Goal: Task Accomplishment & Management: Complete application form

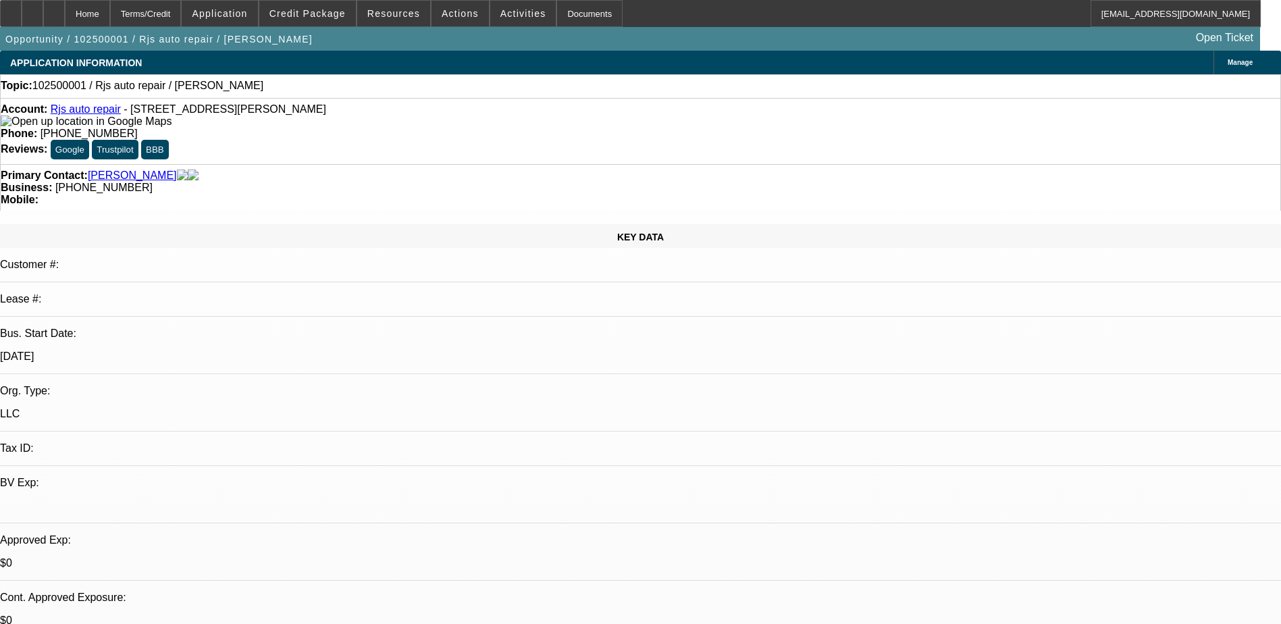
select select "0"
select select "2"
select select "0.1"
select select "4"
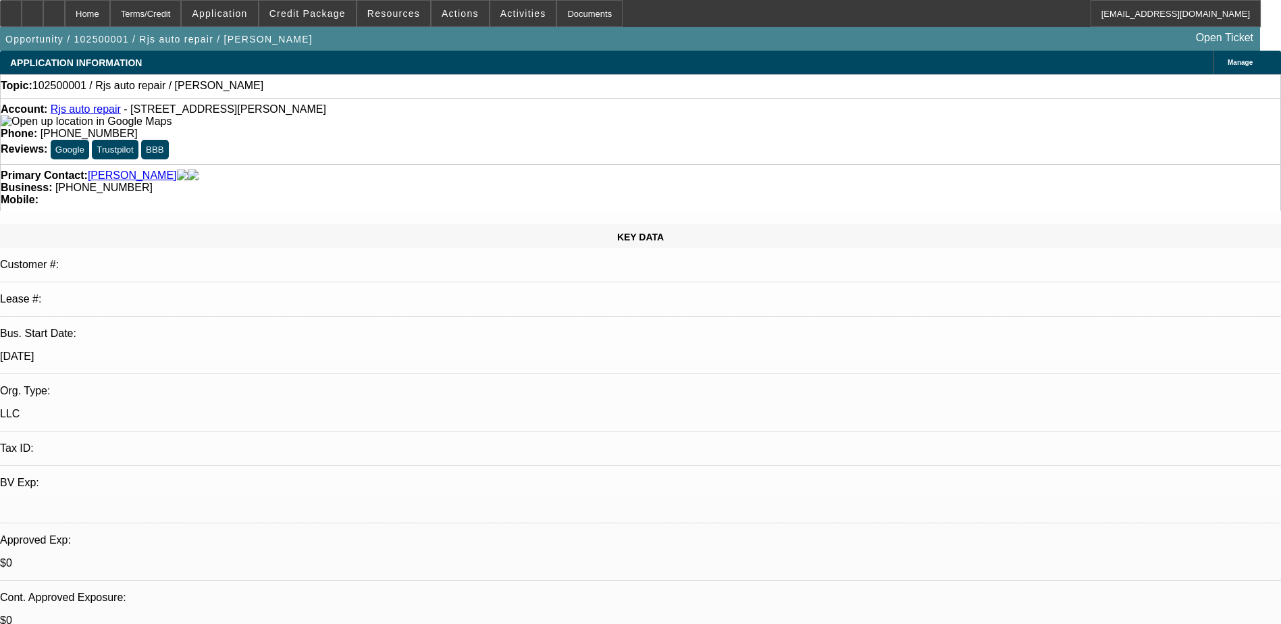
click at [65, 14] on div at bounding box center [54, 13] width 22 height 27
select select "0"
select select "2"
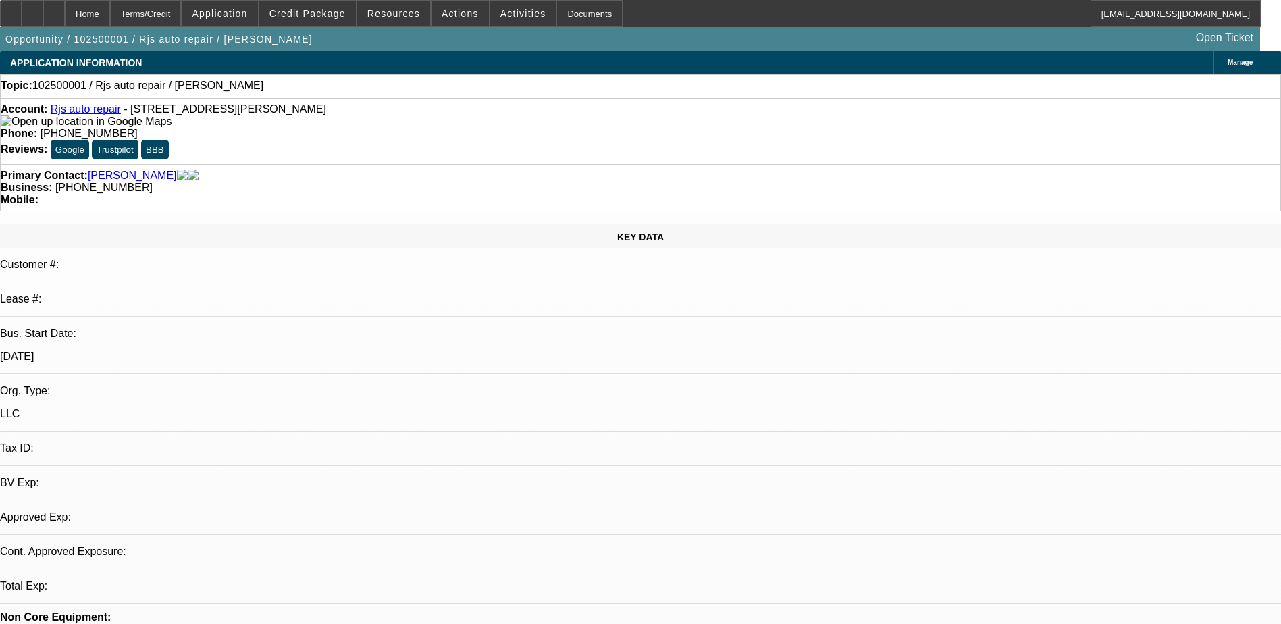
select select "0.1"
select select "1"
select select "2"
select select "4"
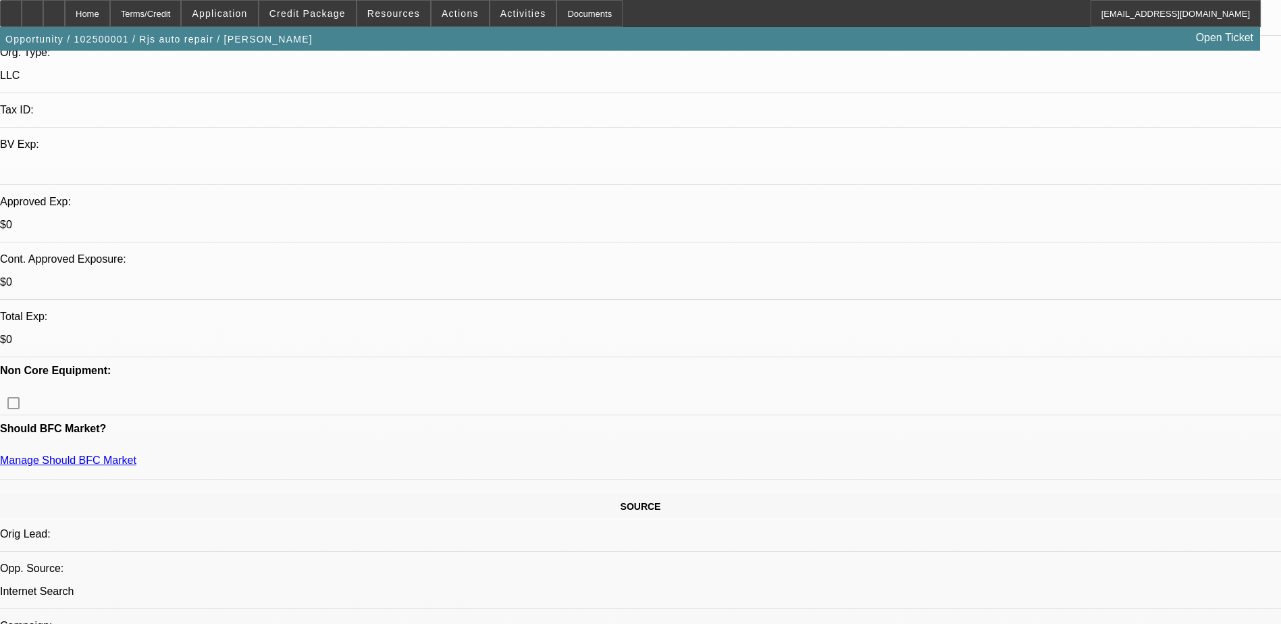
scroll to position [338, 0]
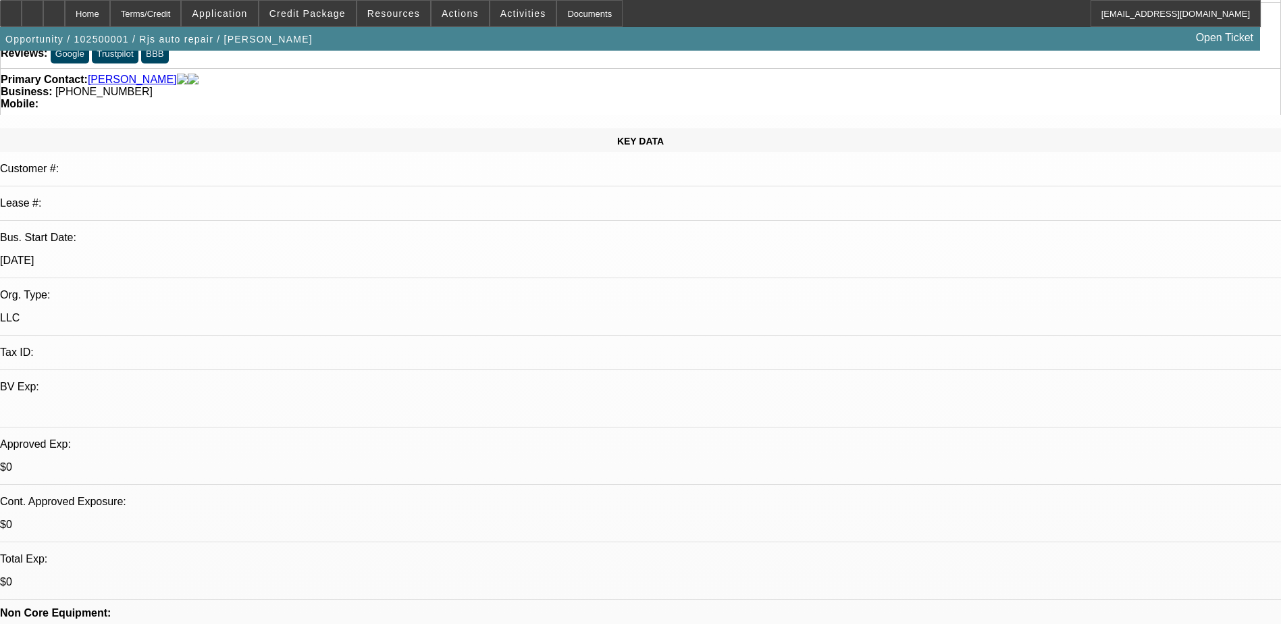
scroll to position [0, 0]
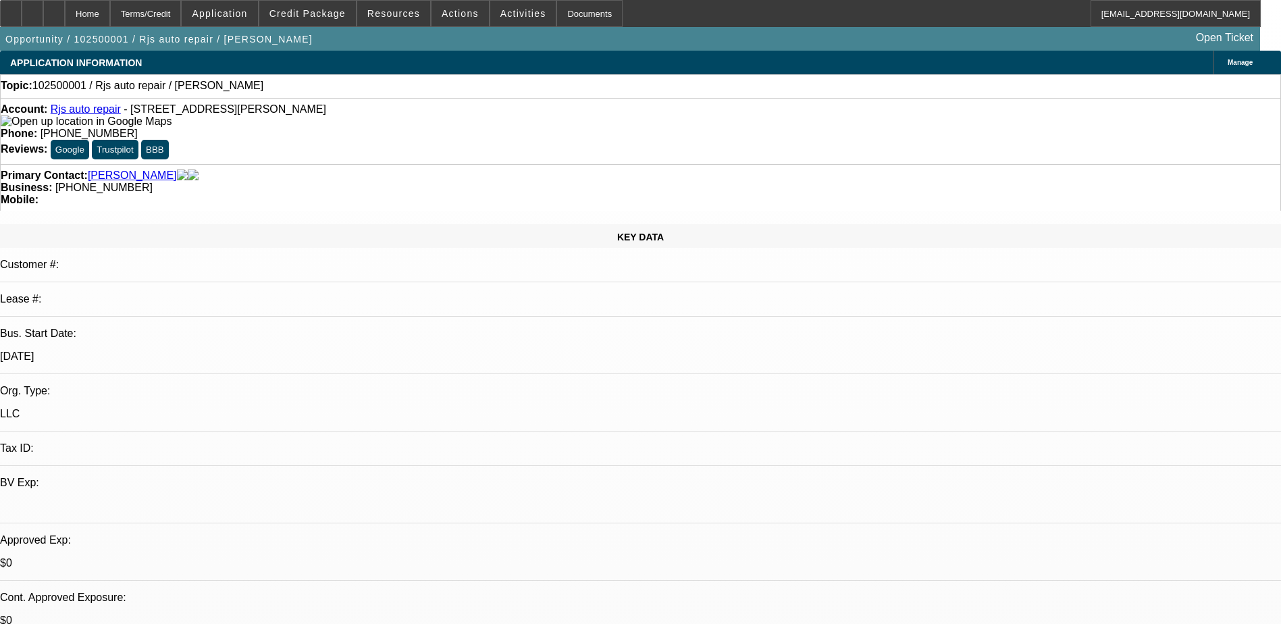
drag, startPoint x: 548, startPoint y: 149, endPoint x: 483, endPoint y: 157, distance: 65.3
click at [483, 164] on div "Primary Contact: Hunt, Robert Business: (203) 748-9827 Mobile:" at bounding box center [640, 187] width 1281 height 47
copy span "[PHONE_NUMBER]"
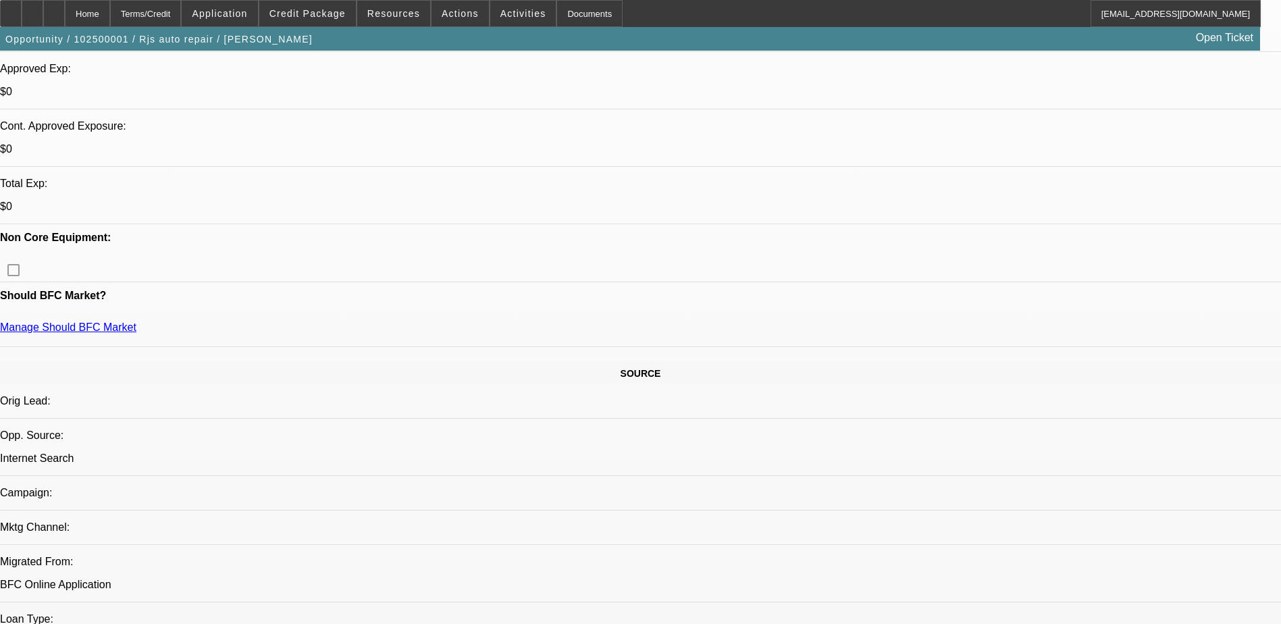
scroll to position [473, 0]
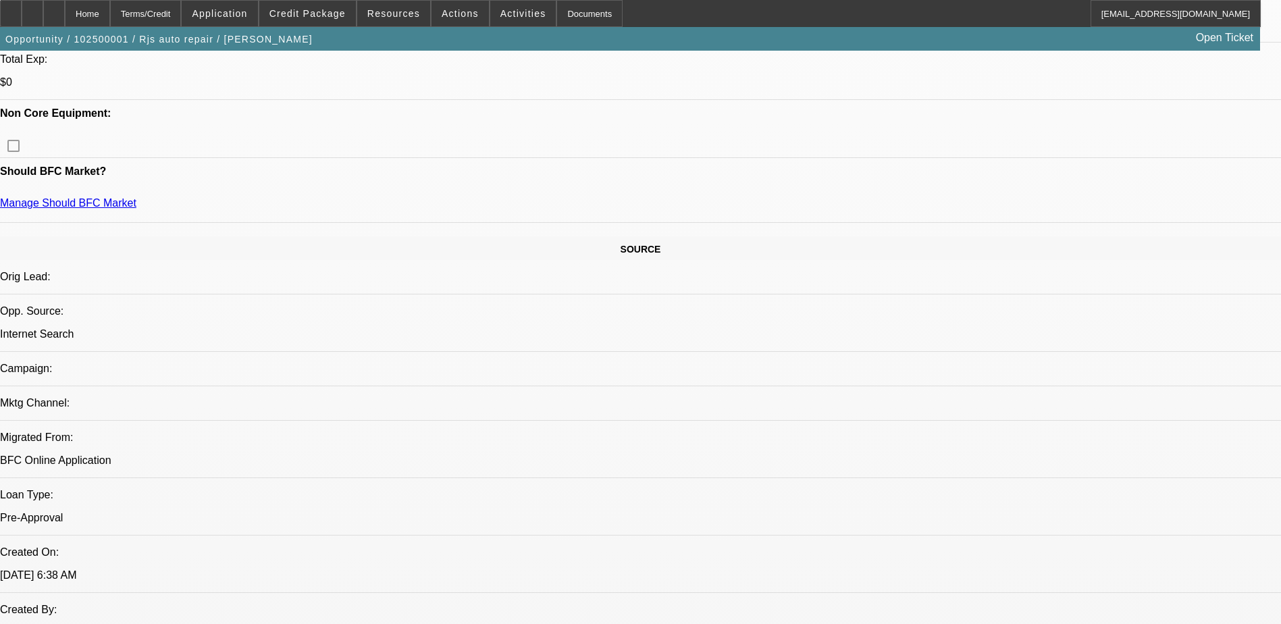
scroll to position [743, 0]
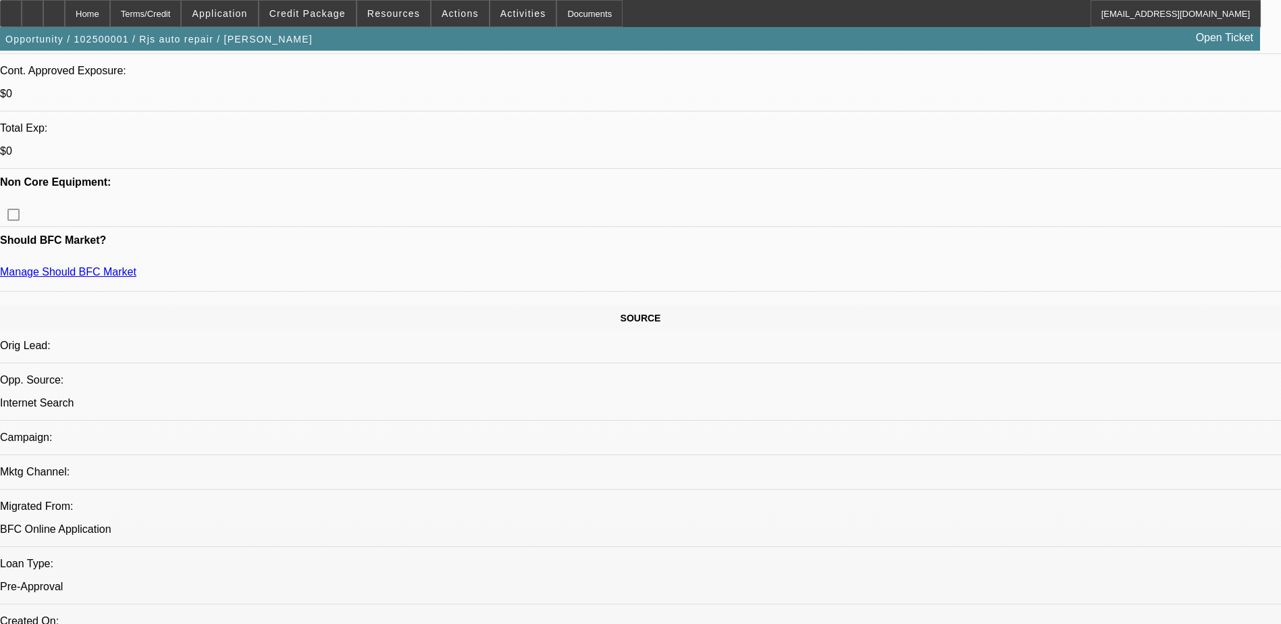
scroll to position [405, 0]
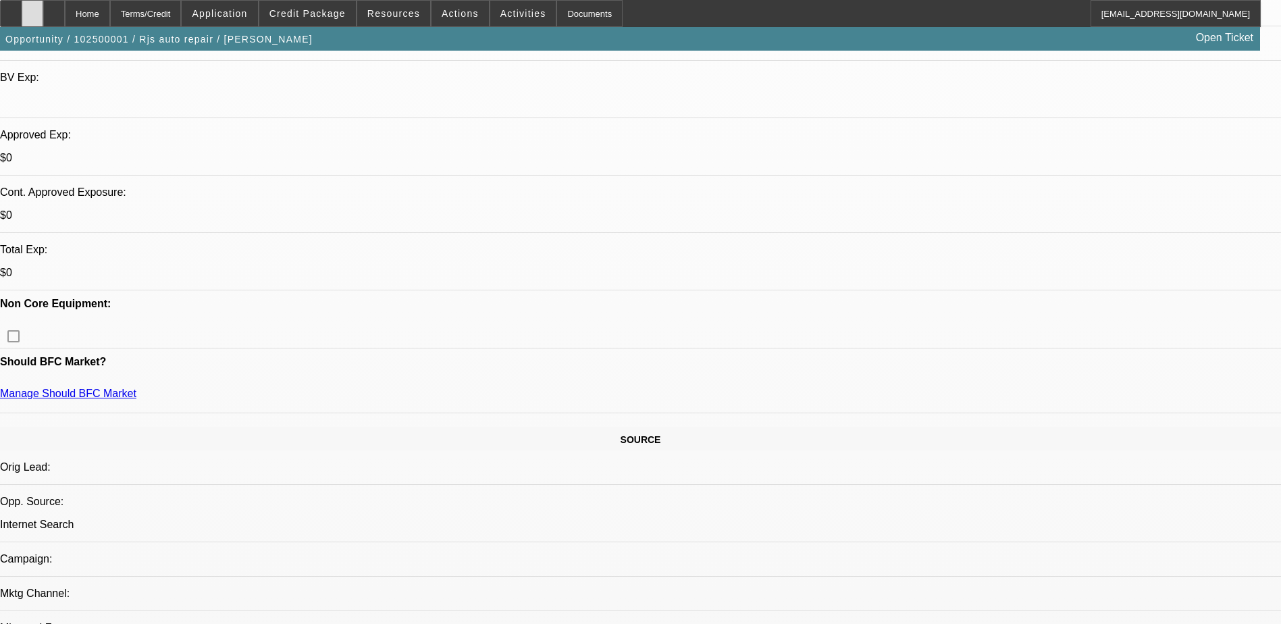
click at [43, 20] on div at bounding box center [33, 13] width 22 height 27
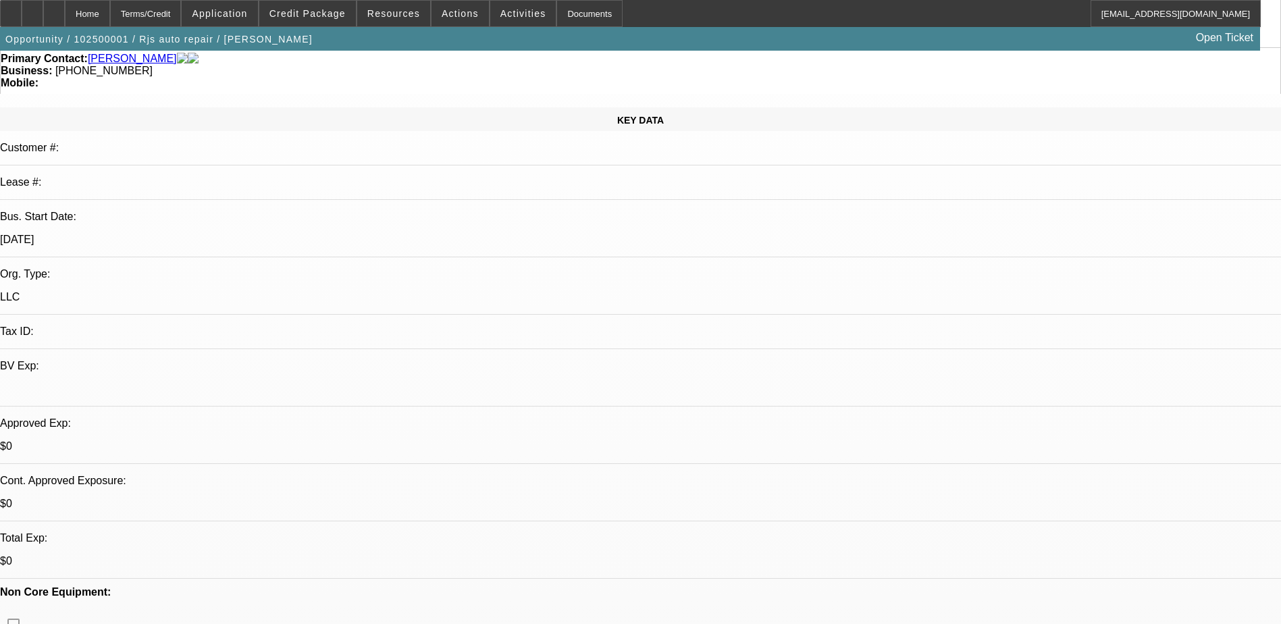
scroll to position [0, 0]
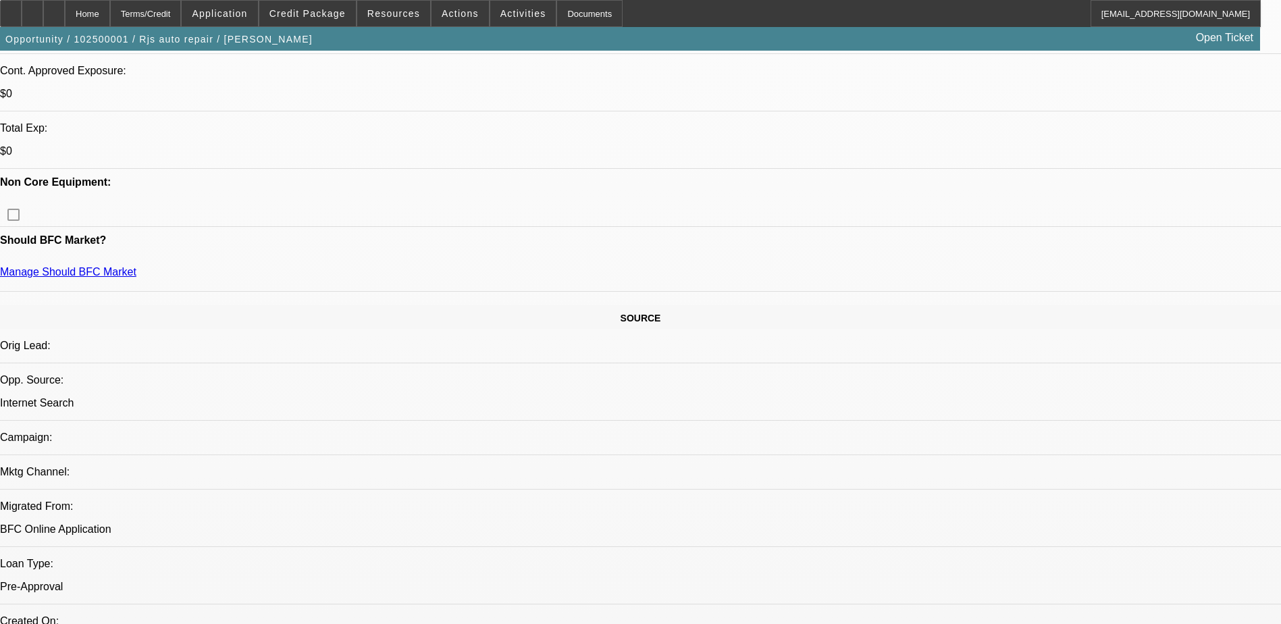
scroll to position [405, 0]
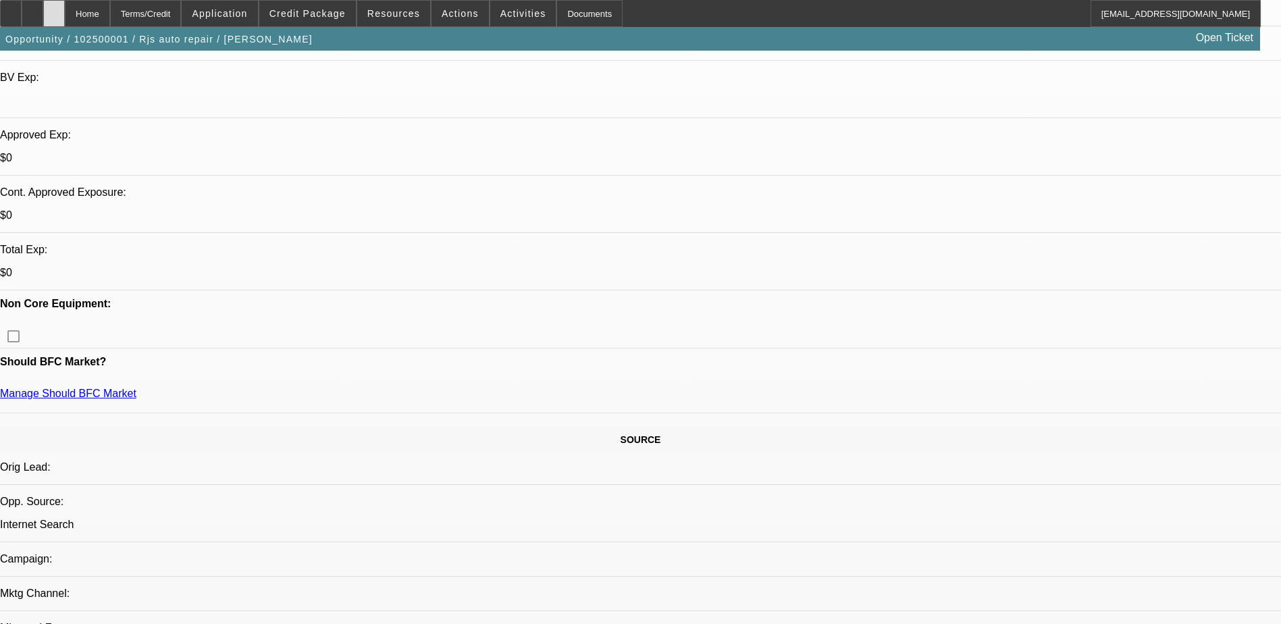
click at [65, 22] on div at bounding box center [54, 13] width 22 height 27
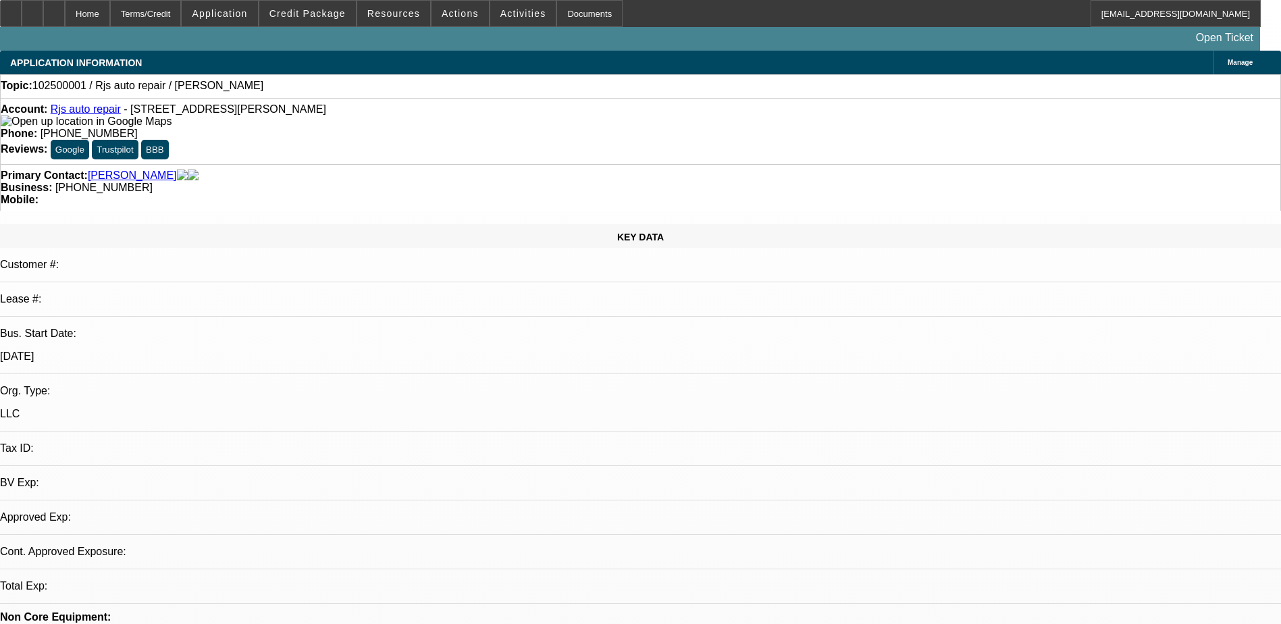
select select "0"
select select "2"
select select "0.1"
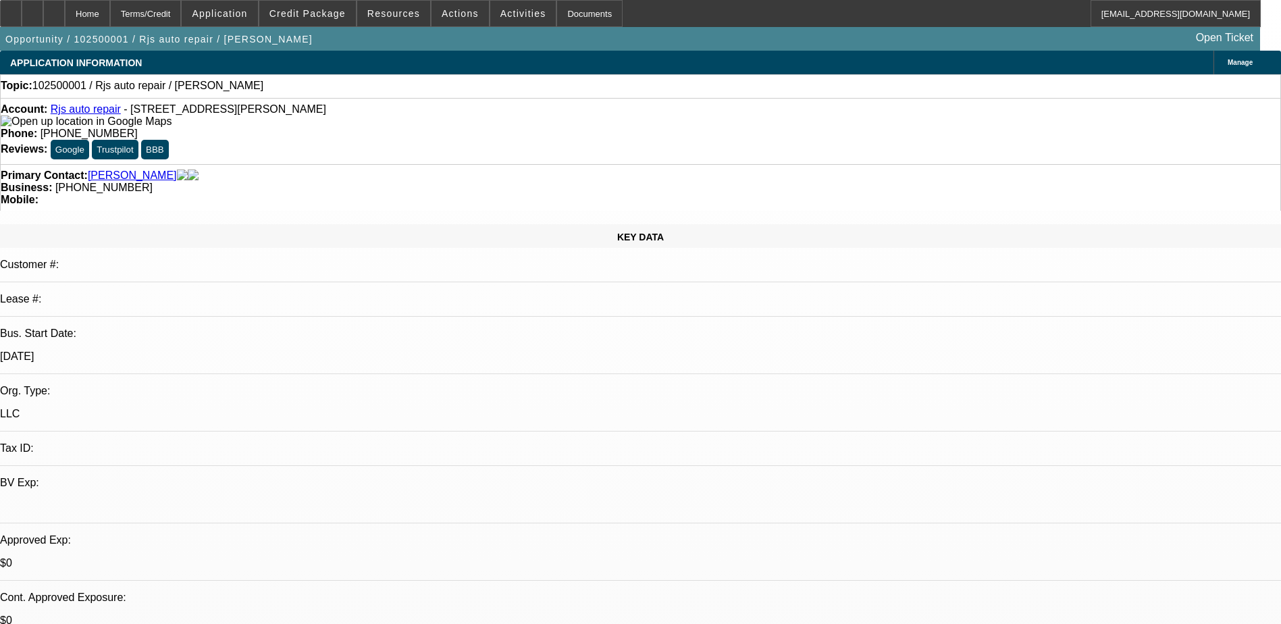
select select "1"
select select "2"
select select "4"
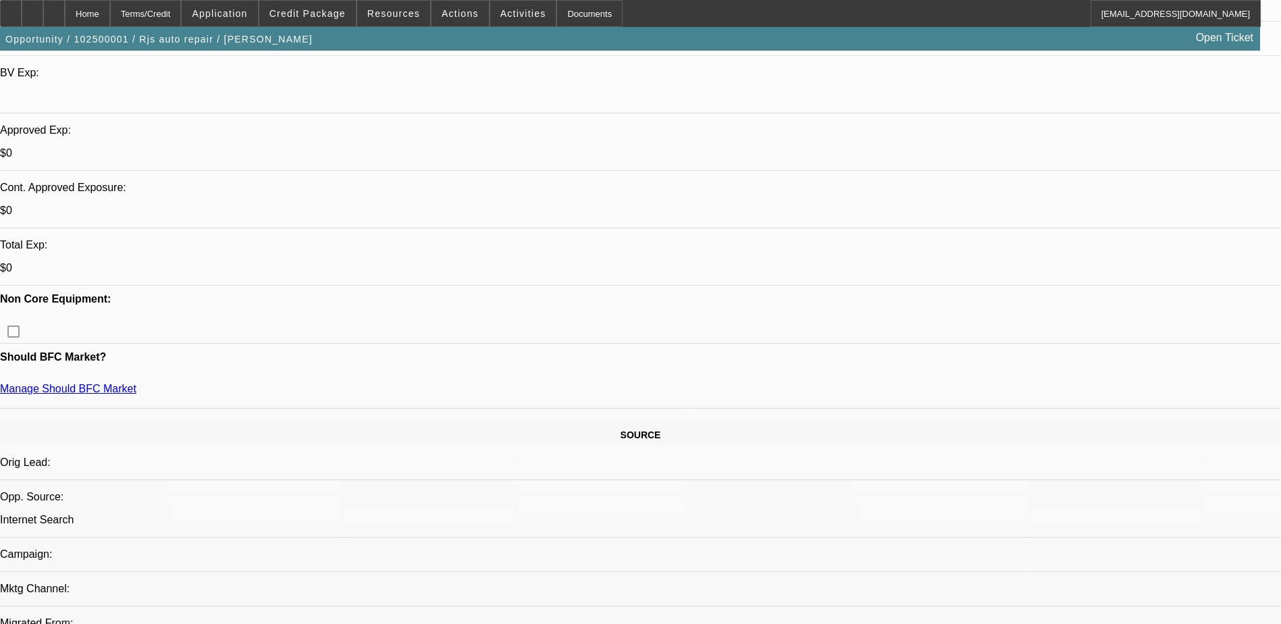
scroll to position [405, 0]
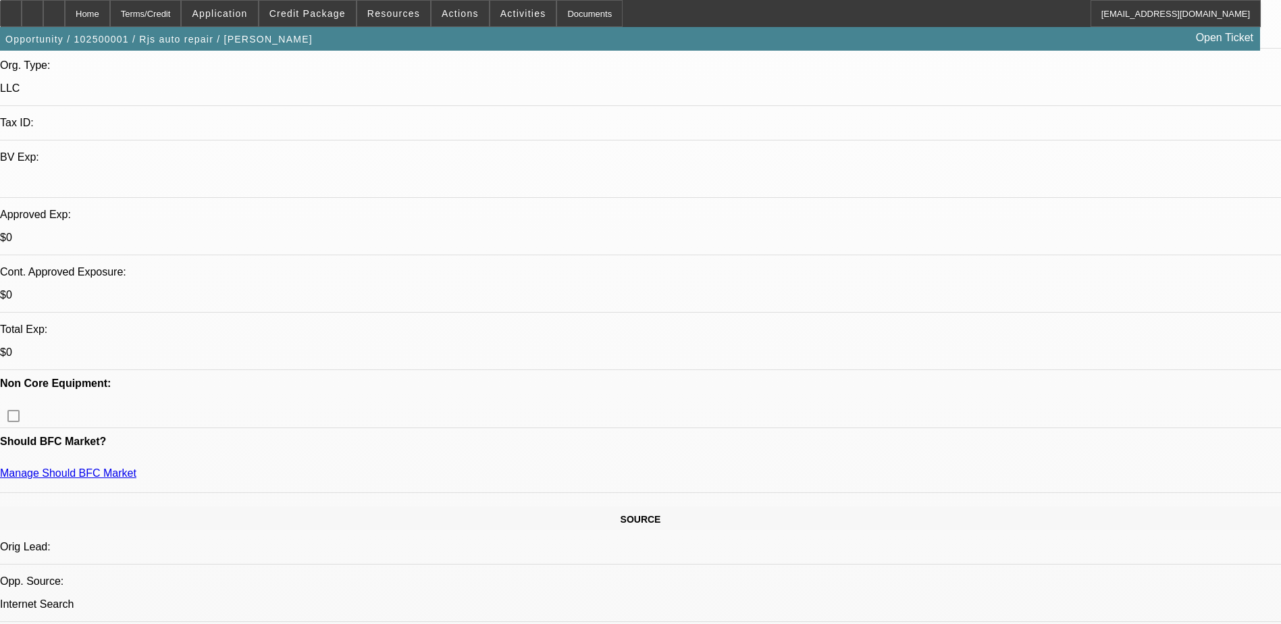
scroll to position [338, 0]
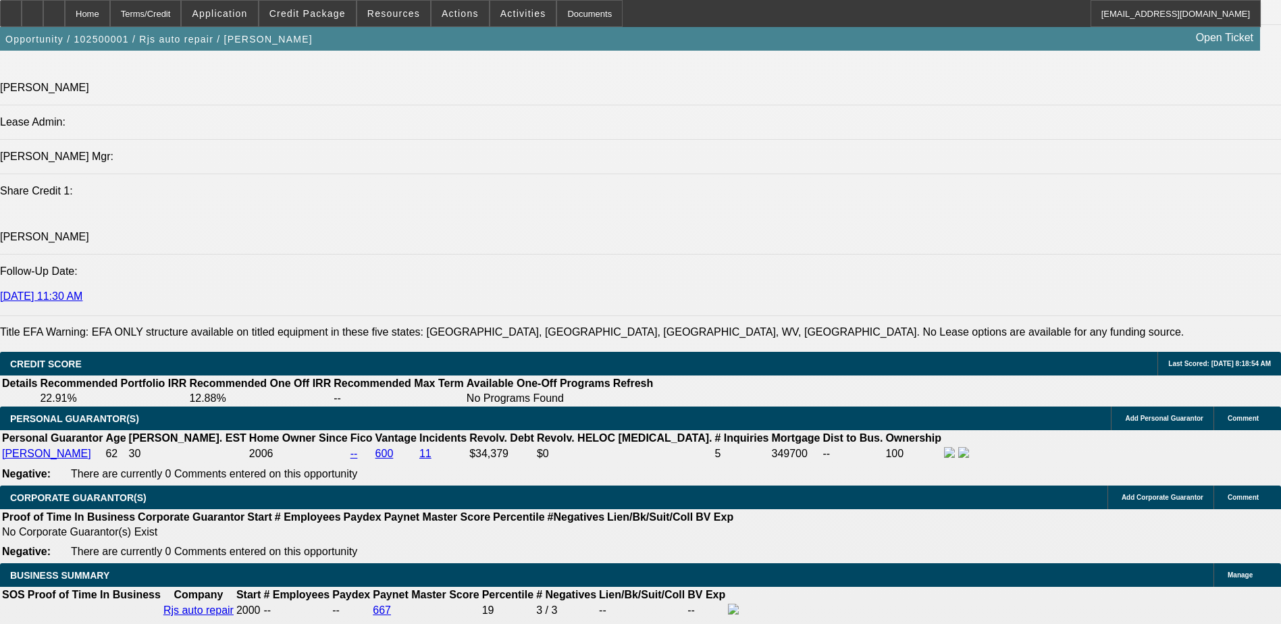
scroll to position [1553, 0]
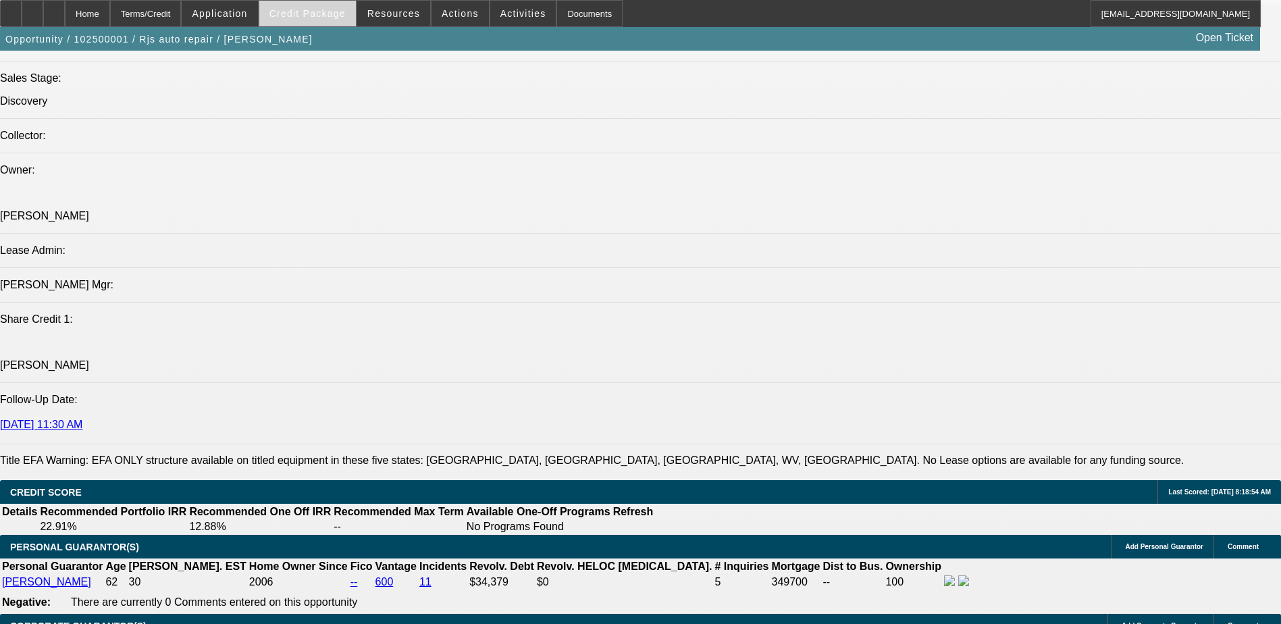
click at [324, 16] on span "Credit Package" at bounding box center [307, 13] width 76 height 11
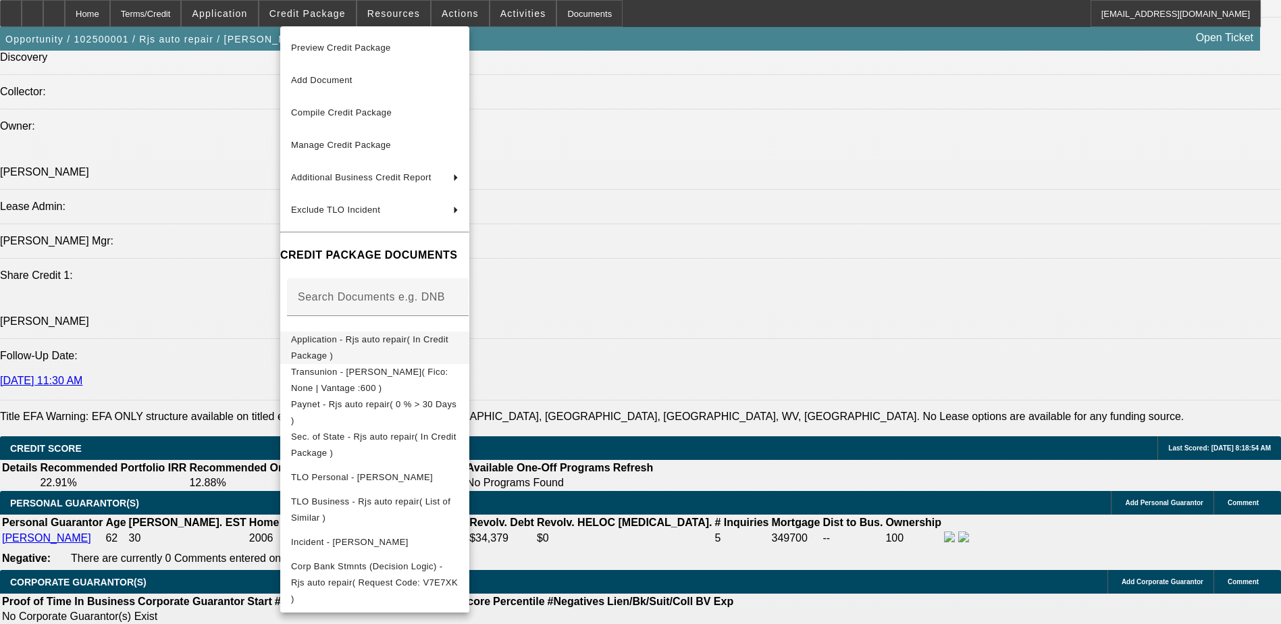
scroll to position [1620, 0]
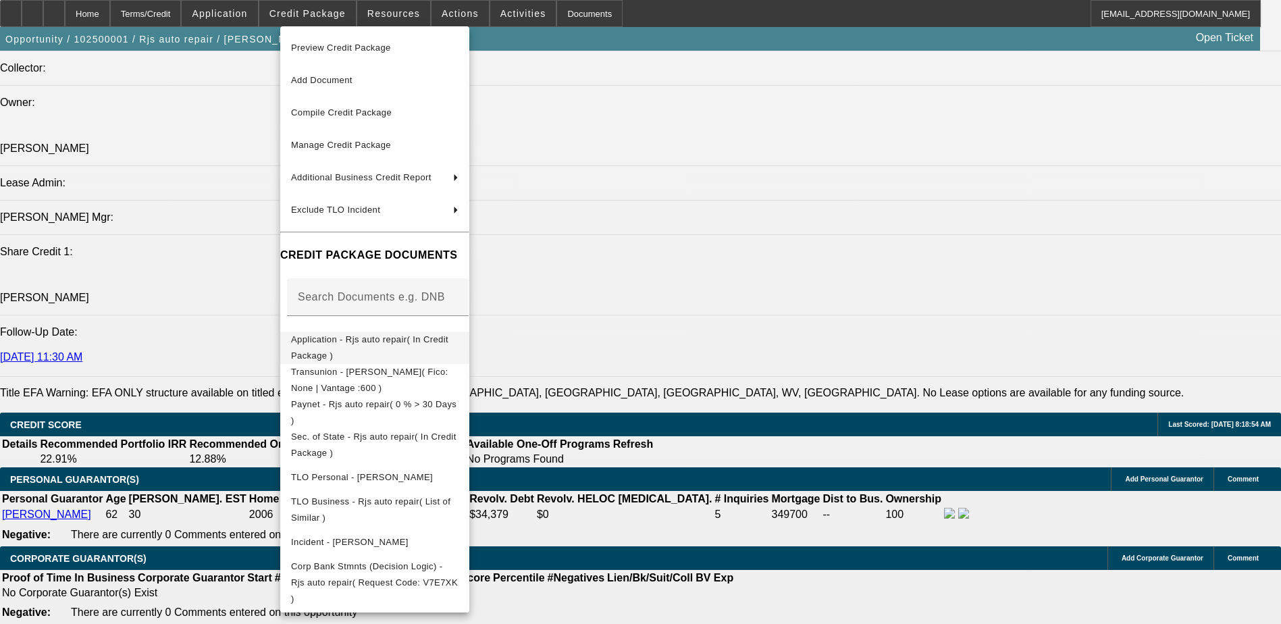
click at [448, 345] on span "Application - Rjs auto repair( In Credit Package )" at bounding box center [369, 347] width 157 height 26
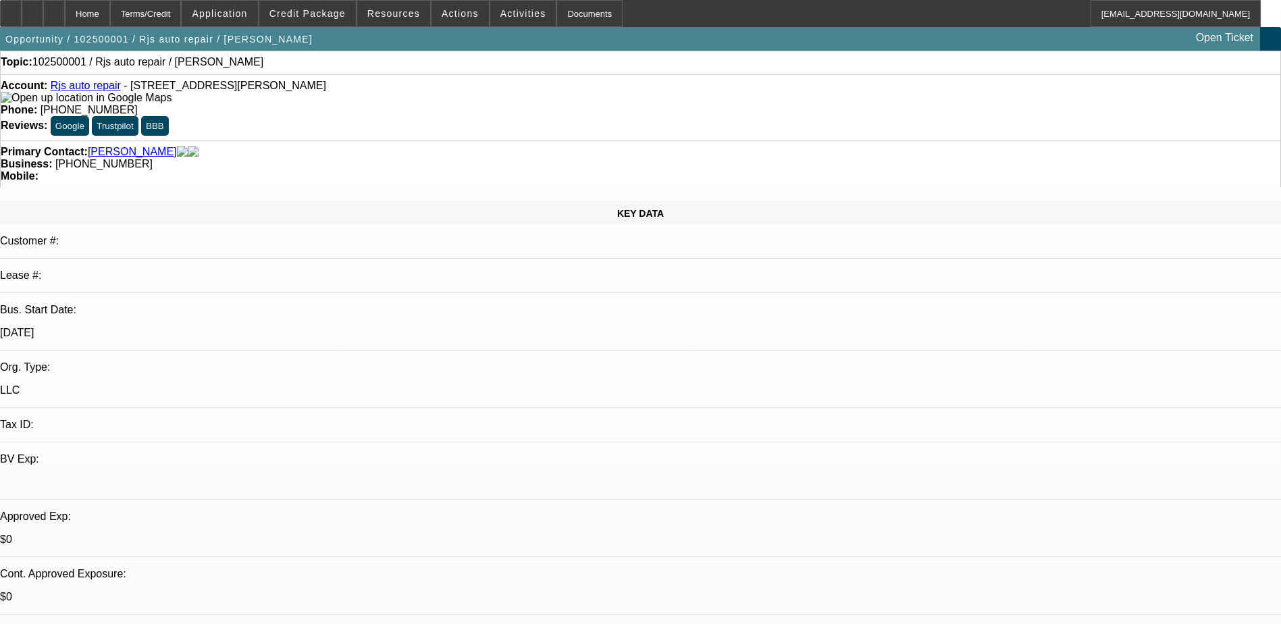
scroll to position [0, 0]
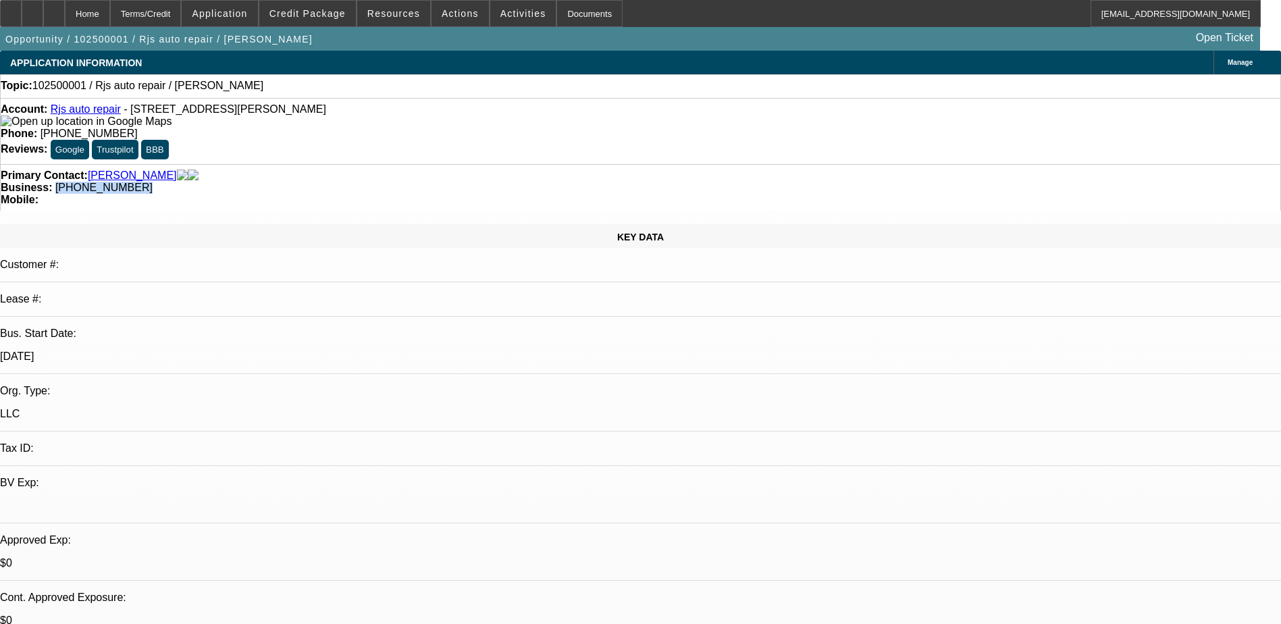
drag, startPoint x: 550, startPoint y: 147, endPoint x: 482, endPoint y: 161, distance: 69.1
click at [482, 164] on div "Primary Contact: Hunt, Robert Business: (203) 748-9827 Mobile:" at bounding box center [640, 187] width 1281 height 47
copy span "[PHONE_NUMBER]"
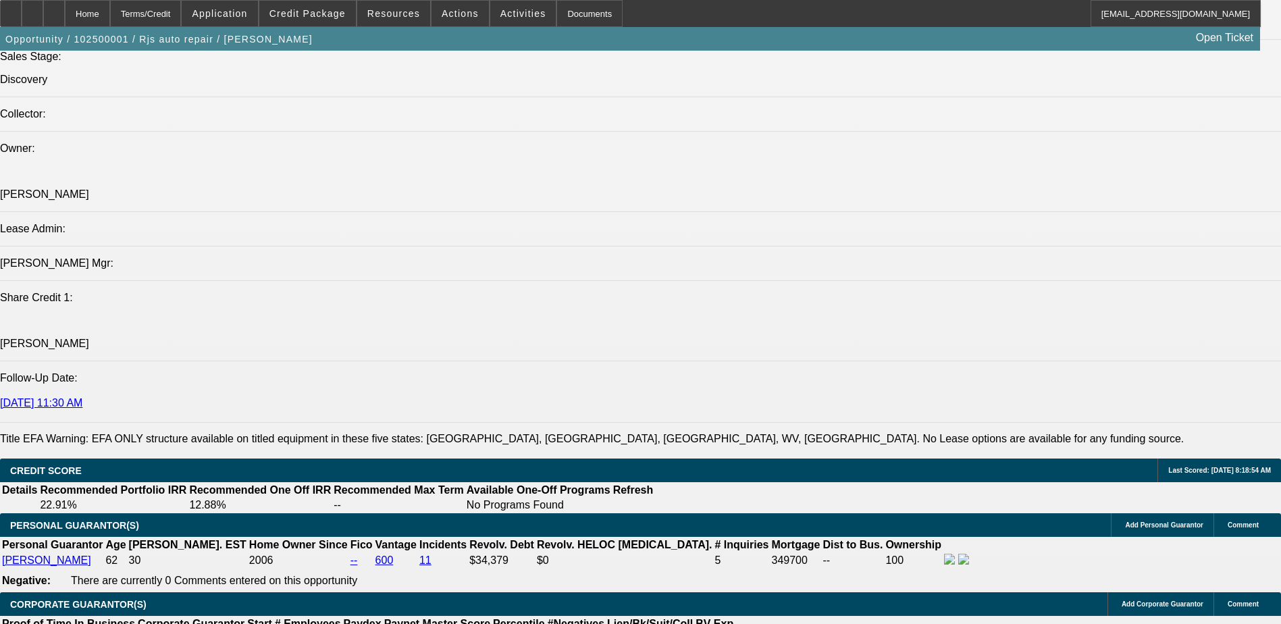
scroll to position [1688, 0]
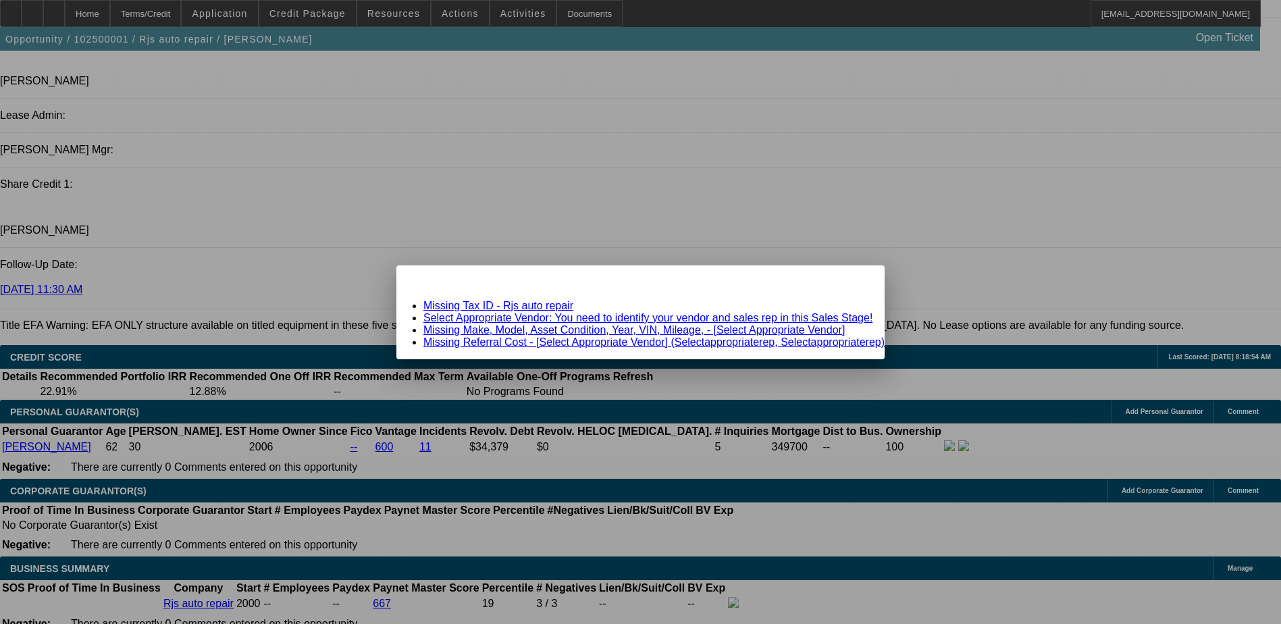
click at [855, 281] on div "Close" at bounding box center [870, 273] width 30 height 16
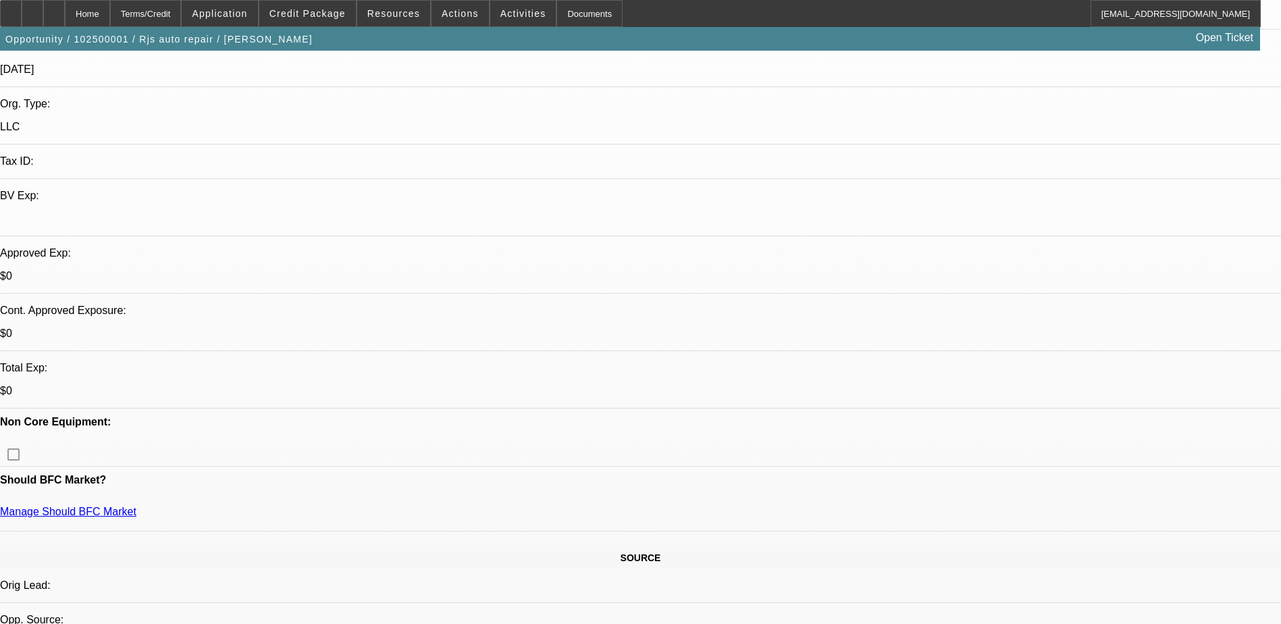
scroll to position [473, 0]
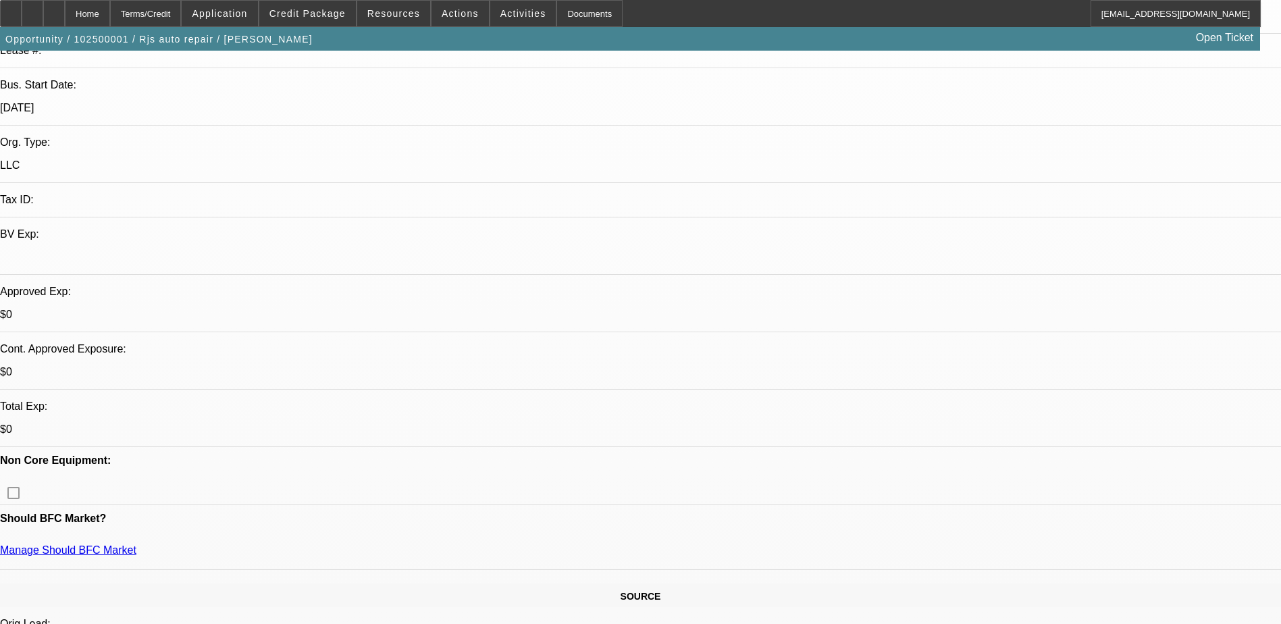
scroll to position [0, 0]
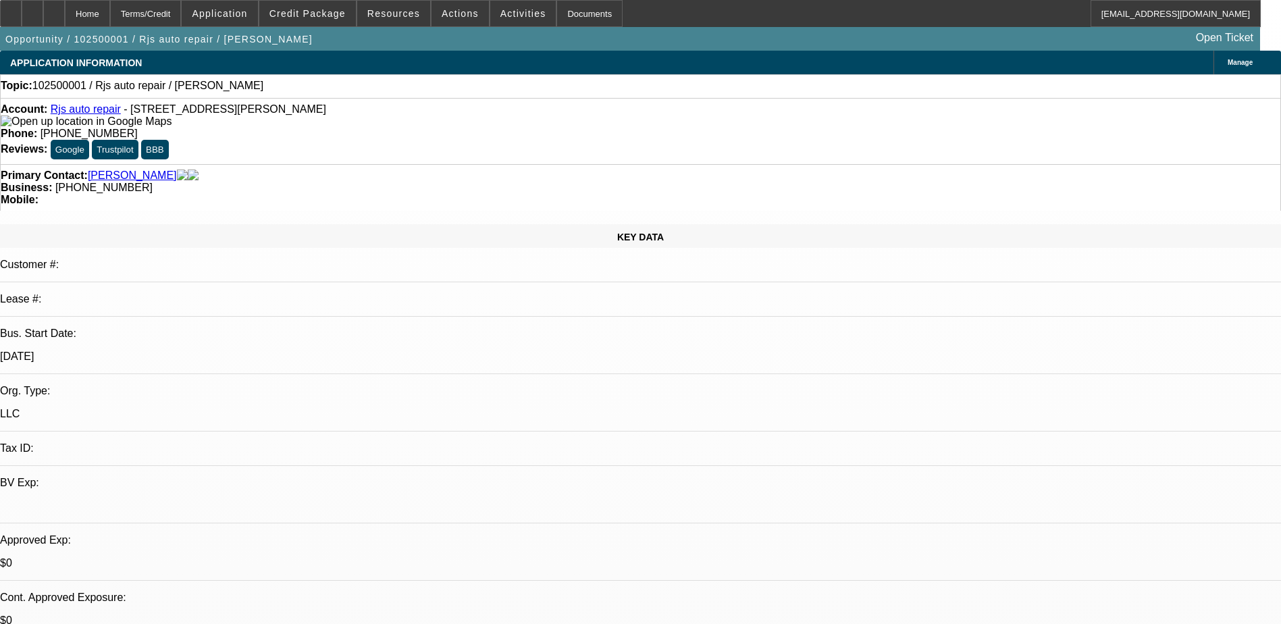
click at [109, 109] on link "Rjs auto repair" at bounding box center [86, 108] width 70 height 11
click at [65, 14] on div at bounding box center [54, 13] width 22 height 27
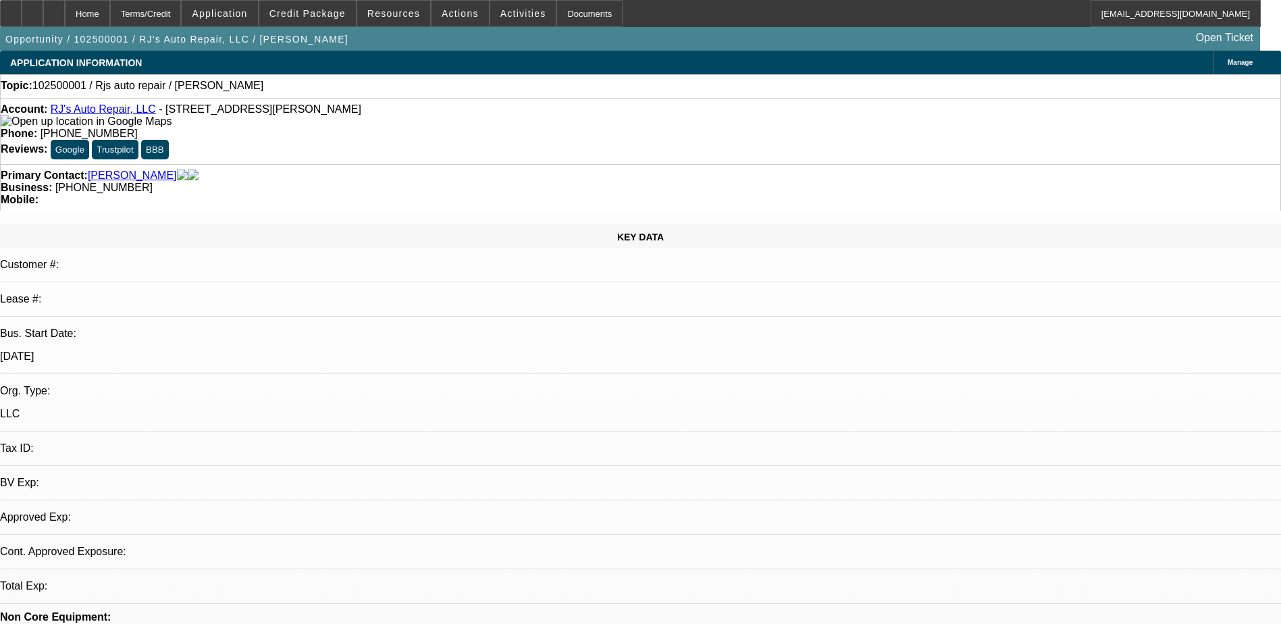
select select "0"
select select "2"
select select "0.1"
select select "4"
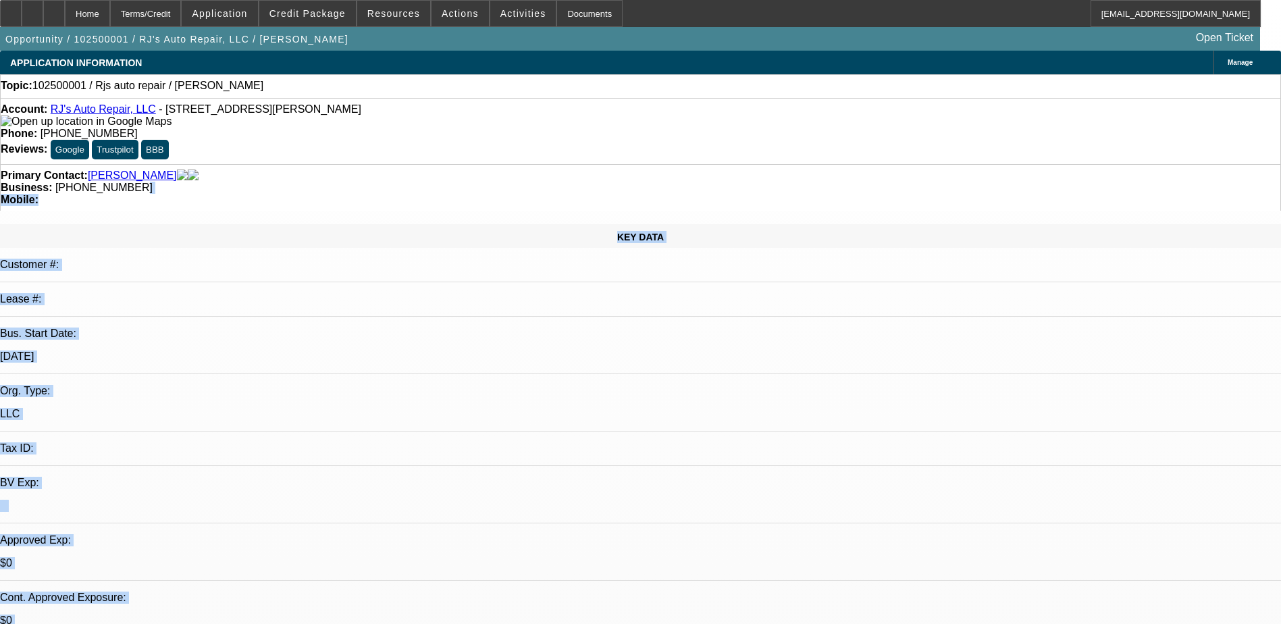
drag, startPoint x: 538, startPoint y: 140, endPoint x: 504, endPoint y: 165, distance: 41.6
drag, startPoint x: 504, startPoint y: 165, endPoint x: 554, endPoint y: 147, distance: 52.3
click at [554, 182] on div "Business: (203) 748-9827" at bounding box center [640, 188] width 1279 height 12
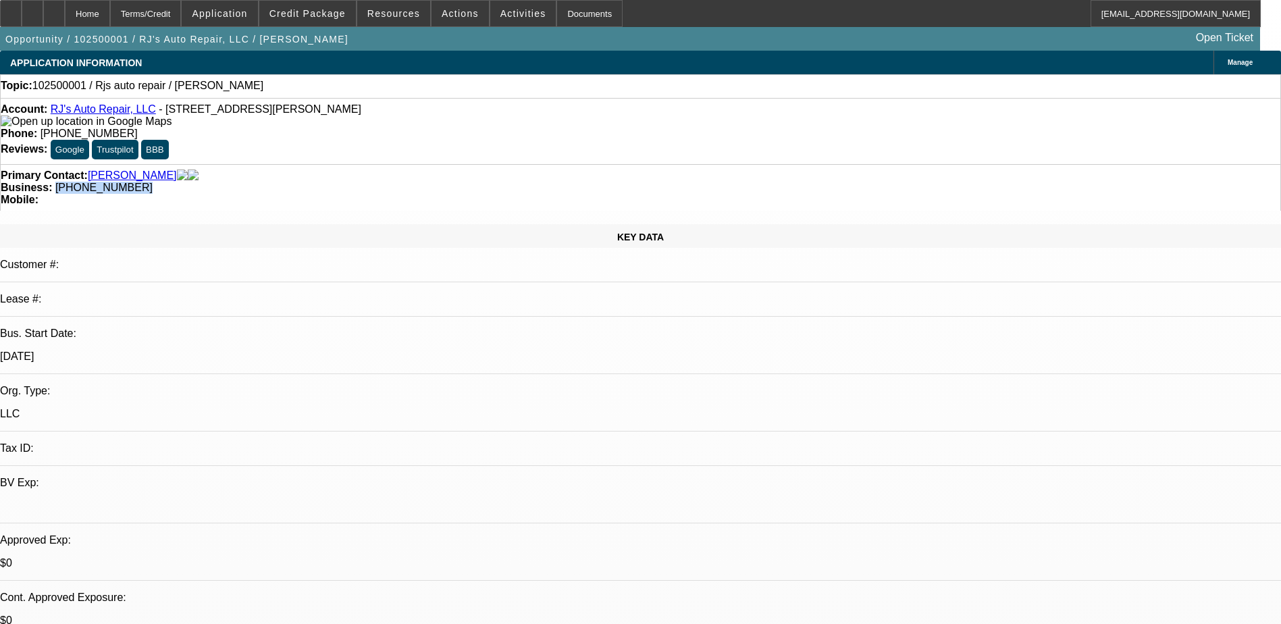
drag, startPoint x: 548, startPoint y: 149, endPoint x: 481, endPoint y: 159, distance: 68.3
click at [481, 164] on div "Primary Contact: Hunt, Robert Business: (203) 748-9827 Mobile:" at bounding box center [640, 187] width 1281 height 47
copy span "[PHONE_NUMBER]"
click at [480, 164] on div "Primary Contact: Hunt, Robert Business: (203) 748-9827 Mobile:" at bounding box center [640, 187] width 1281 height 47
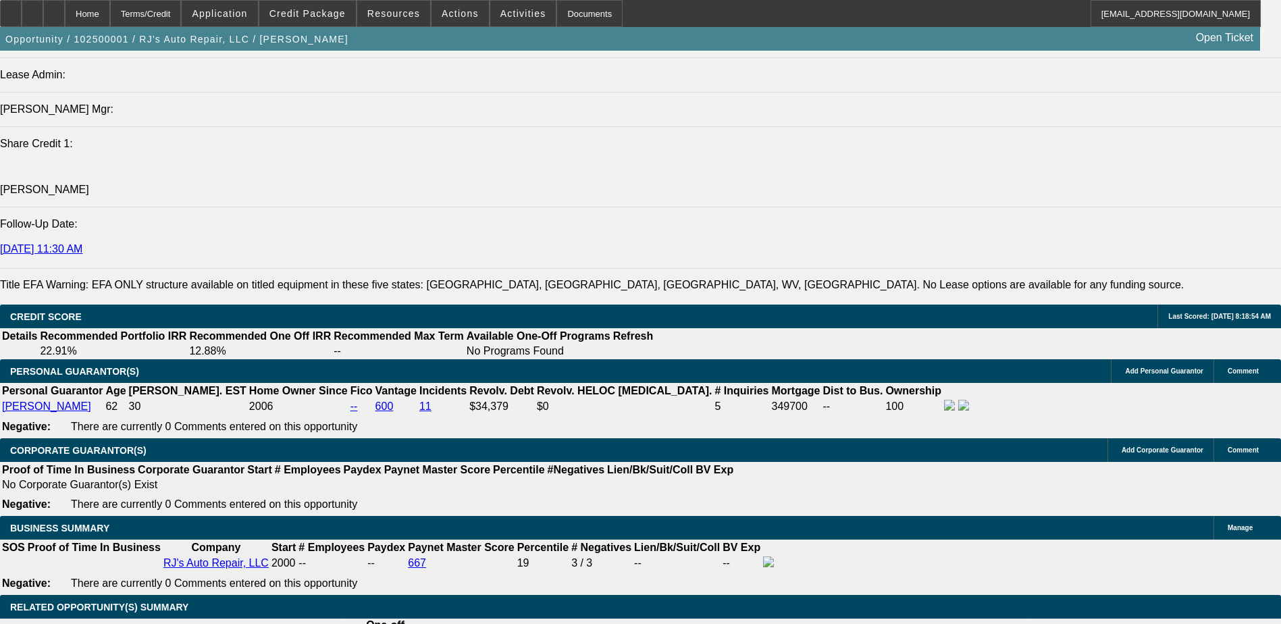
scroll to position [1823, 0]
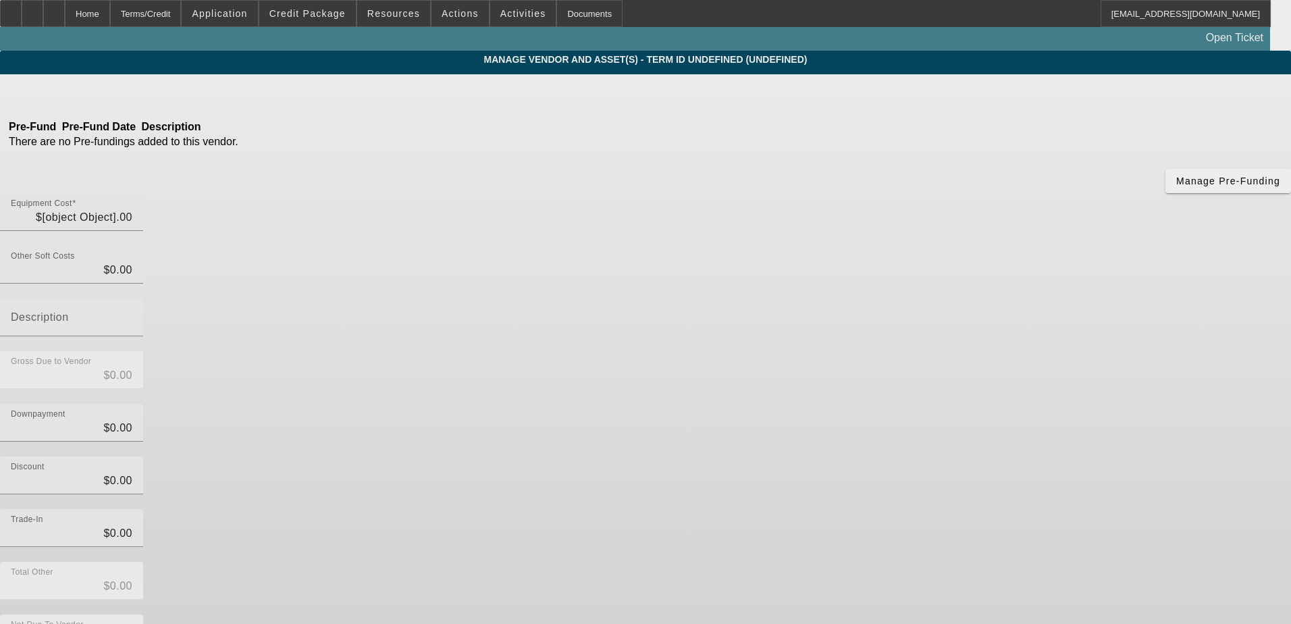
type input "$25,000.00"
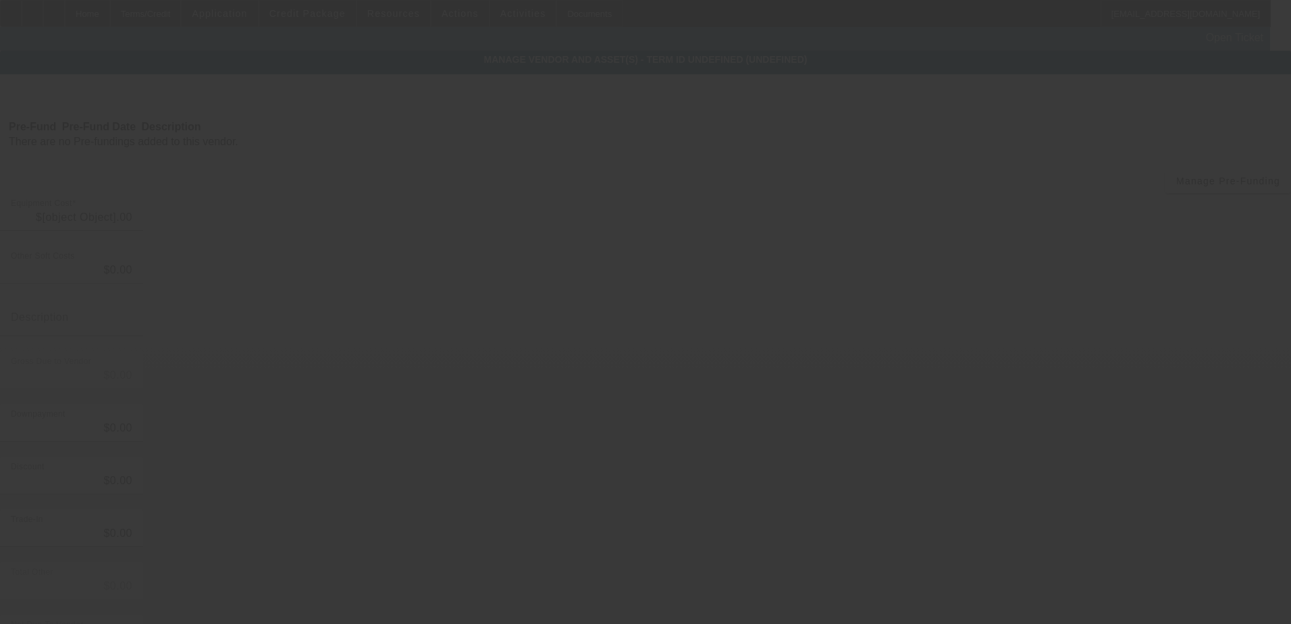
type input "$25,000.00"
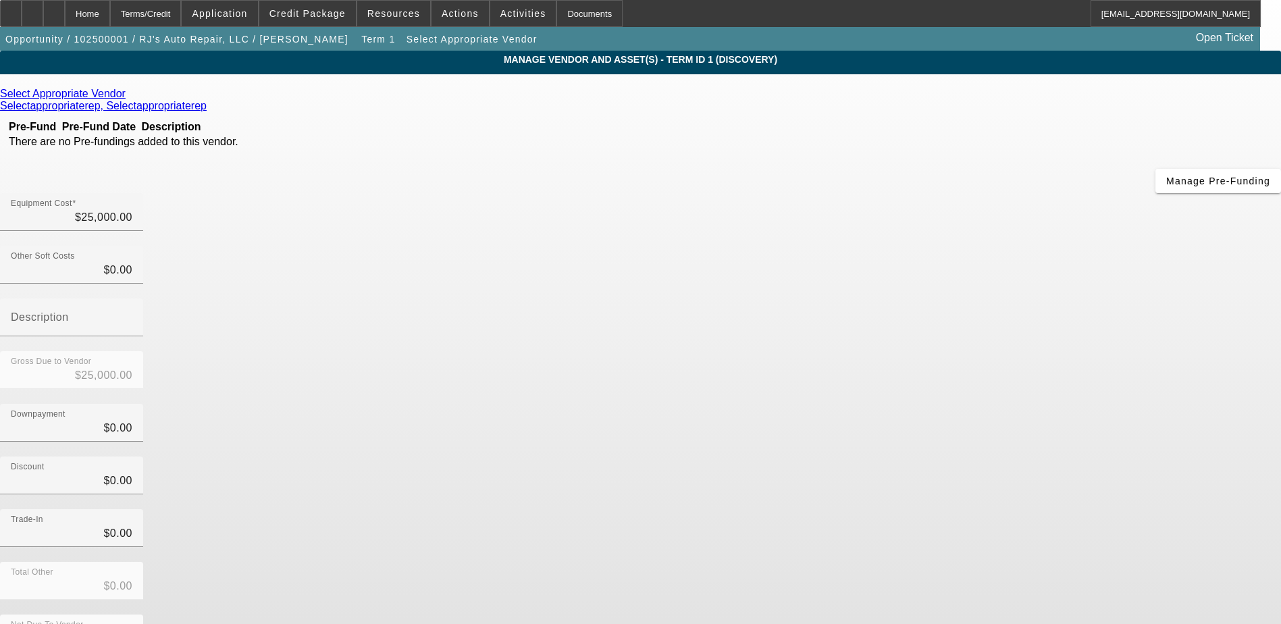
click at [129, 99] on icon at bounding box center [129, 93] width 0 height 11
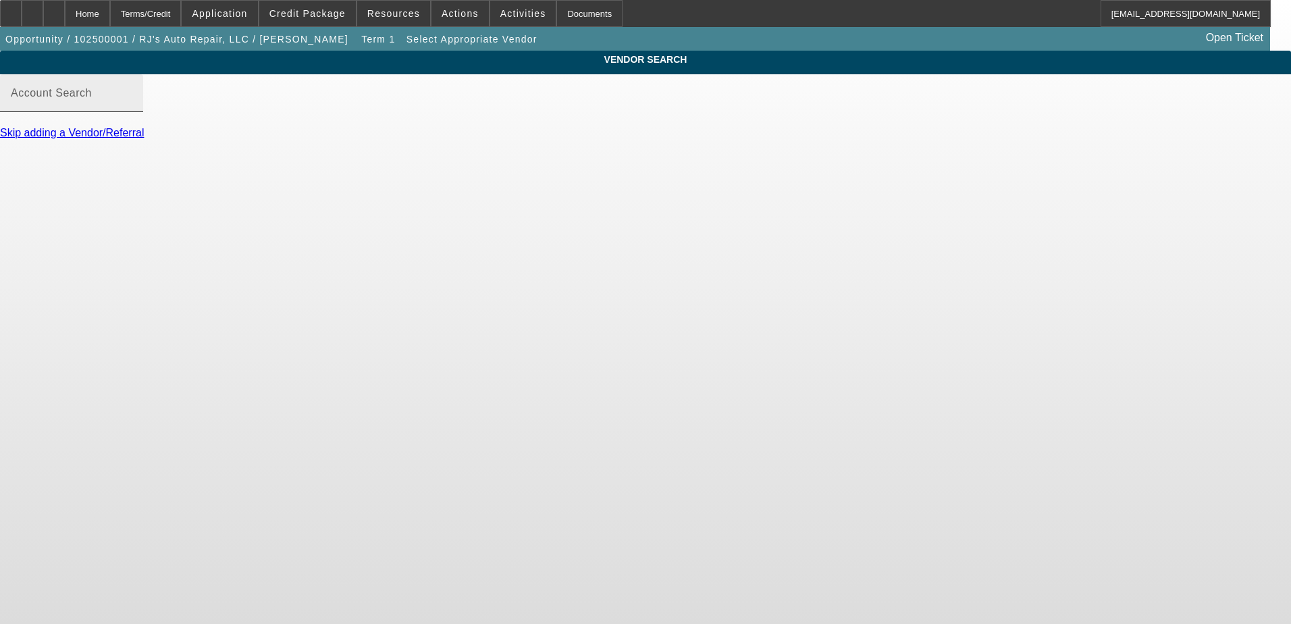
click at [132, 104] on div "Account Search" at bounding box center [72, 93] width 122 height 38
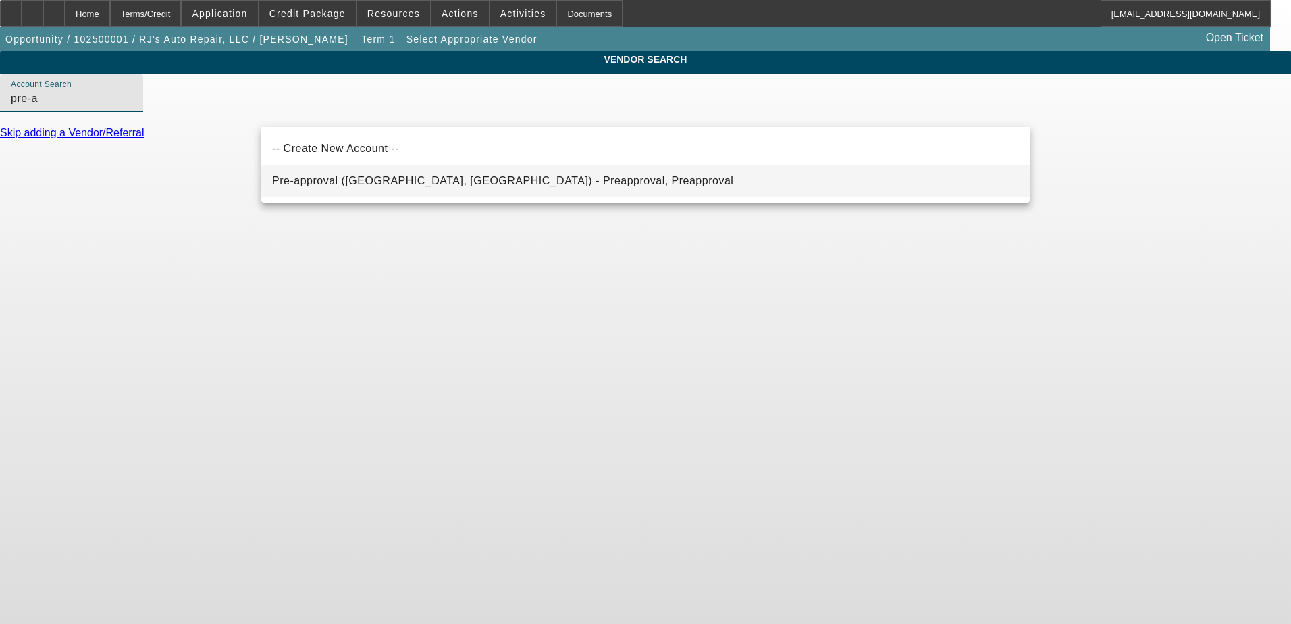
click at [440, 175] on span "Pre-approval (Northbrook, IL) - Preapproval, Preapproval" at bounding box center [502, 181] width 461 height 16
type input "Pre-approval (Northbrook, IL) - Preapproval, Preapproval"
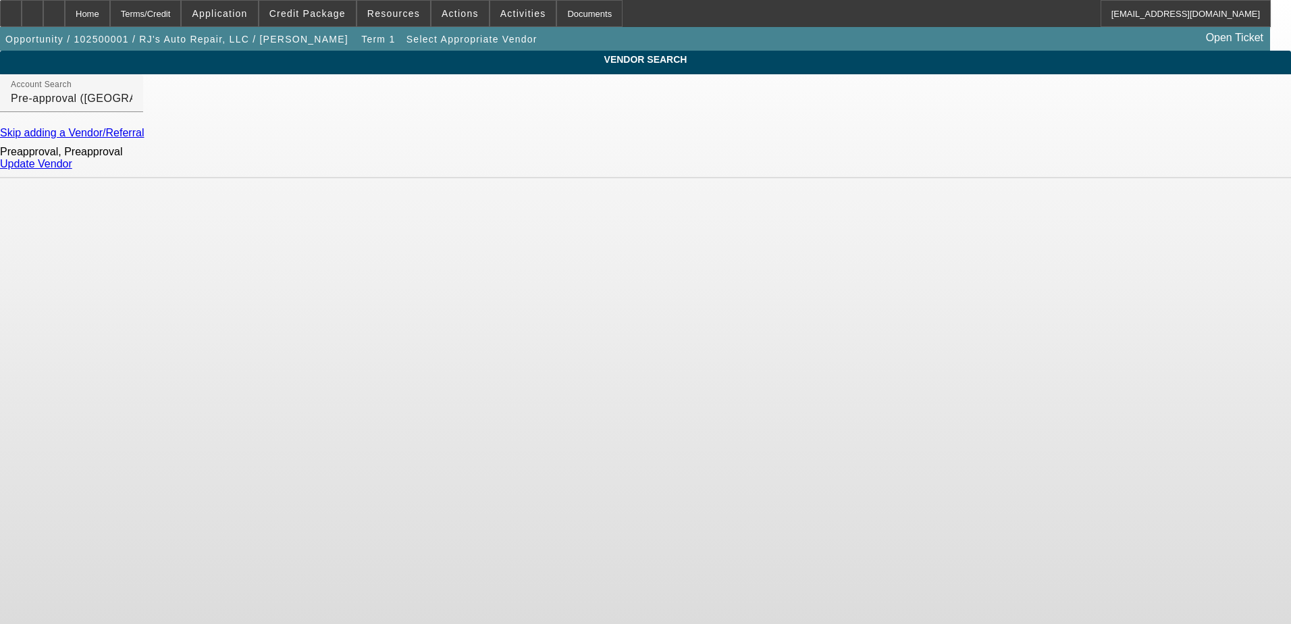
click at [72, 169] on link "Update Vendor" at bounding box center [36, 163] width 72 height 11
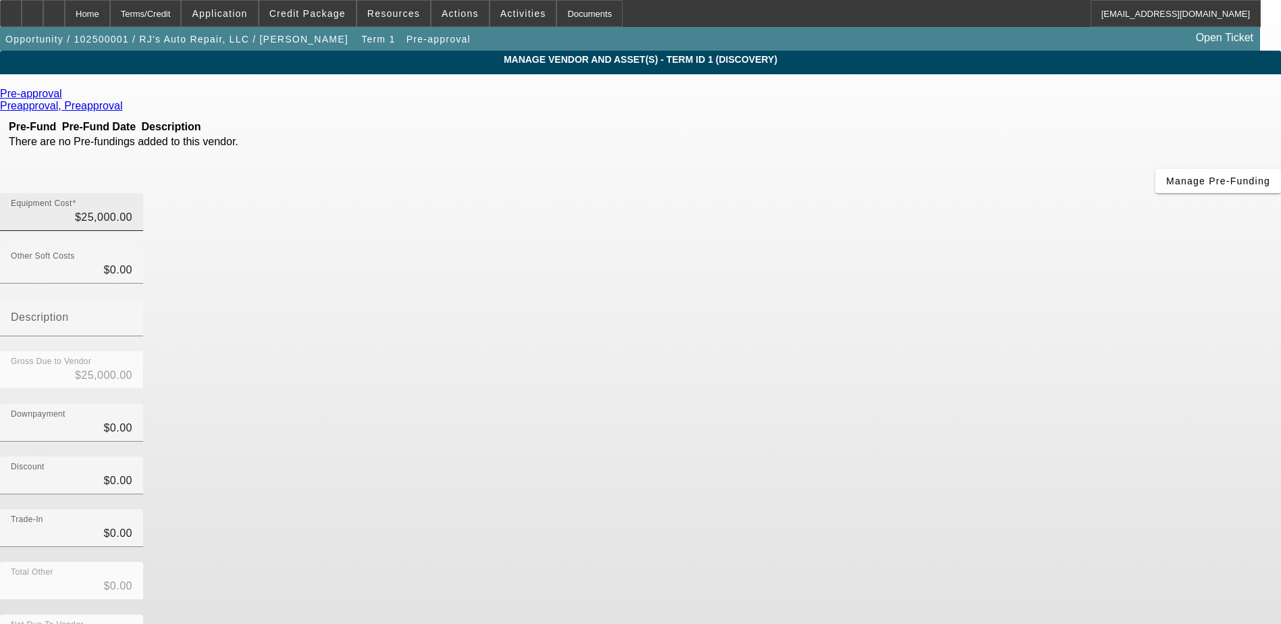
click at [132, 193] on div "Equipment Cost $25,000.00" at bounding box center [72, 212] width 122 height 38
click at [132, 209] on input "25000" at bounding box center [72, 217] width 122 height 16
type input "4"
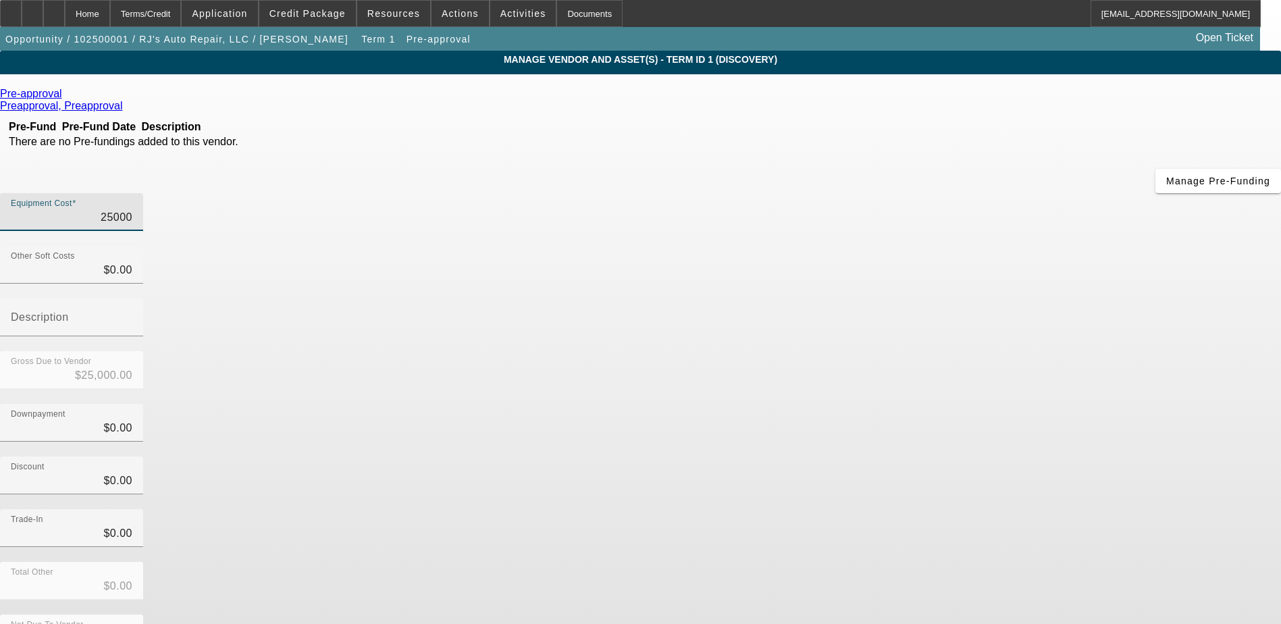
type input "$4.00"
type input "40"
type input "$40.00"
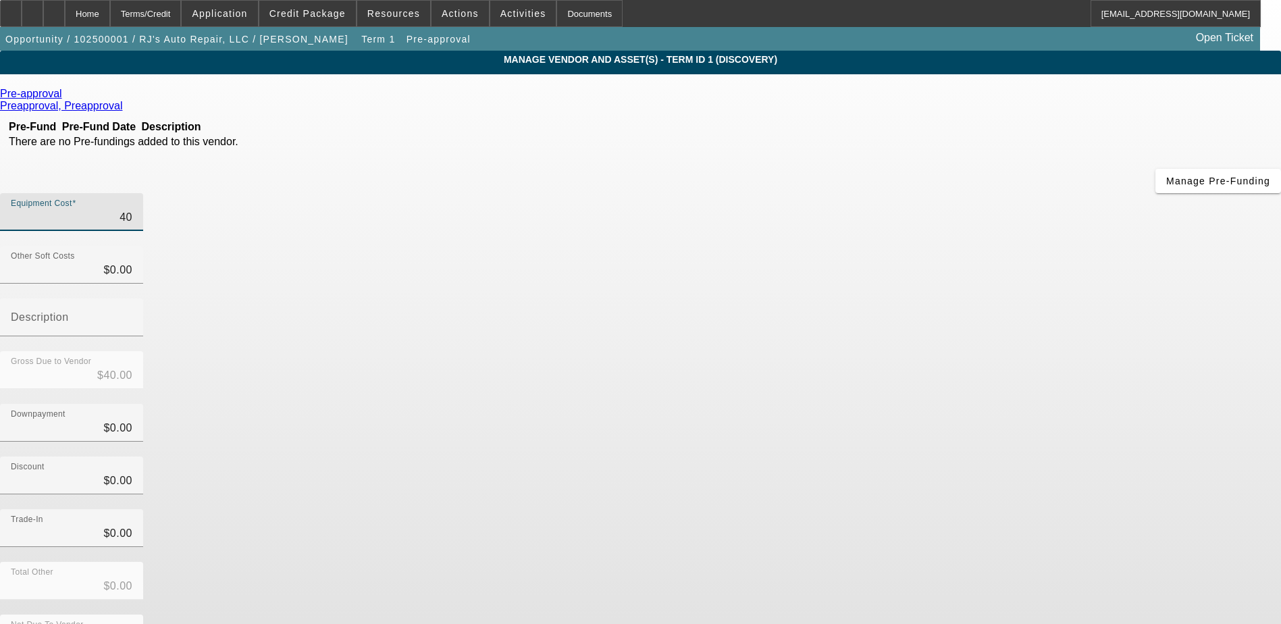
type input "400"
type input "$400.00"
type input "4000"
type input "$4,000.00"
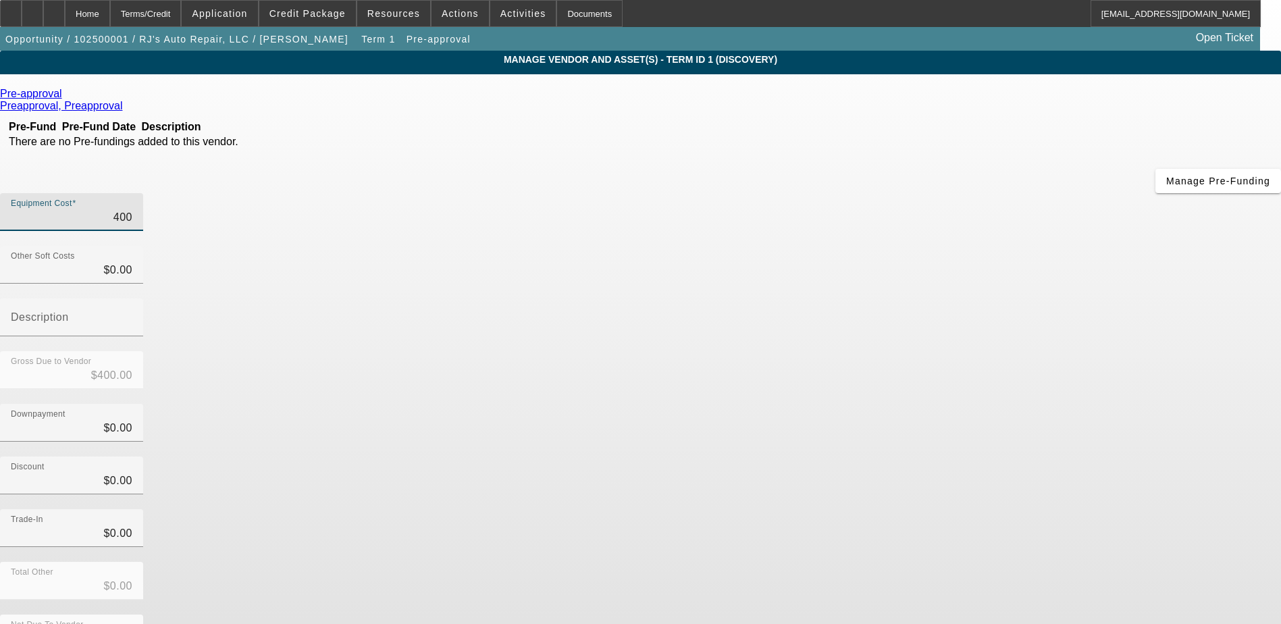
type input "$4,000.00"
type input "40000"
type input "$40,000.00"
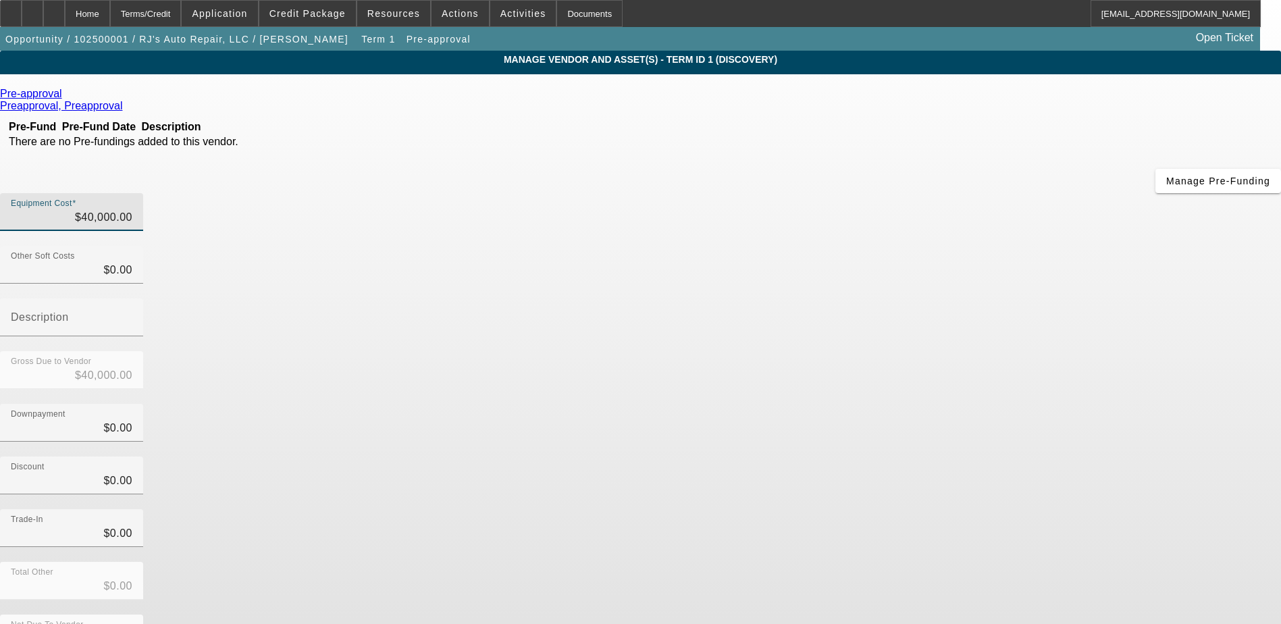
click at [855, 456] on div "Discount $0.00" at bounding box center [640, 482] width 1281 height 53
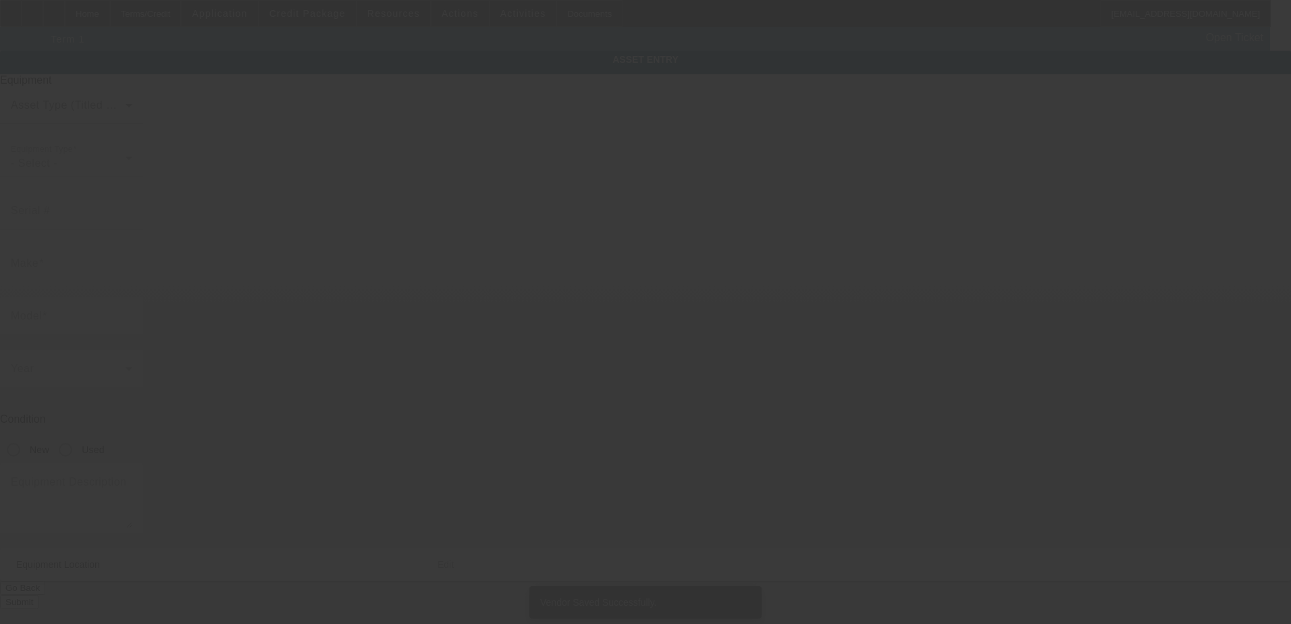
type input "18 Taylor Avenue"
type input "Bethel"
type input "06801"
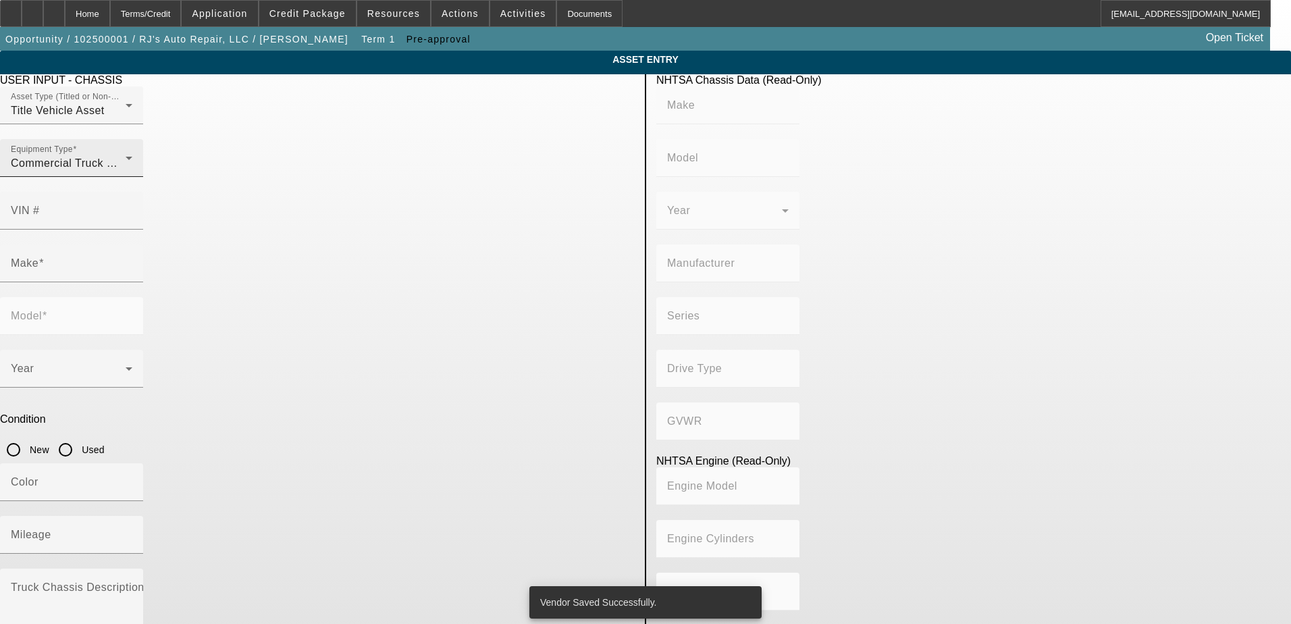
click at [137, 166] on icon at bounding box center [129, 158] width 16 height 16
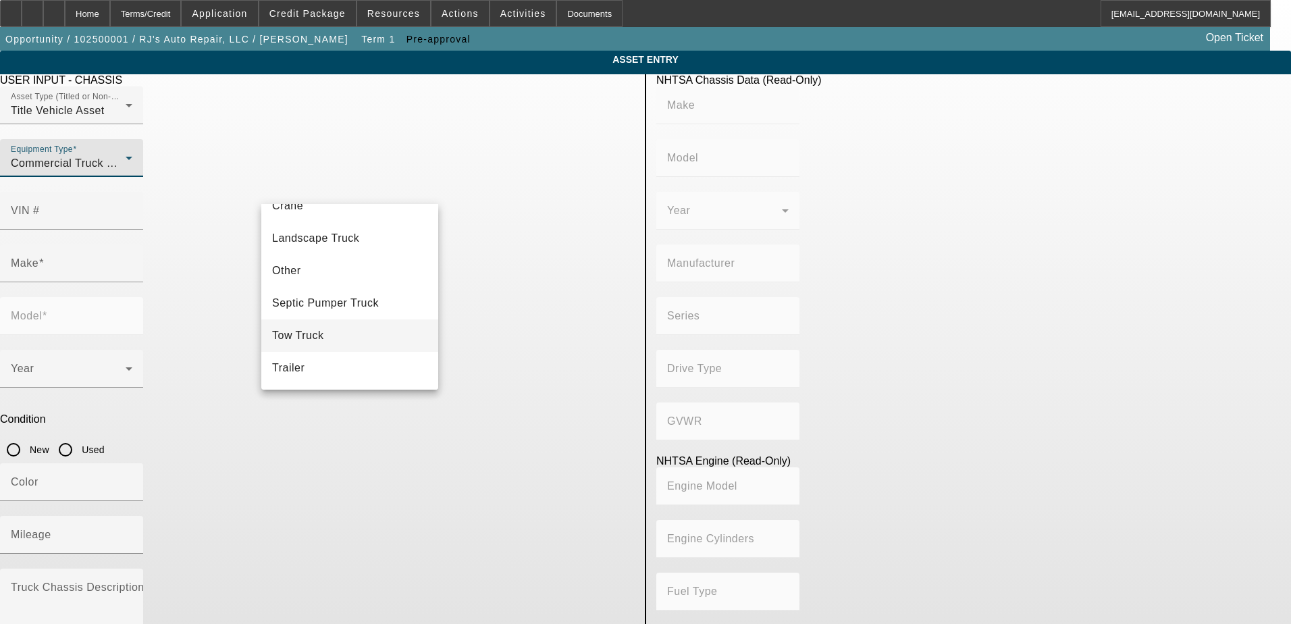
click at [361, 334] on mat-option "Tow Truck" at bounding box center [349, 335] width 177 height 32
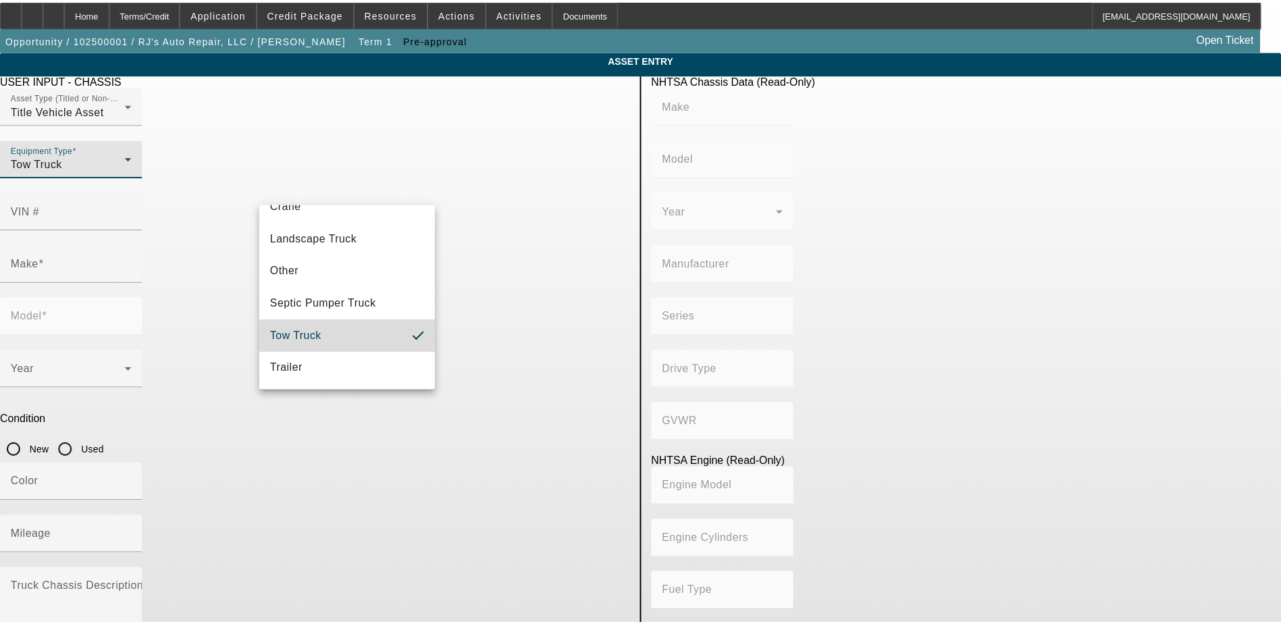
scroll to position [149, 0]
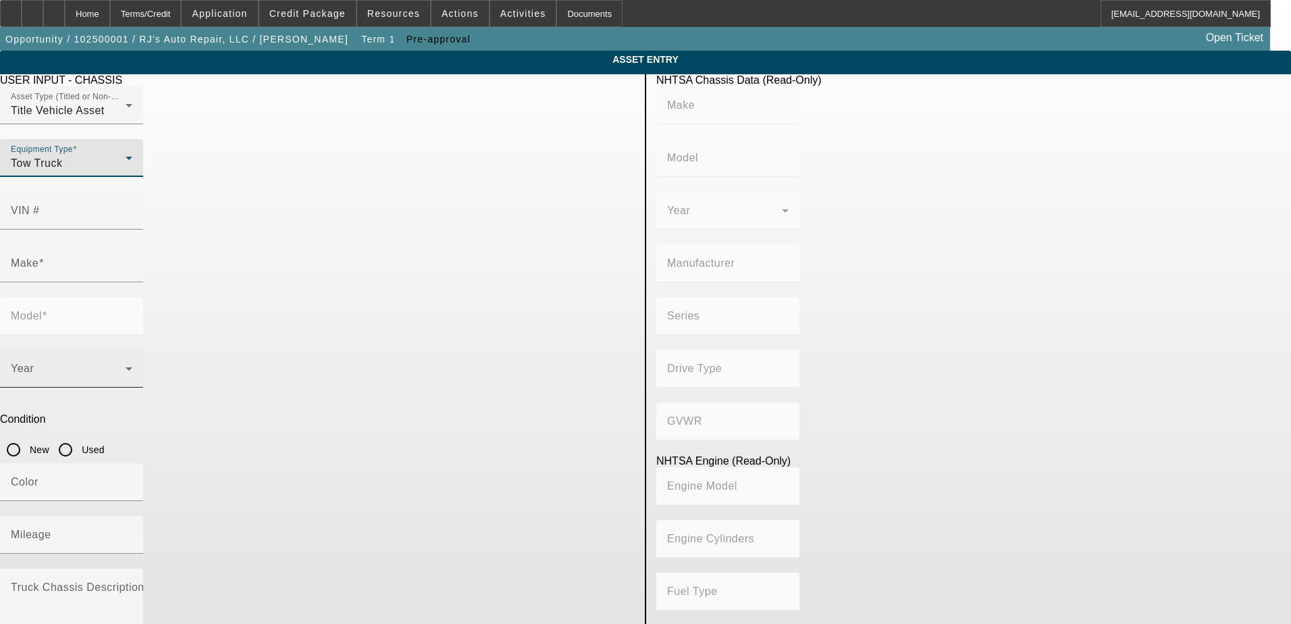
click at [126, 366] on span at bounding box center [68, 374] width 115 height 16
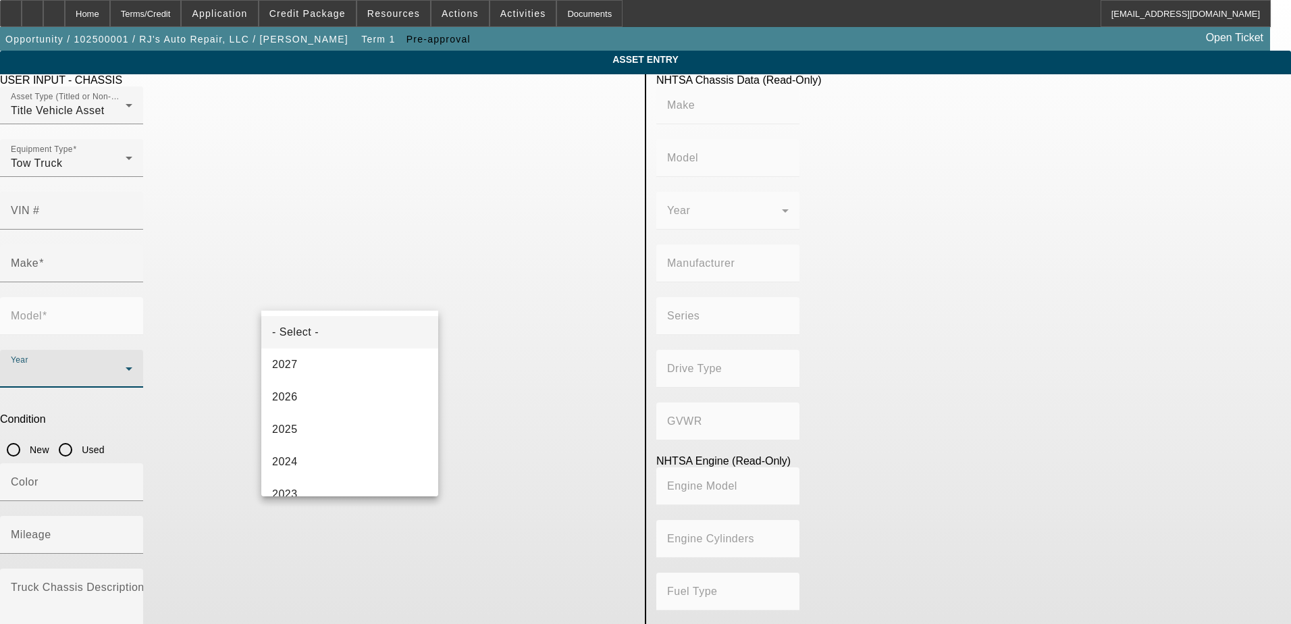
click at [409, 276] on div at bounding box center [645, 312] width 1291 height 624
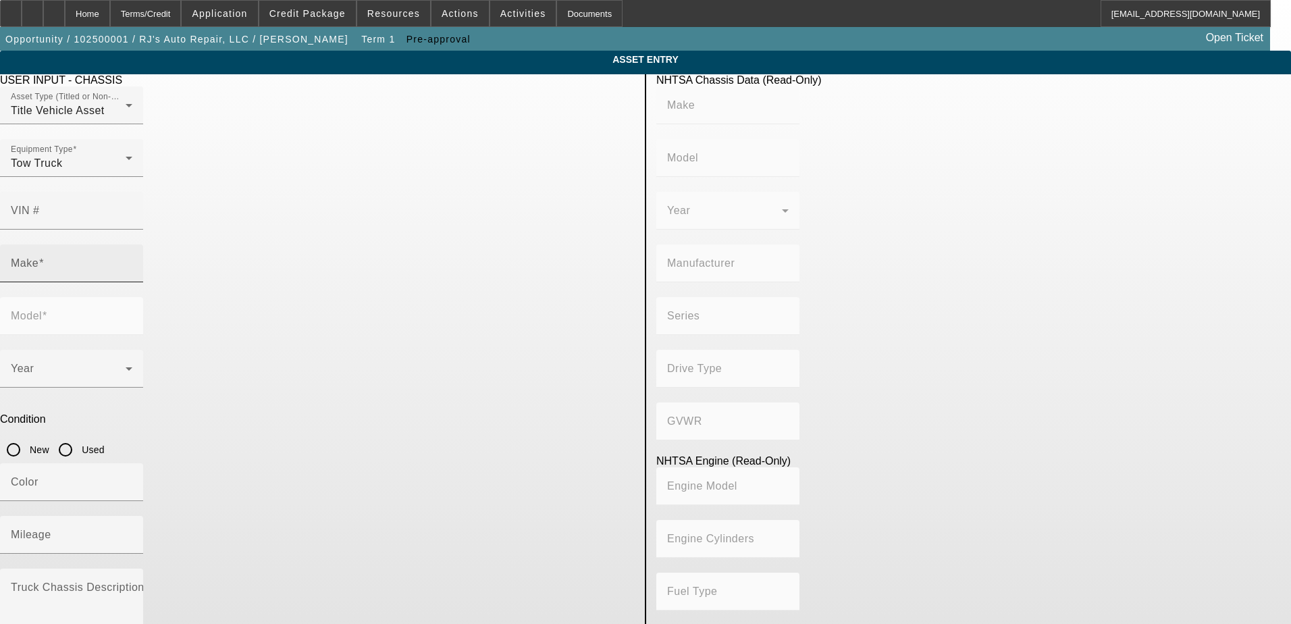
click at [132, 261] on input "Make" at bounding box center [72, 269] width 122 height 16
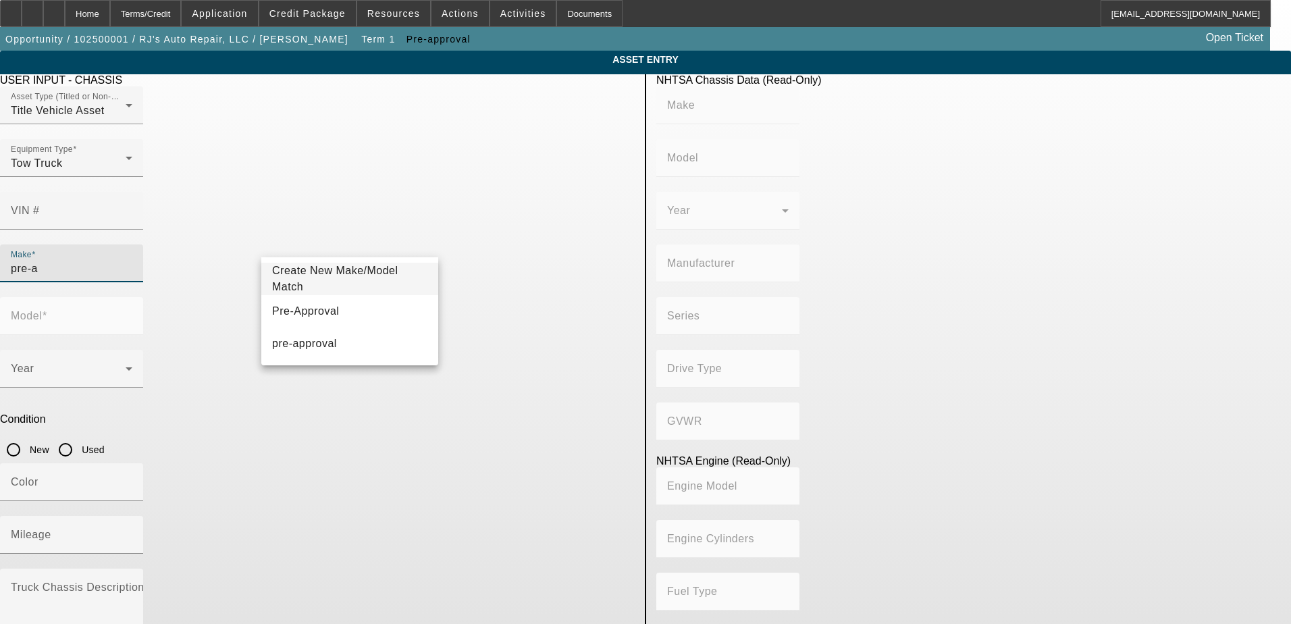
click at [365, 309] on mat-option "Pre-Approval" at bounding box center [349, 311] width 177 height 32
type input "Pre-Approval"
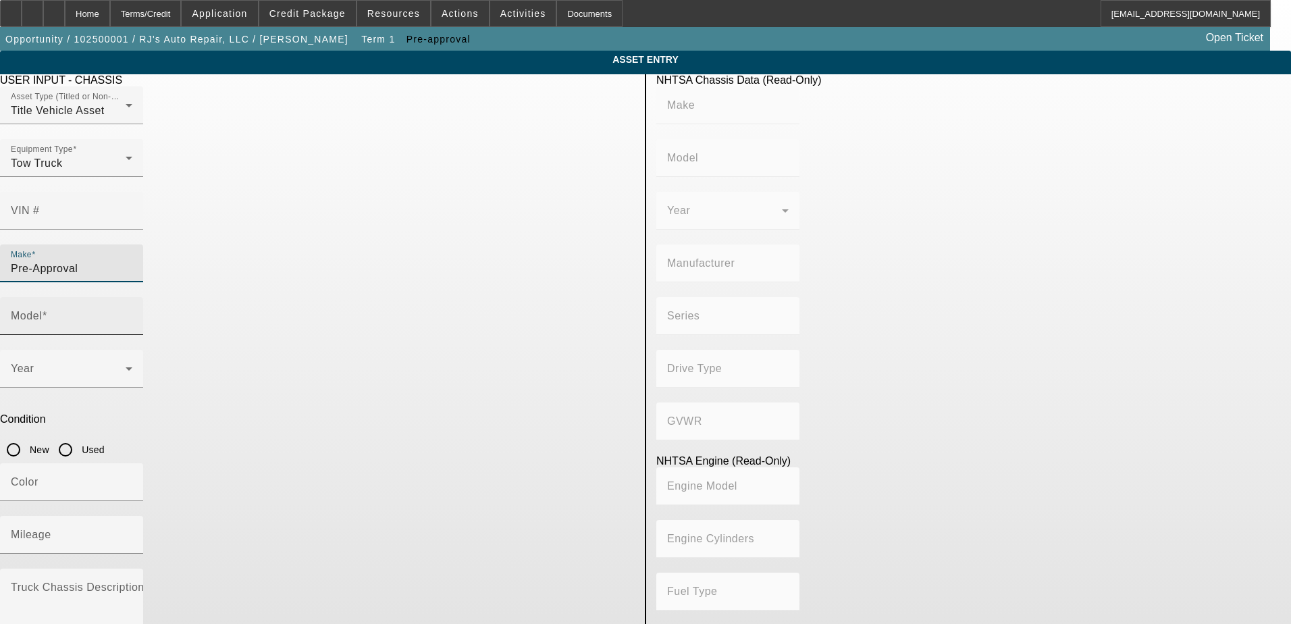
click at [132, 313] on input "Model" at bounding box center [72, 321] width 122 height 16
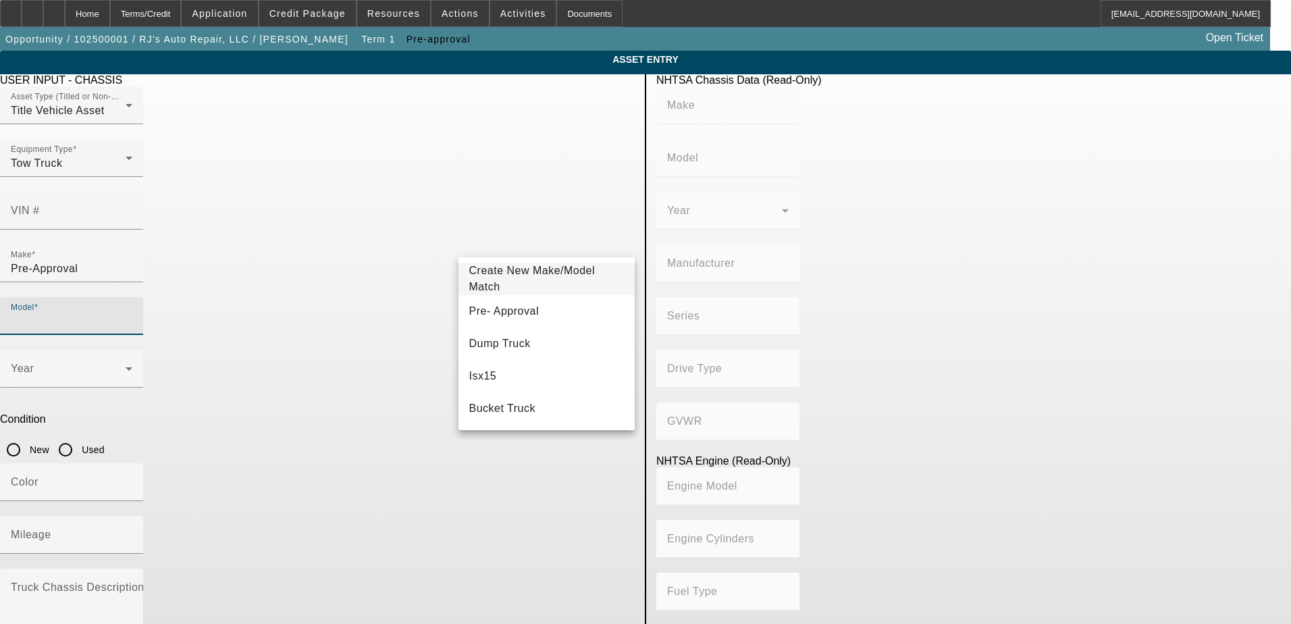
click at [524, 311] on mat-option "Pre- Approval" at bounding box center [546, 311] width 177 height 32
type input "Pre- Approval"
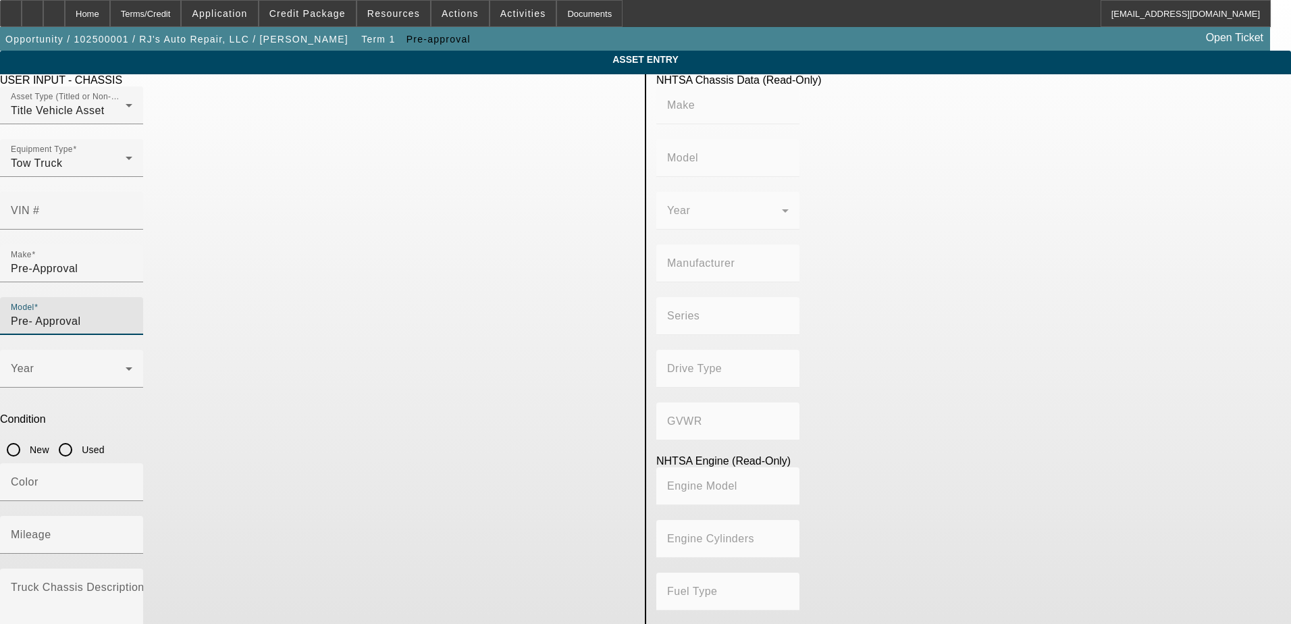
click at [79, 436] on input "Used" at bounding box center [65, 449] width 27 height 27
radio input "true"
click at [132, 532] on input "Mileage" at bounding box center [72, 540] width 122 height 16
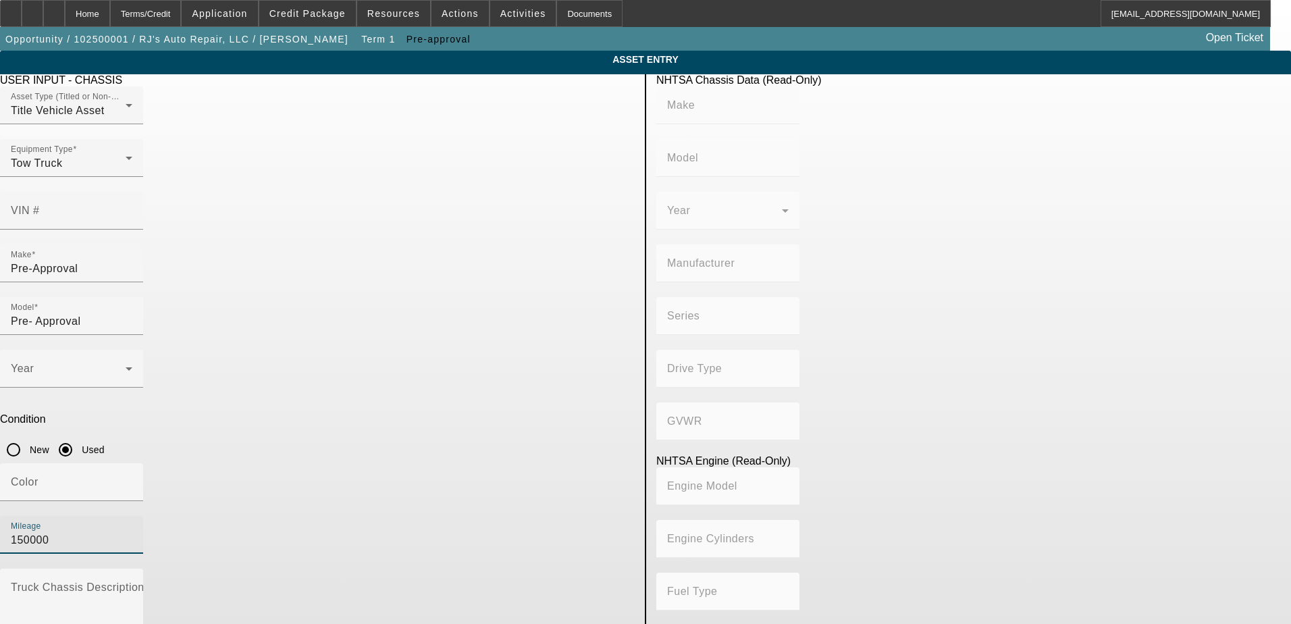
type input "150000"
click at [441, 350] on div "Year" at bounding box center [317, 376] width 635 height 53
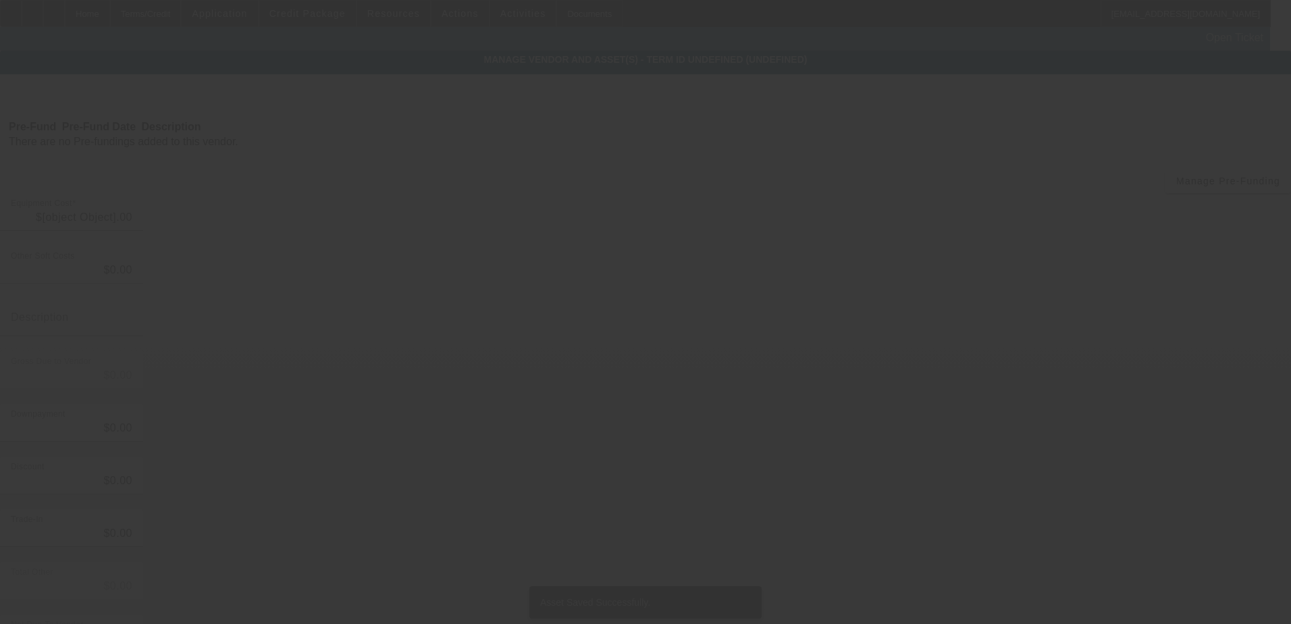
type input "$40,000.00"
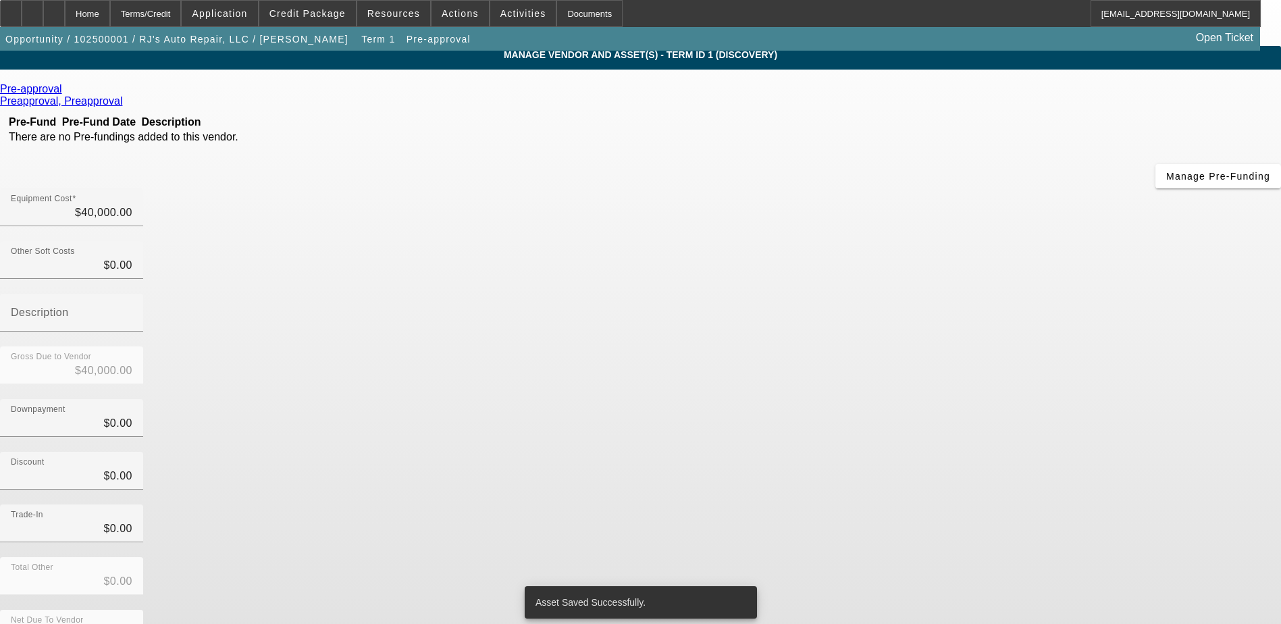
scroll to position [9, 0]
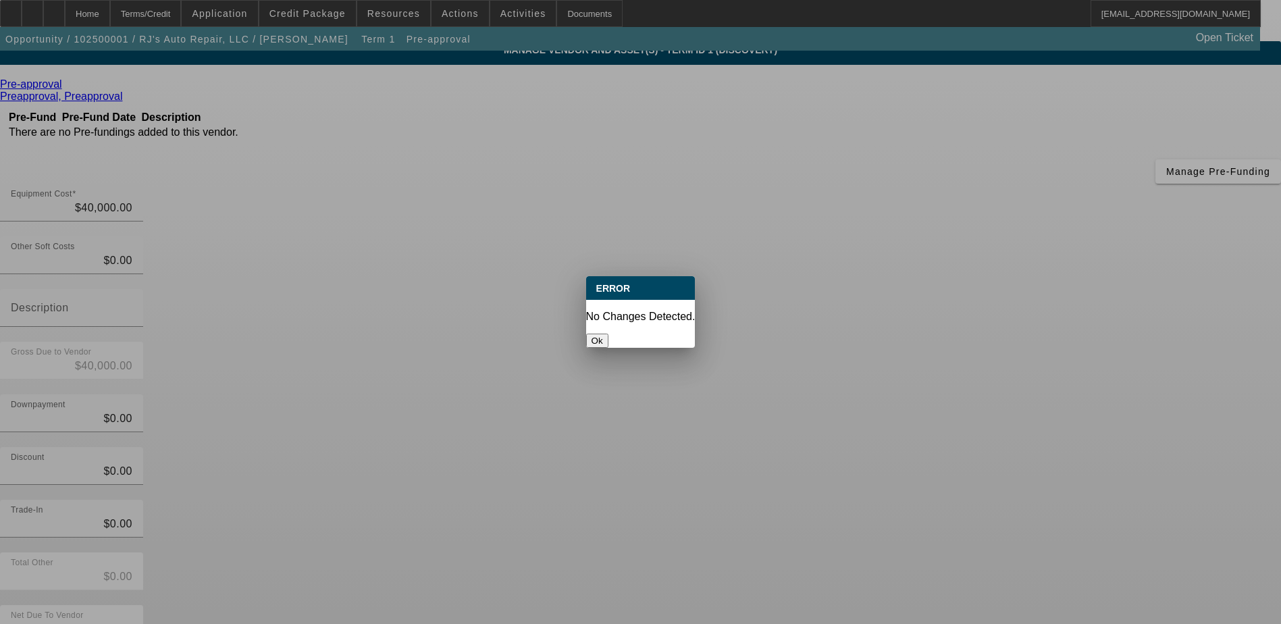
click at [608, 334] on button "Ok" at bounding box center [597, 341] width 22 height 14
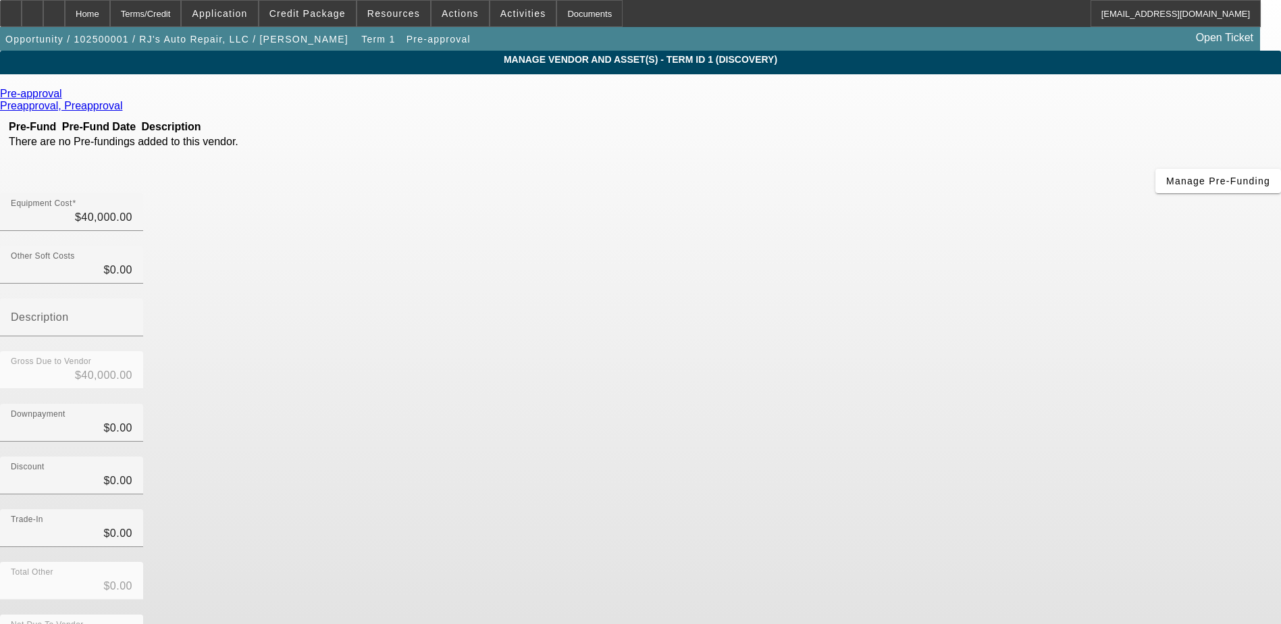
scroll to position [9, 0]
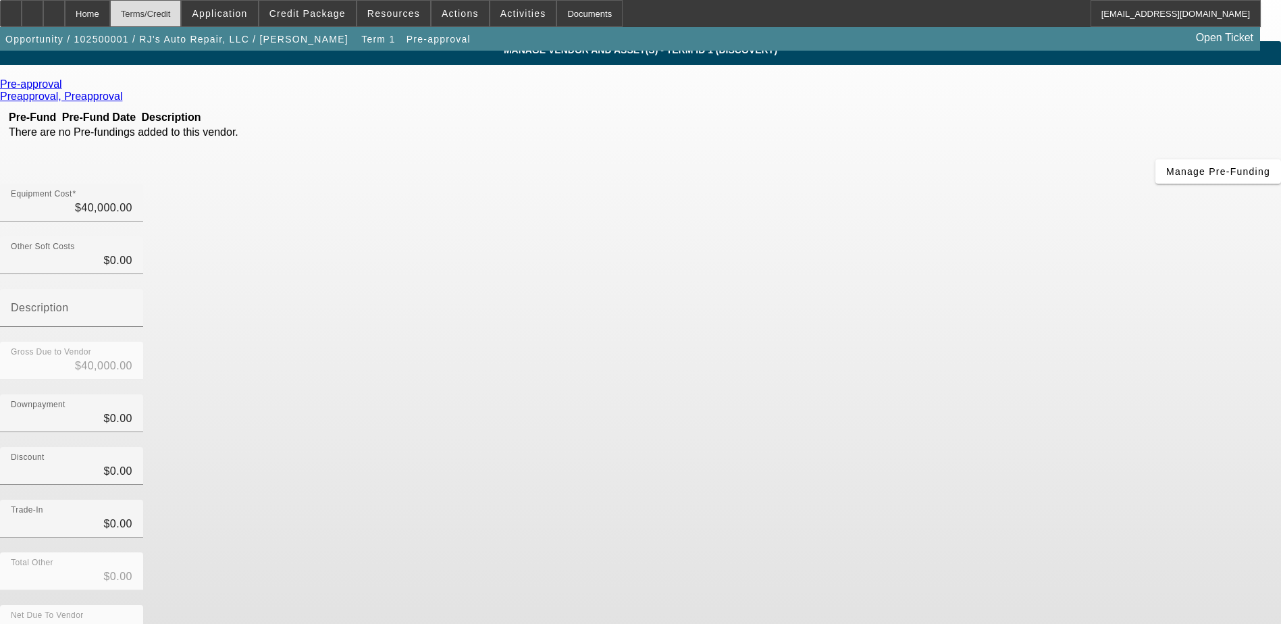
click at [169, 18] on div "Terms/Credit" at bounding box center [146, 13] width 72 height 27
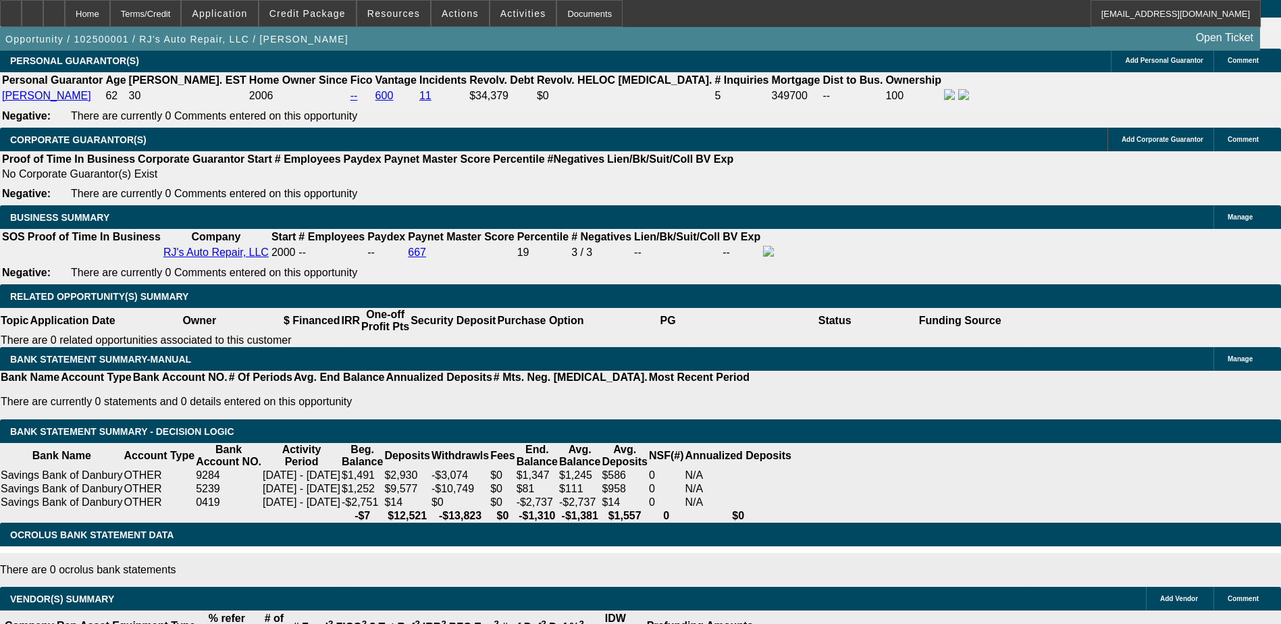
select select "0"
select select "2"
select select "0.1"
select select "4"
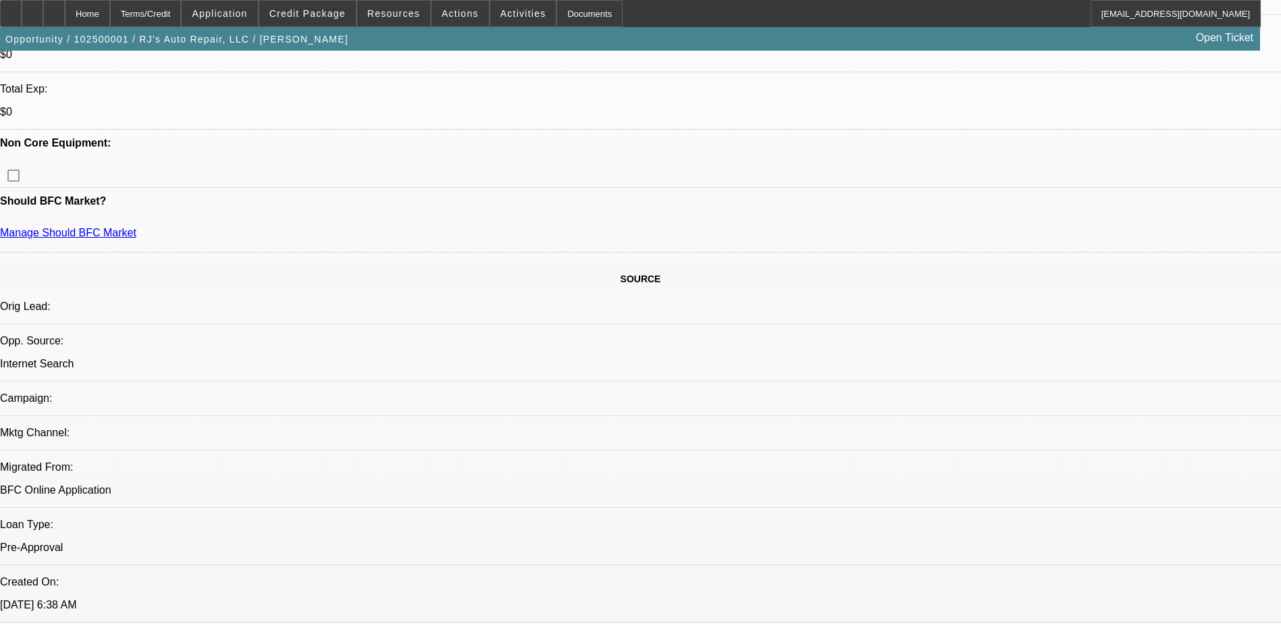
scroll to position [529, 0]
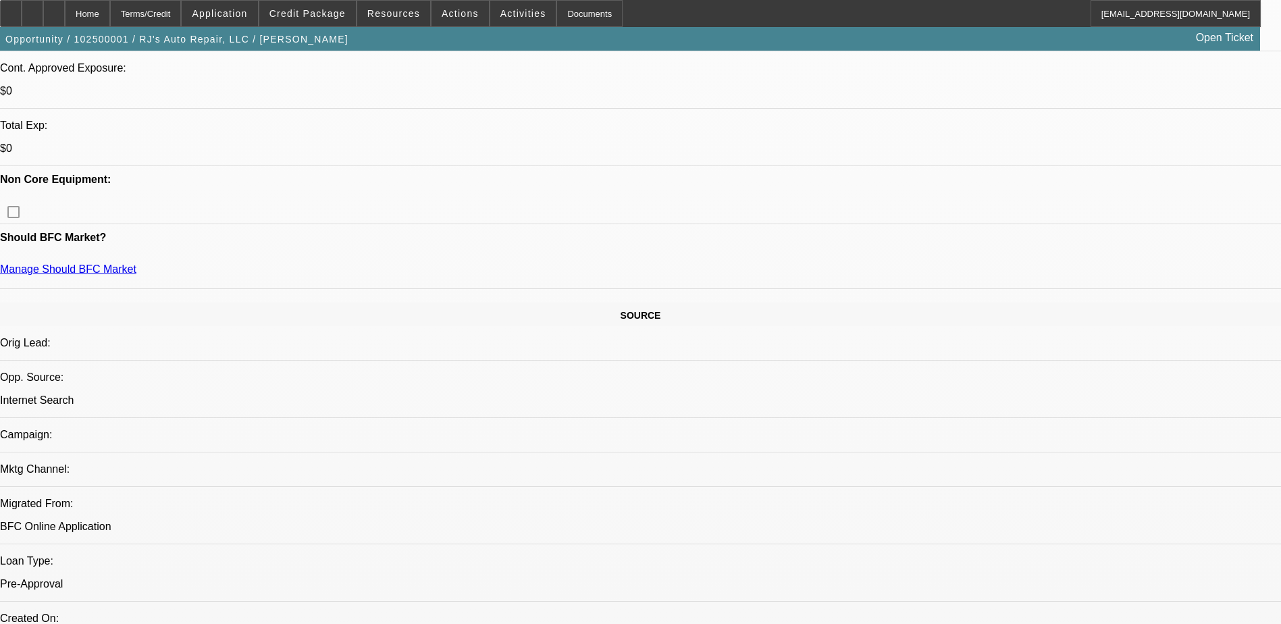
click at [403, 18] on span "Resources" at bounding box center [393, 13] width 53 height 11
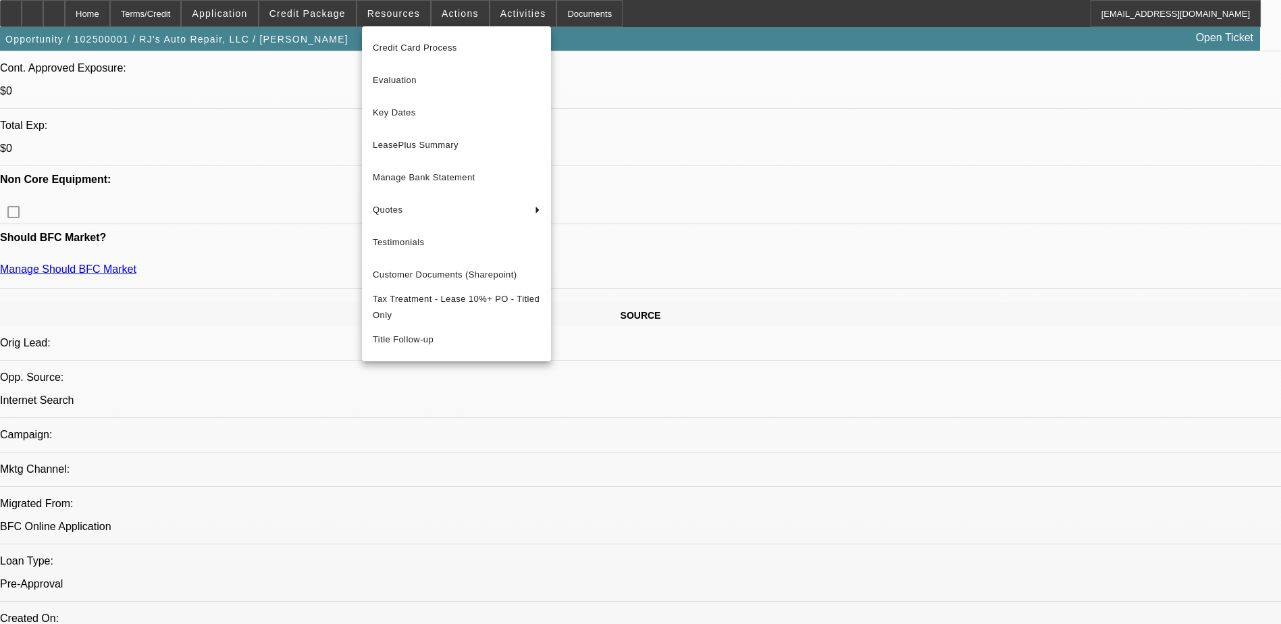
click at [454, 22] on div at bounding box center [640, 312] width 1281 height 624
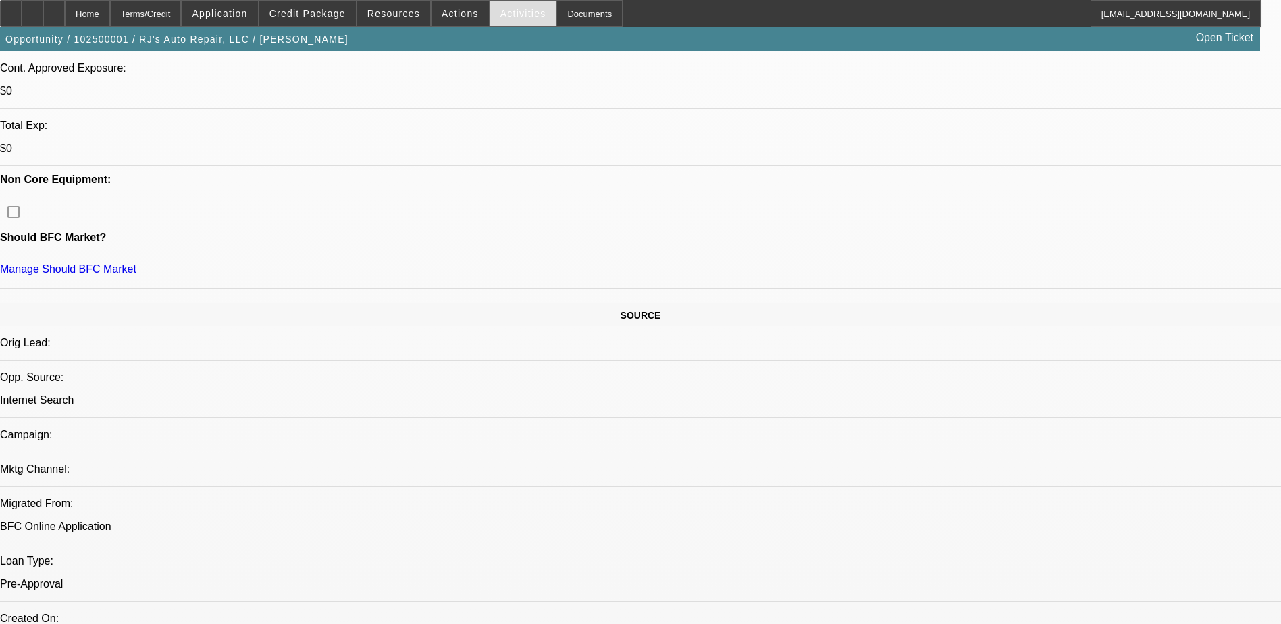
click at [489, 11] on div "Activities" at bounding box center [523, 13] width 68 height 27
click at [410, 15] on span "Resources" at bounding box center [393, 13] width 53 height 11
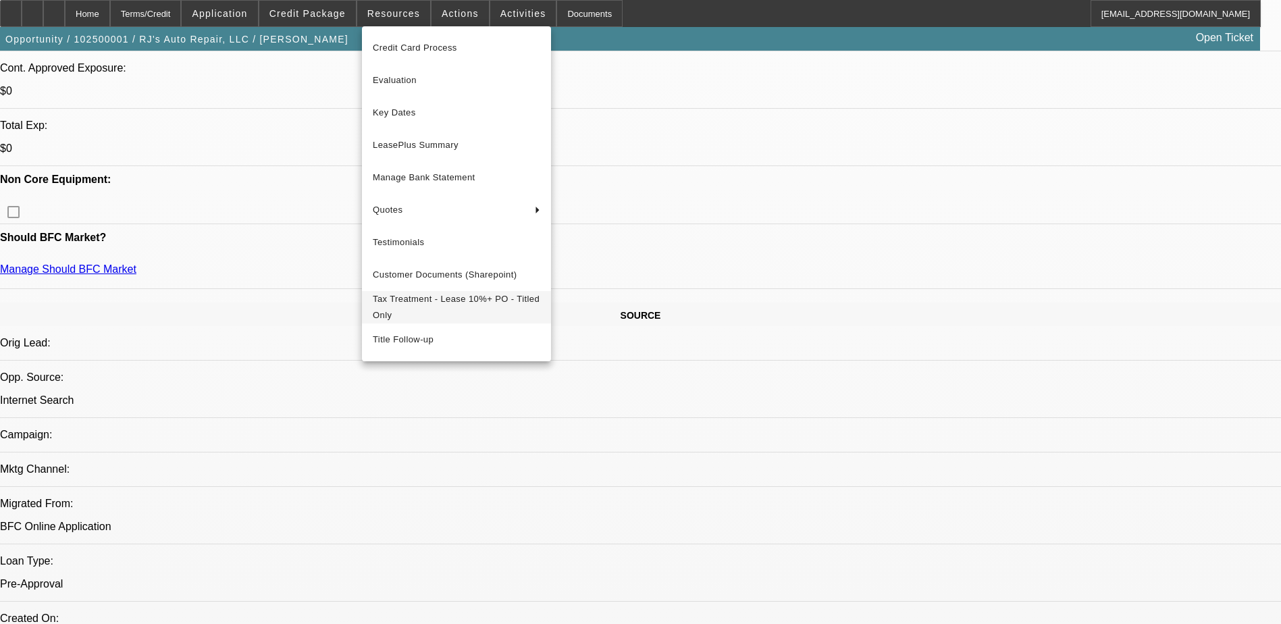
click at [469, 314] on span "Tax Treatment - Lease 10%+ PO - Titled Only" at bounding box center [456, 307] width 167 height 32
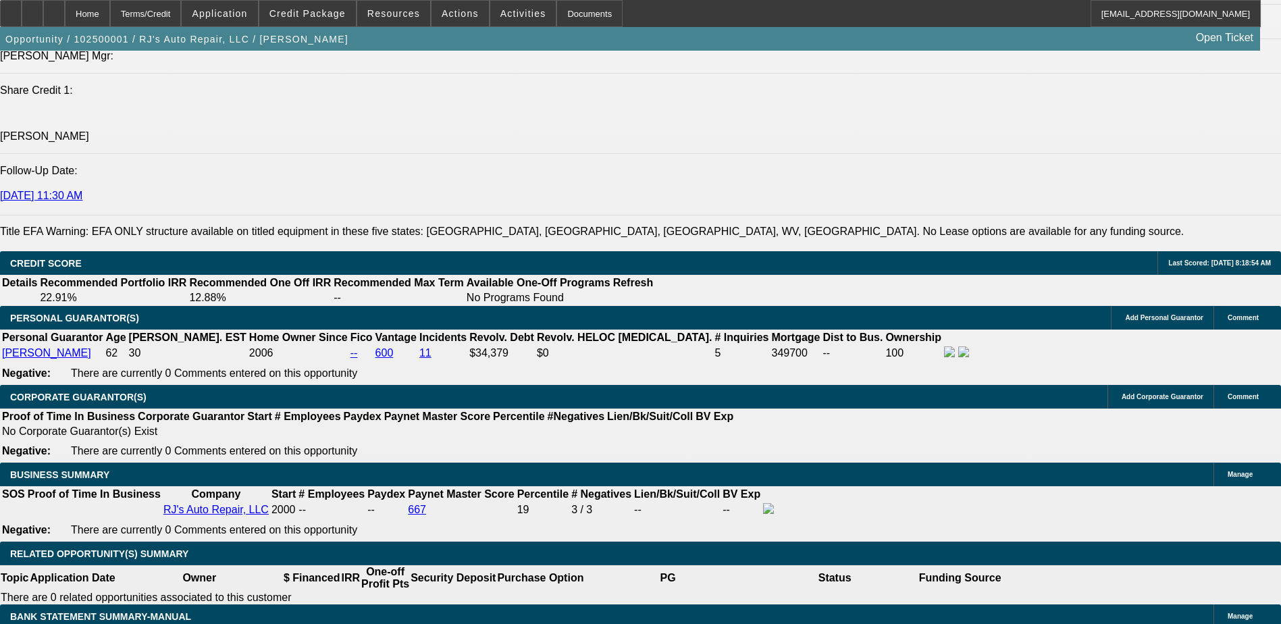
scroll to position [1880, 0]
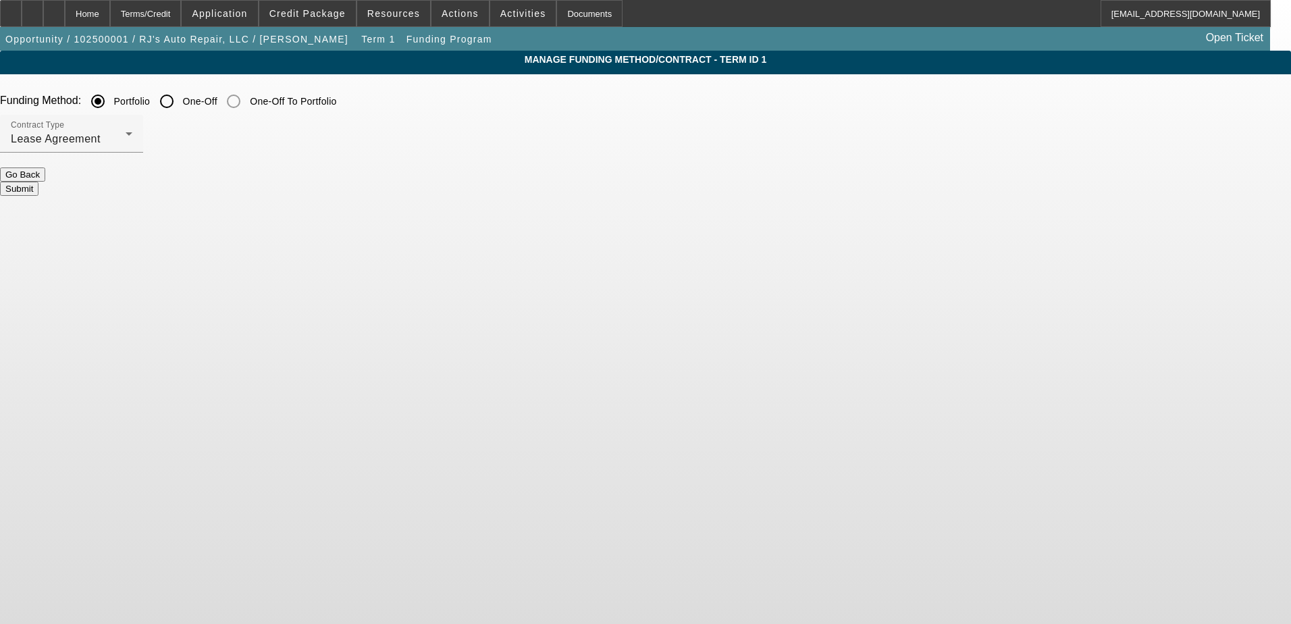
click at [183, 103] on div at bounding box center [167, 101] width 32 height 32
radio input "false"
radio input "true"
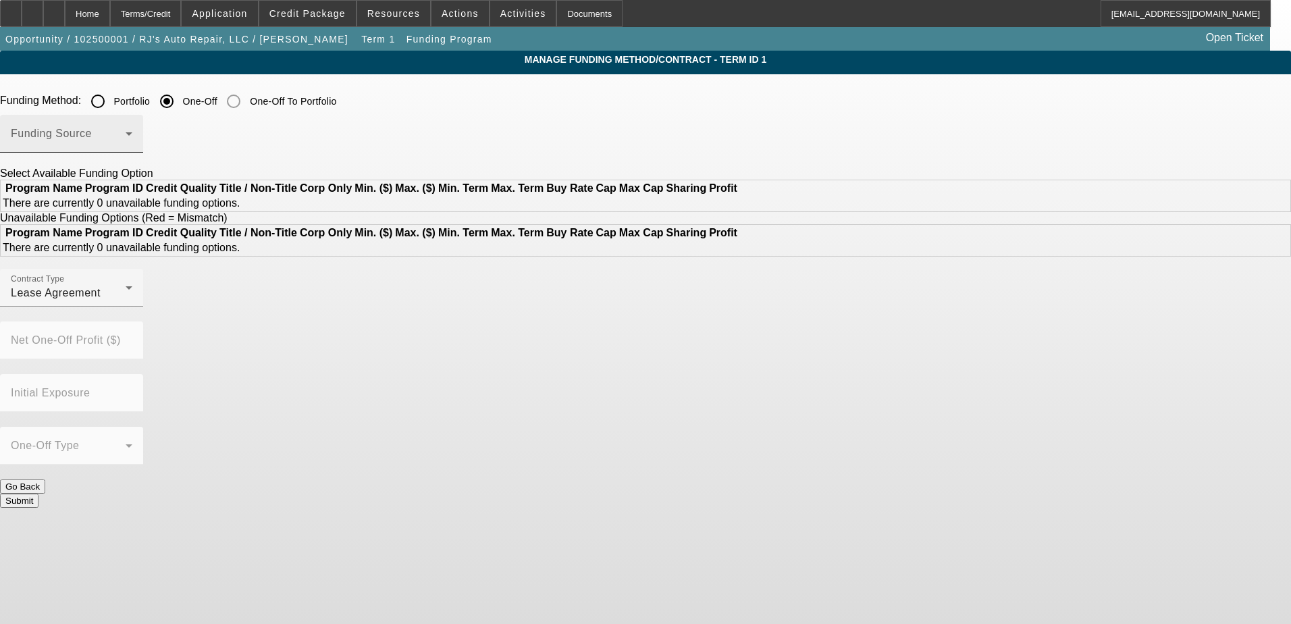
click at [126, 142] on span at bounding box center [68, 139] width 115 height 16
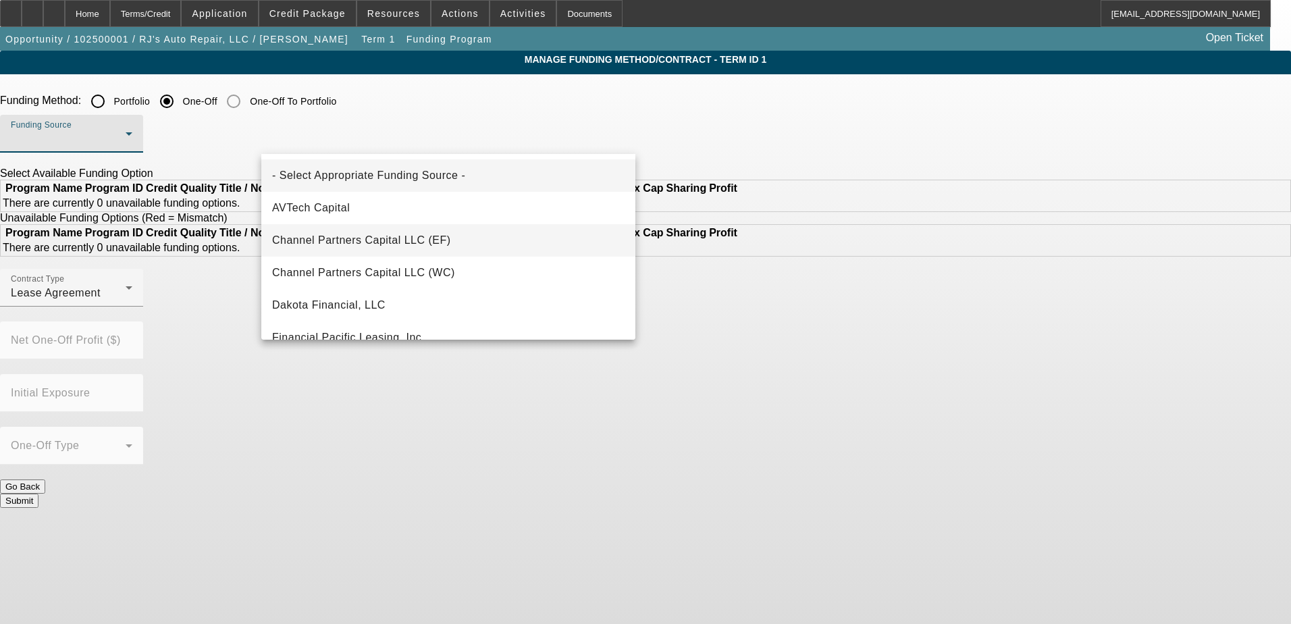
click at [480, 241] on mat-option "Channel Partners Capital LLC (EF)" at bounding box center [448, 240] width 374 height 32
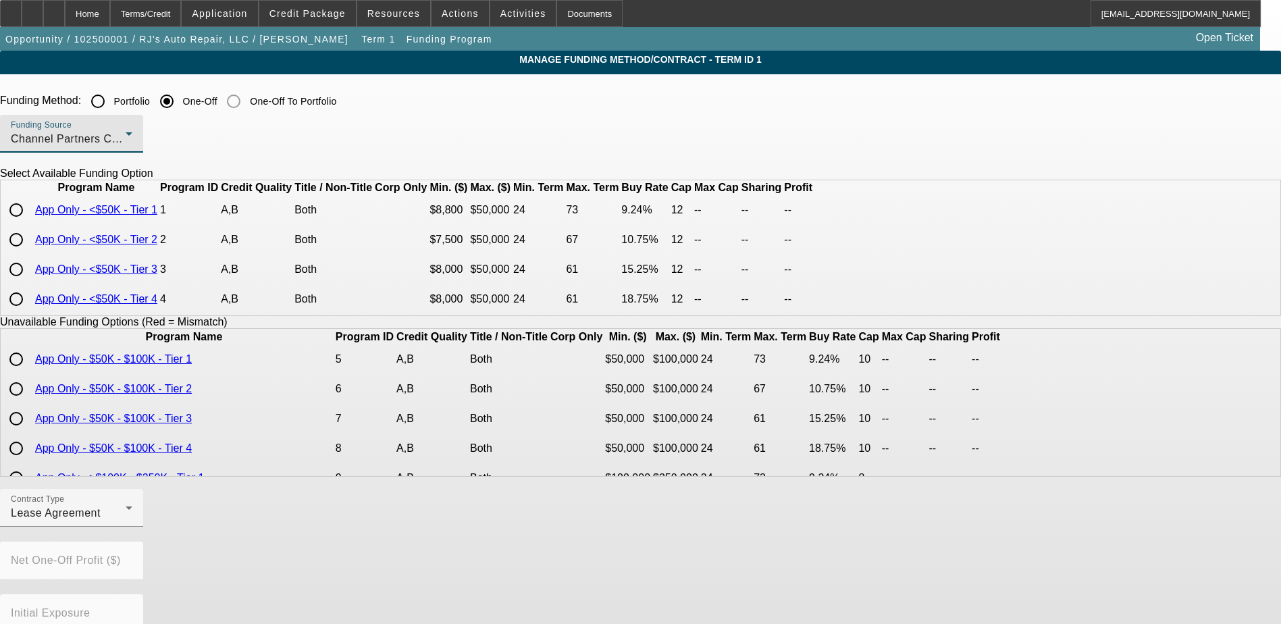
scroll to position [24, 0]
click at [132, 527] on div "Contract Type Lease Agreement" at bounding box center [72, 508] width 122 height 38
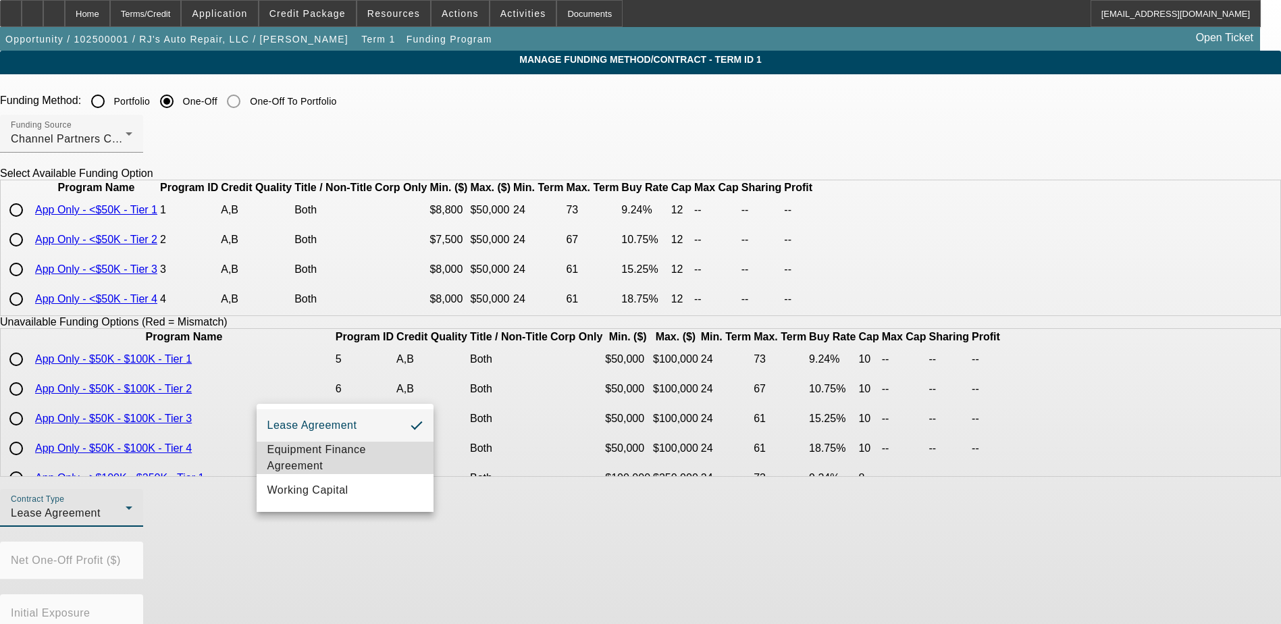
click at [404, 465] on span "Equipment Finance Agreement" at bounding box center [344, 458] width 155 height 32
click at [132, 521] on div "Contract Type Equipment Finance Agreement" at bounding box center [72, 508] width 122 height 38
click at [376, 445] on span "Equipment Finance Agreement" at bounding box center [333, 458] width 132 height 32
click at [30, 254] on input "radio" at bounding box center [16, 240] width 27 height 27
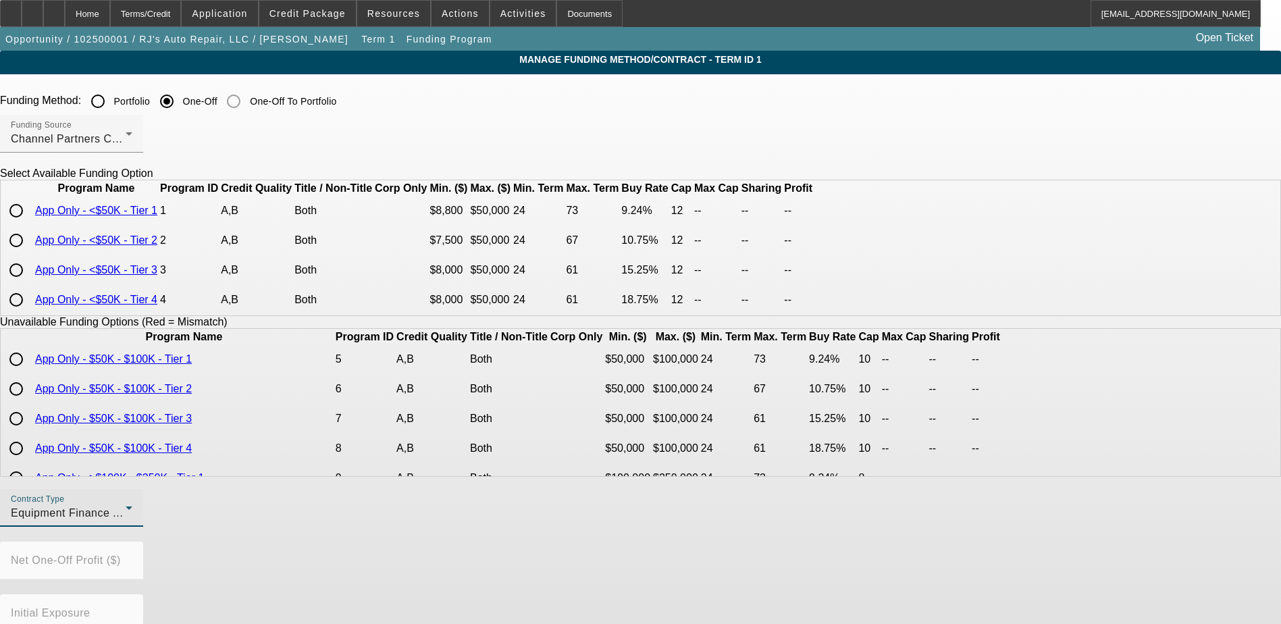
radio input "true"
click at [126, 139] on div "Channel Partners Capital LLC (EF)" at bounding box center [68, 139] width 115 height 16
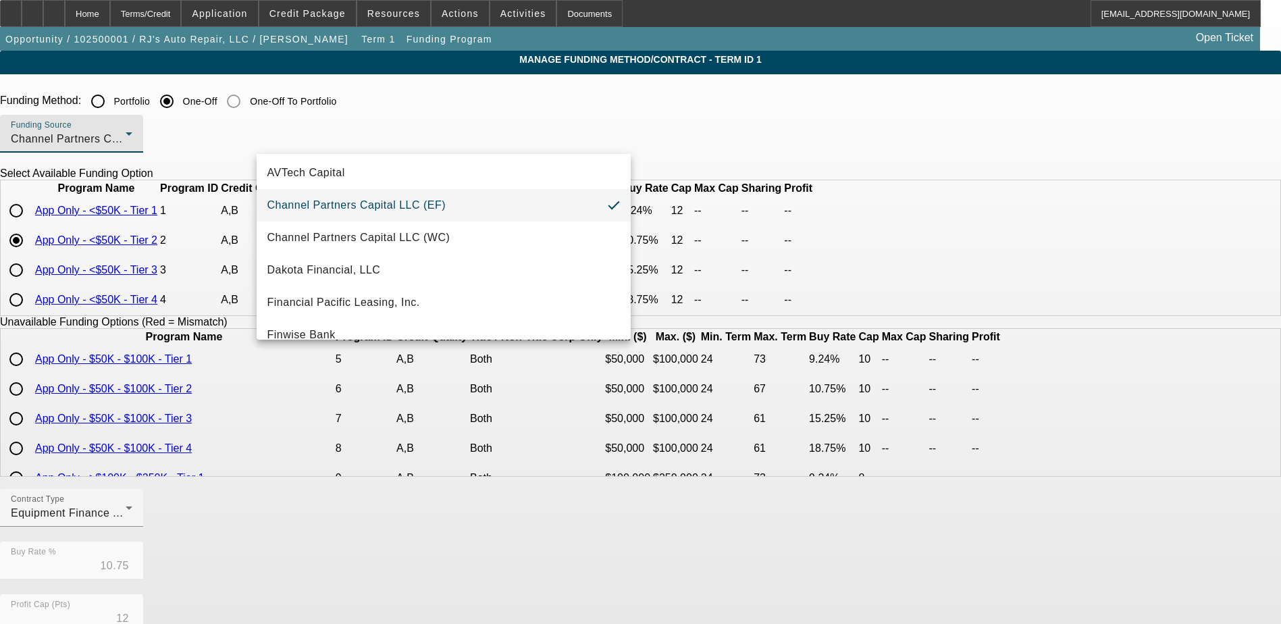
scroll to position [68, 0]
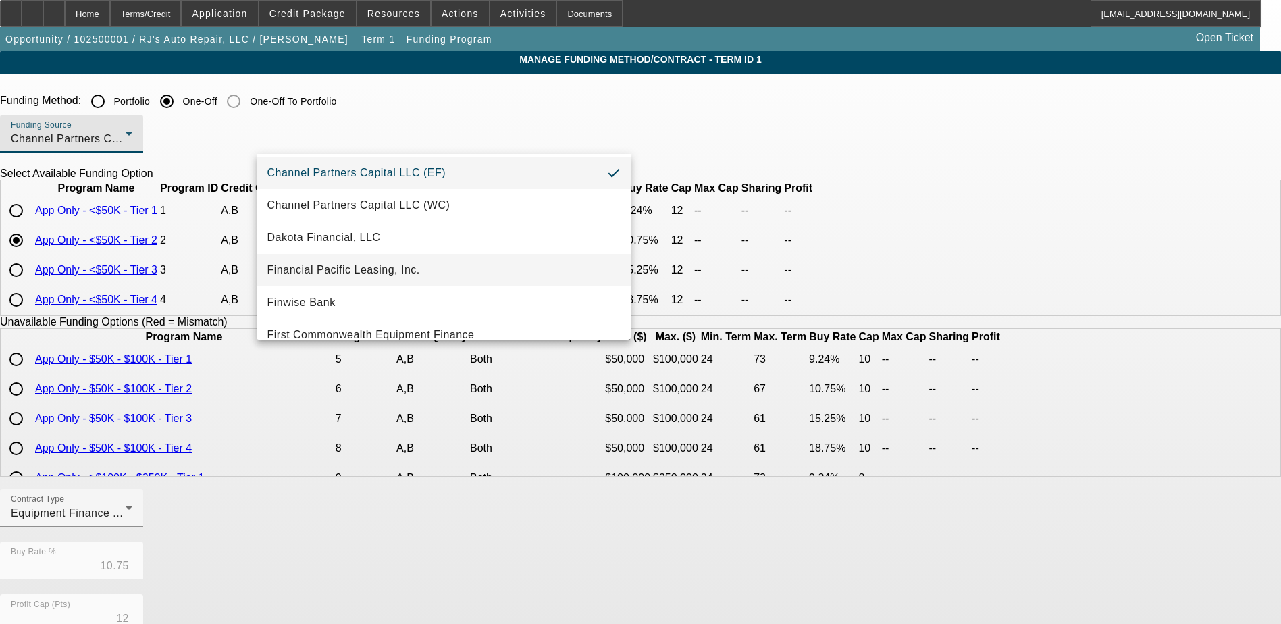
click at [467, 256] on mat-option "Financial Pacific Leasing, Inc." at bounding box center [444, 270] width 374 height 32
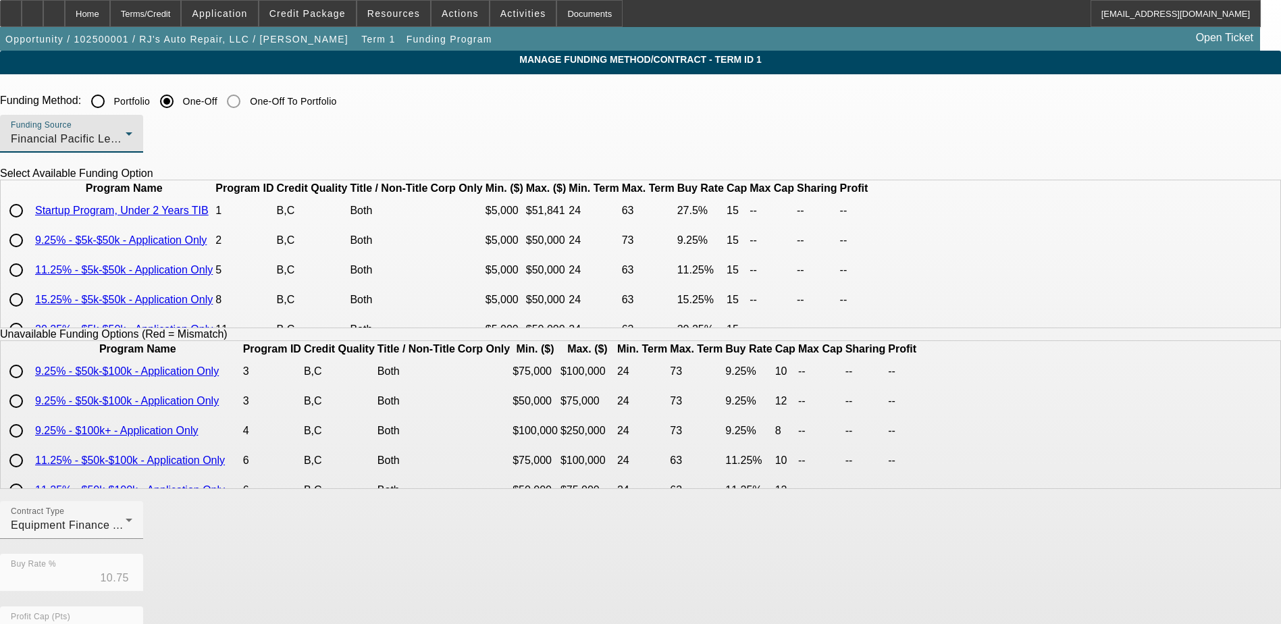
click at [30, 254] on input "radio" at bounding box center [16, 240] width 27 height 27
radio input "true"
type input "9.25"
type input "15"
click at [30, 284] on input "radio" at bounding box center [16, 270] width 27 height 27
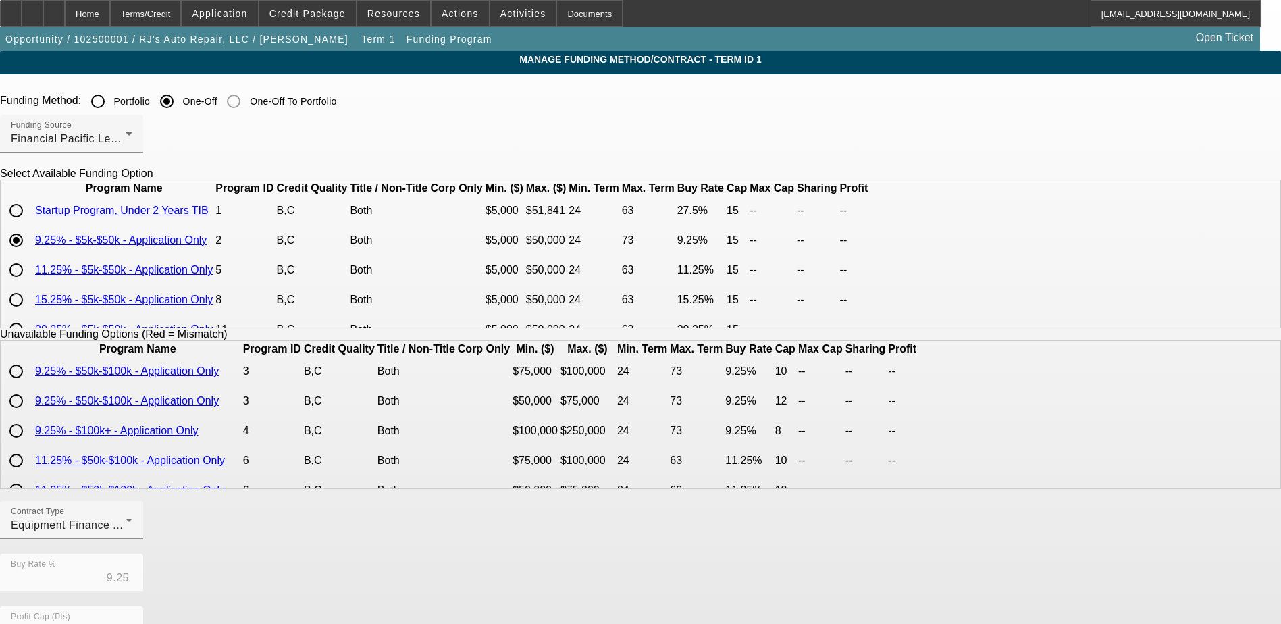
radio input "true"
type input "11.25"
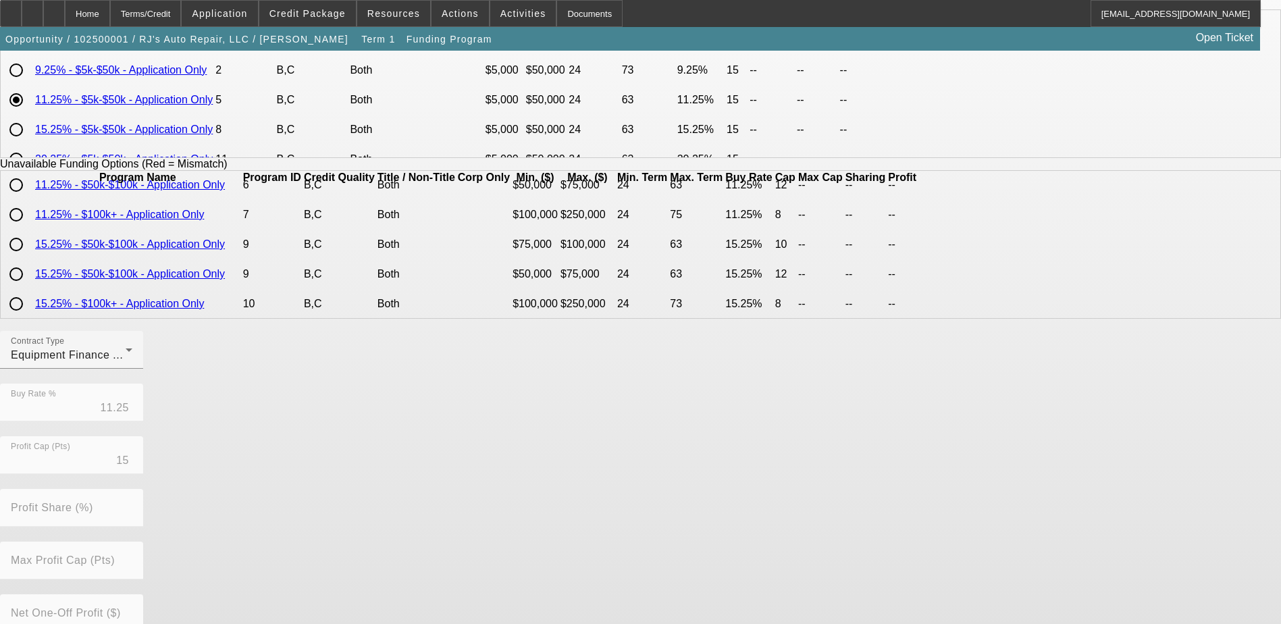
scroll to position [298, 0]
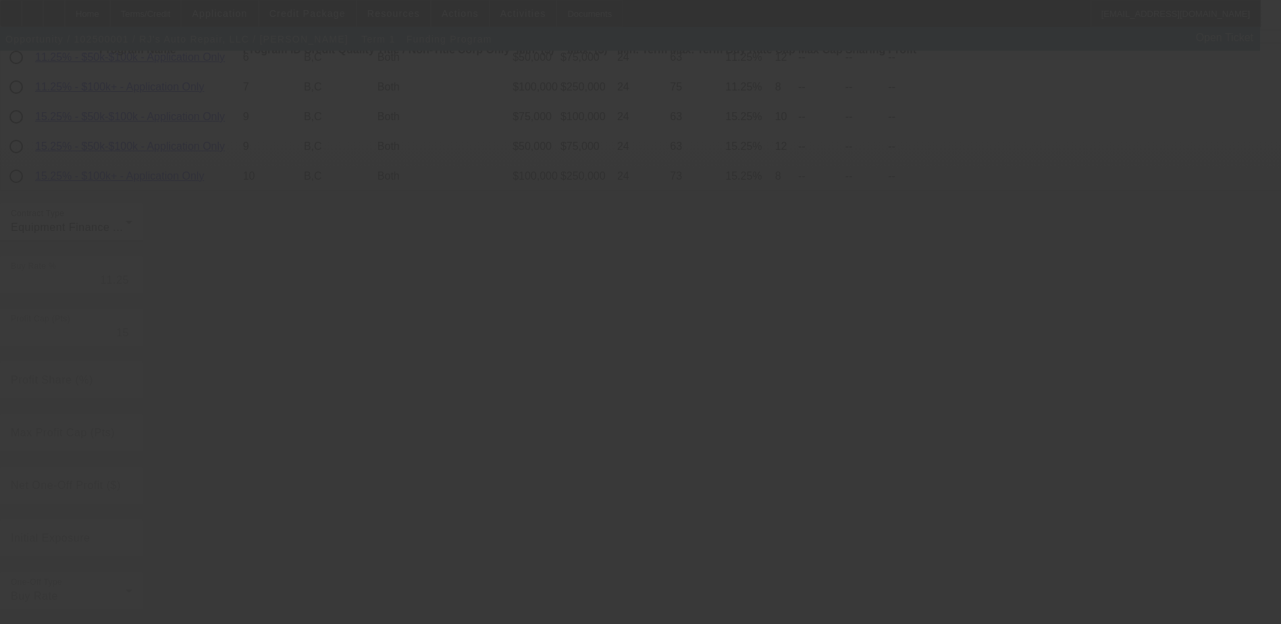
radio input "true"
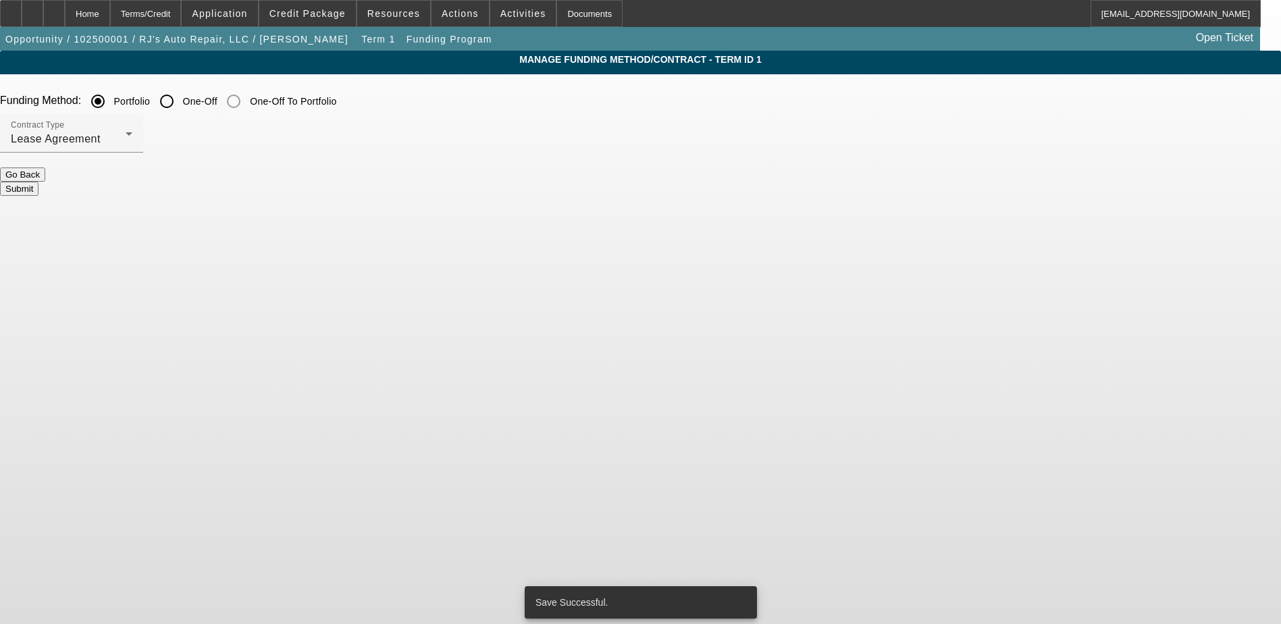
scroll to position [0, 0]
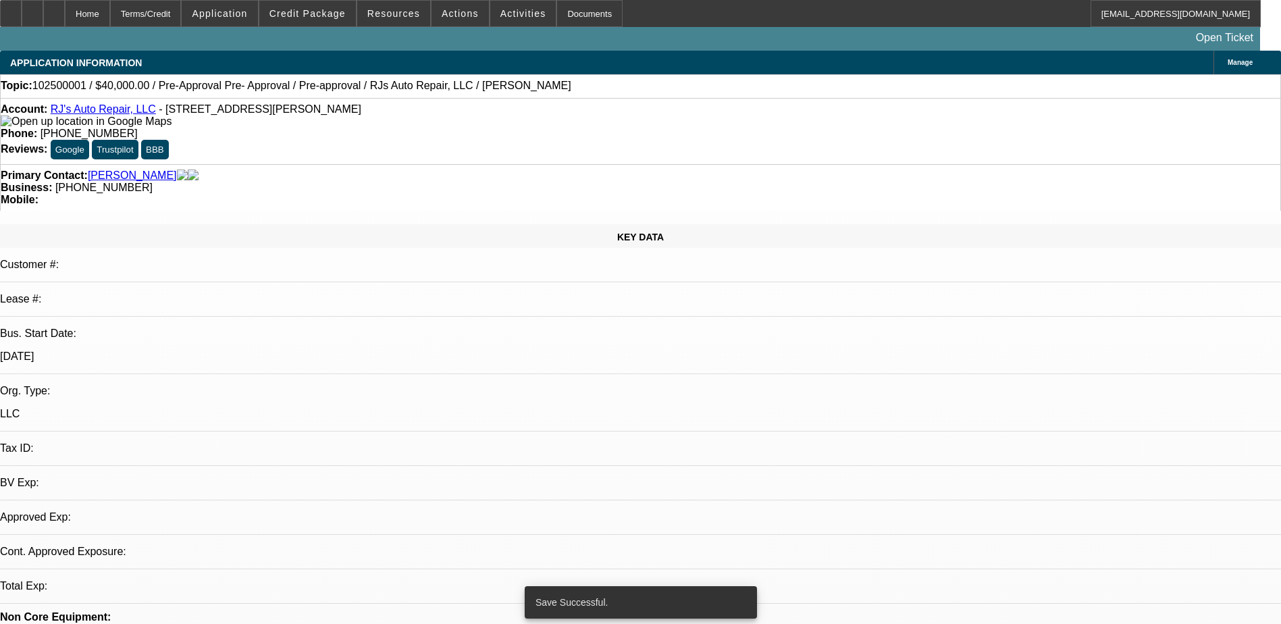
select select "0"
select select "2"
select select "0"
select select "6"
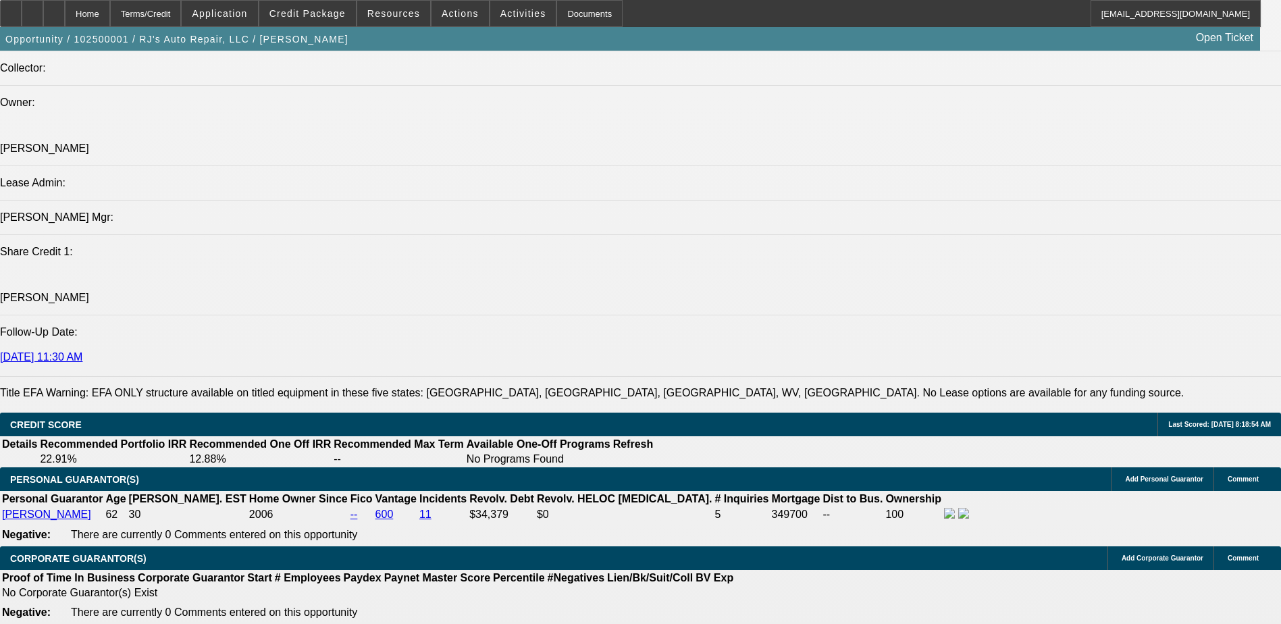
scroll to position [1823, 0]
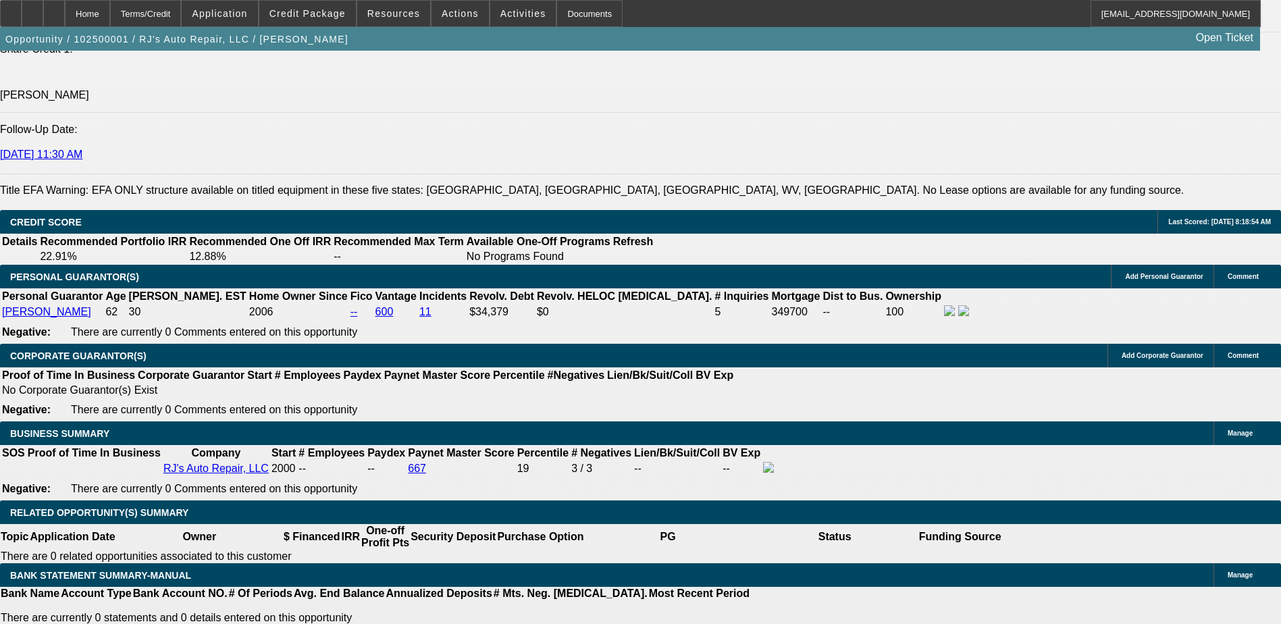
type input "$0.00"
type input "UNKNOWN"
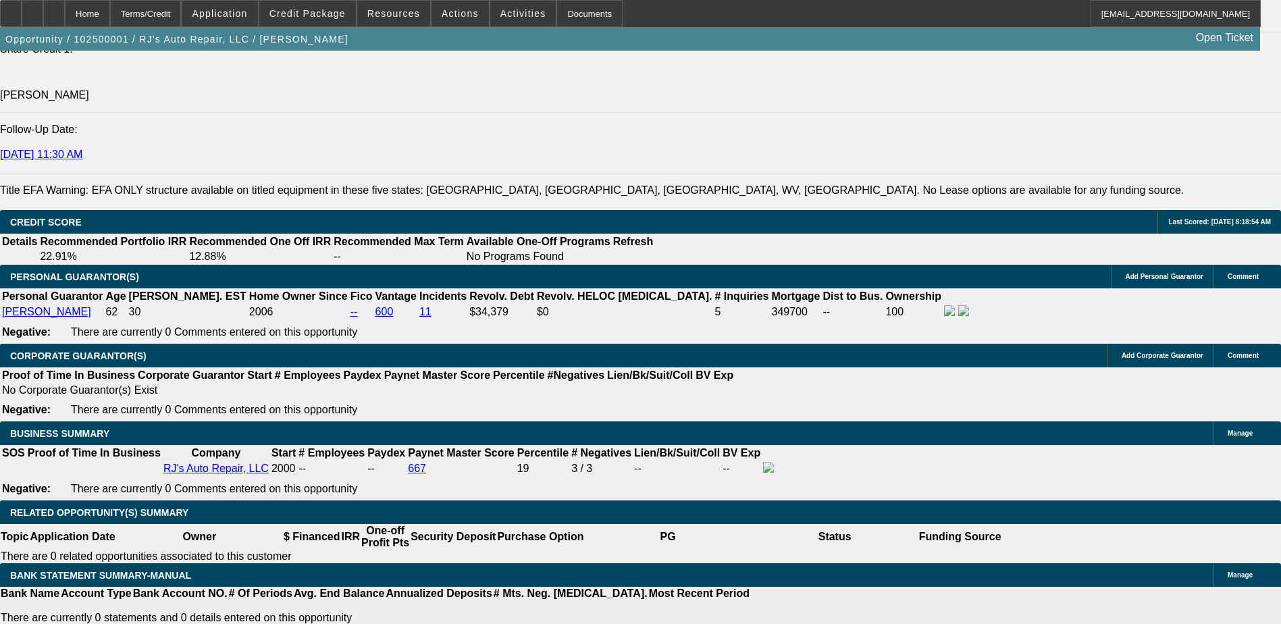
scroll to position [1863, 0]
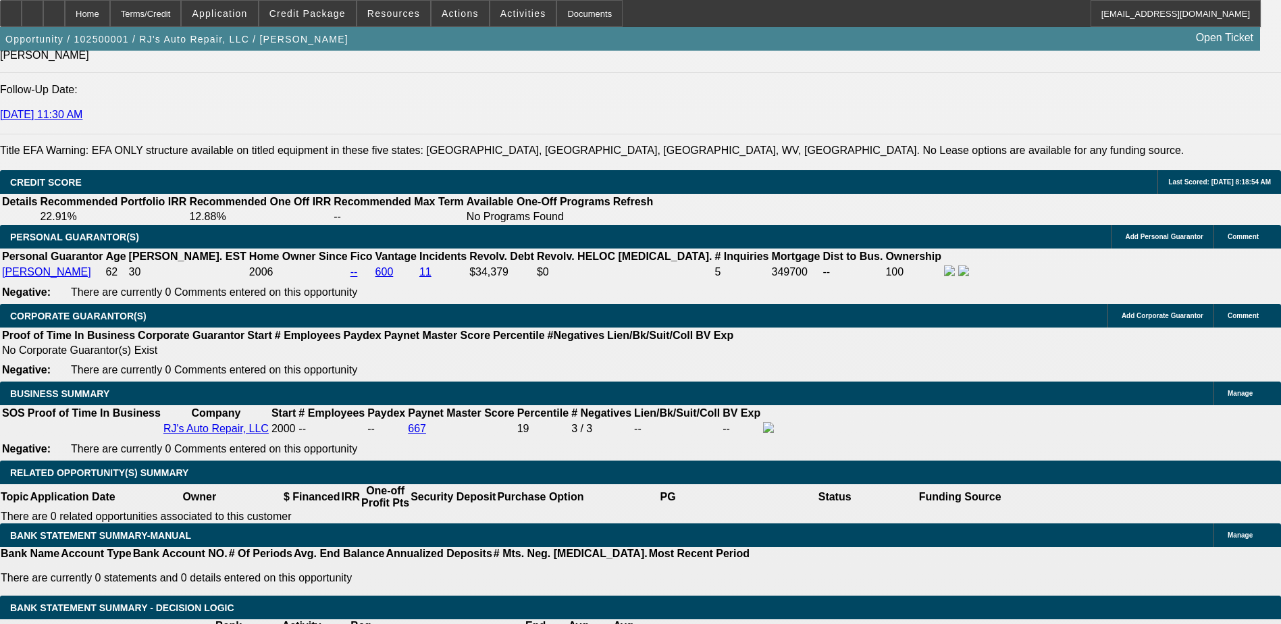
type input "36"
type input "1"
type input "$2,256.64"
type input "$1,128.32"
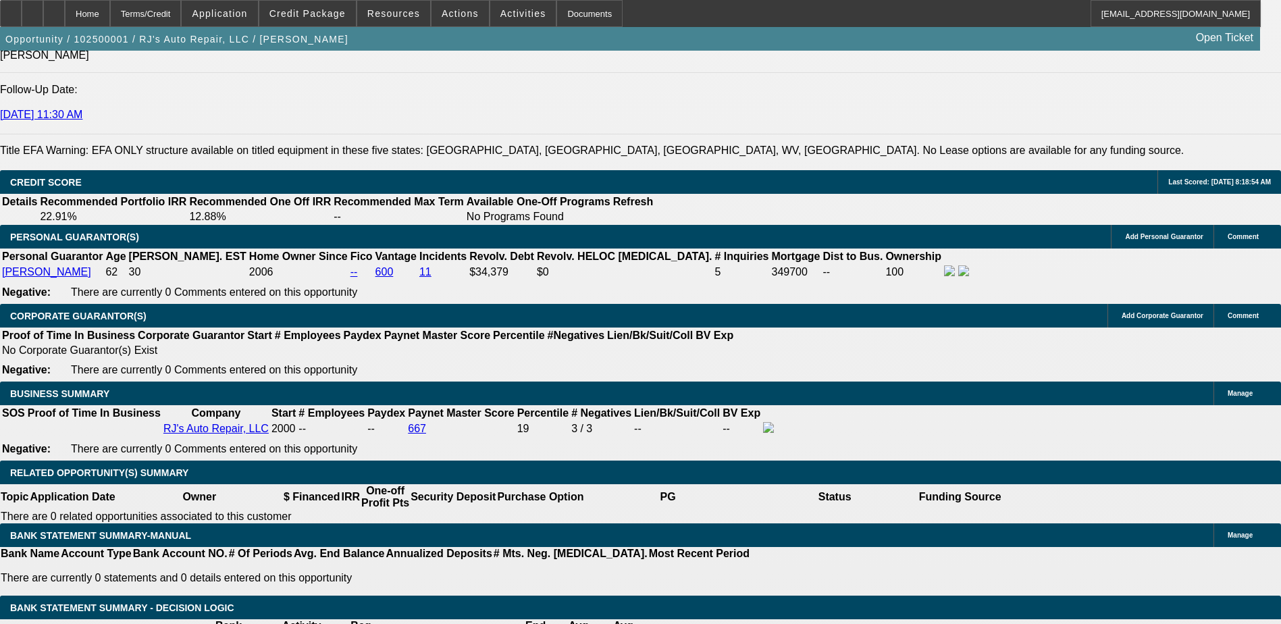
type input "12"
type input "$2,657.14"
type input "$1,328.57"
type input "1"
type input "$2,256.64"
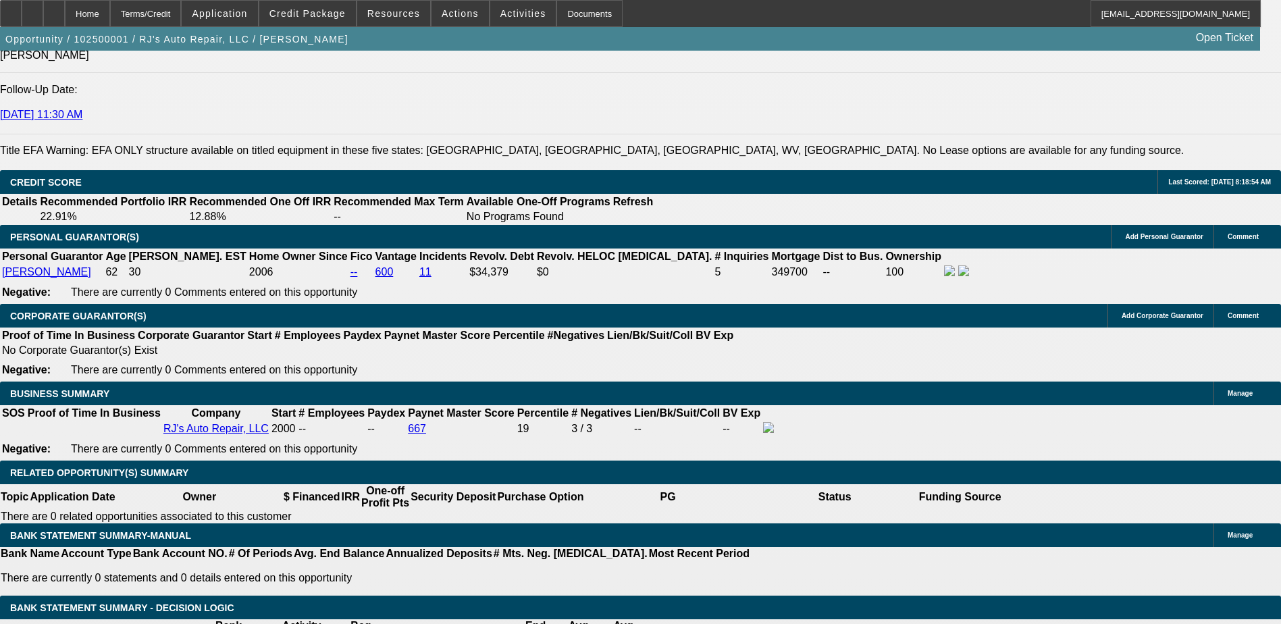
type input "$1,128.32"
type input "13"
type input "$2,695.52"
type input "$1,347.76"
type input "13"
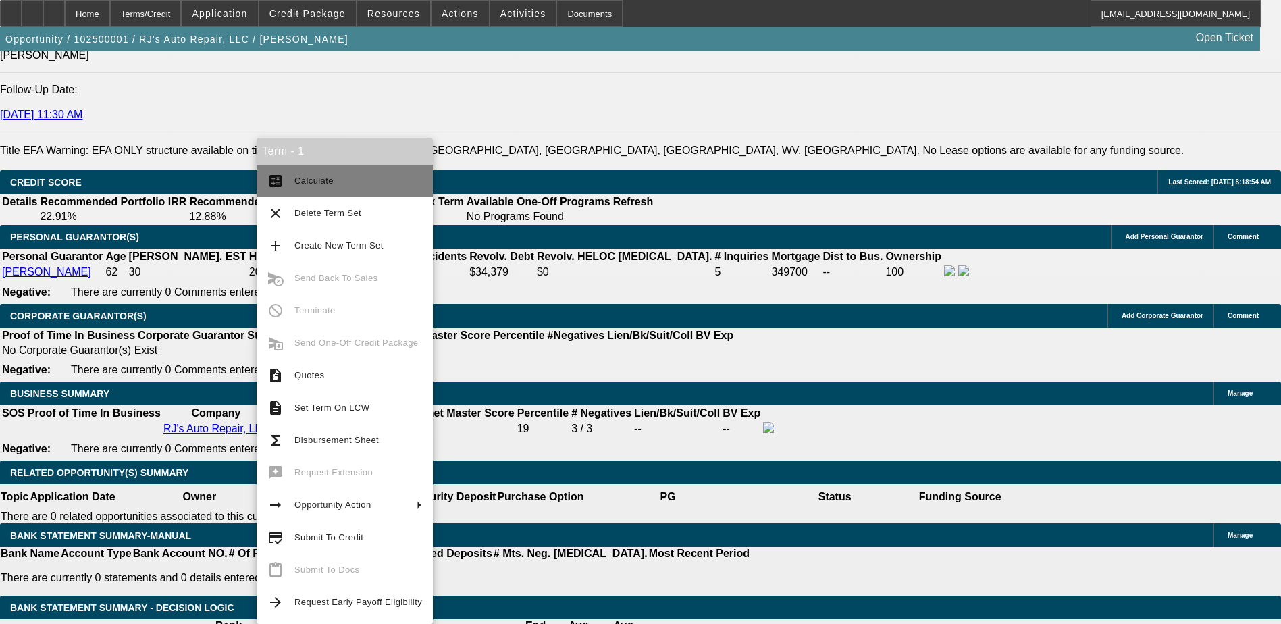
click at [338, 191] on button "calculate Calculate" at bounding box center [345, 181] width 176 height 32
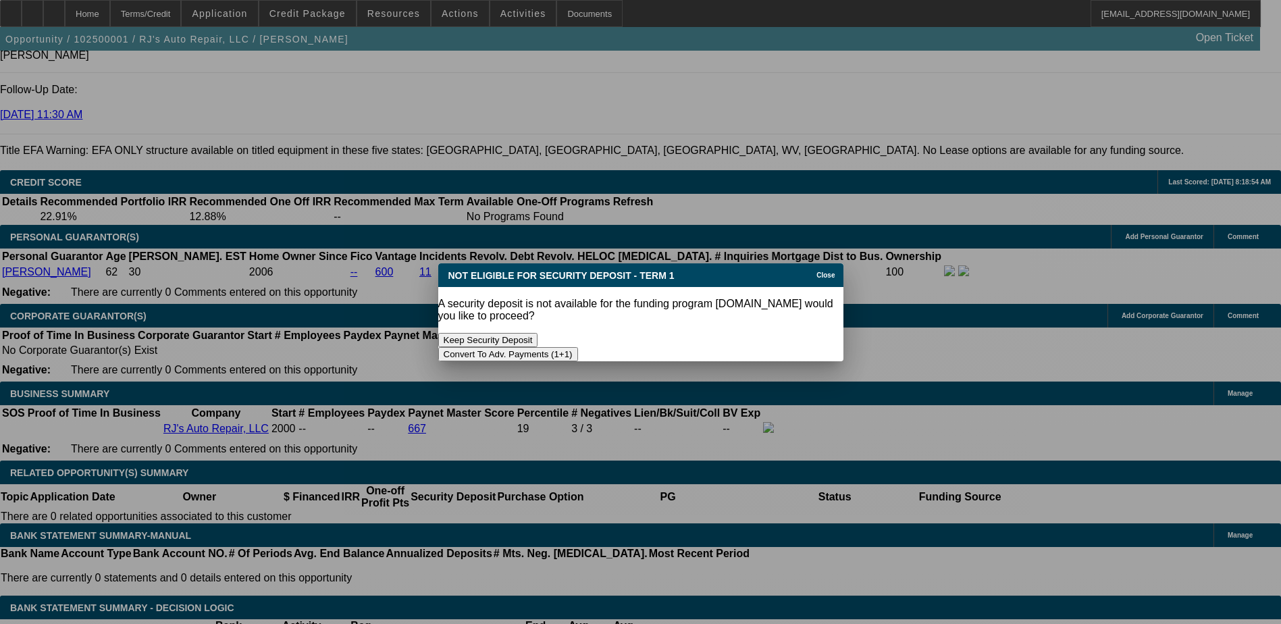
scroll to position [0, 0]
click at [578, 347] on button "Convert To Adv. Payments (1+1)" at bounding box center [508, 354] width 140 height 14
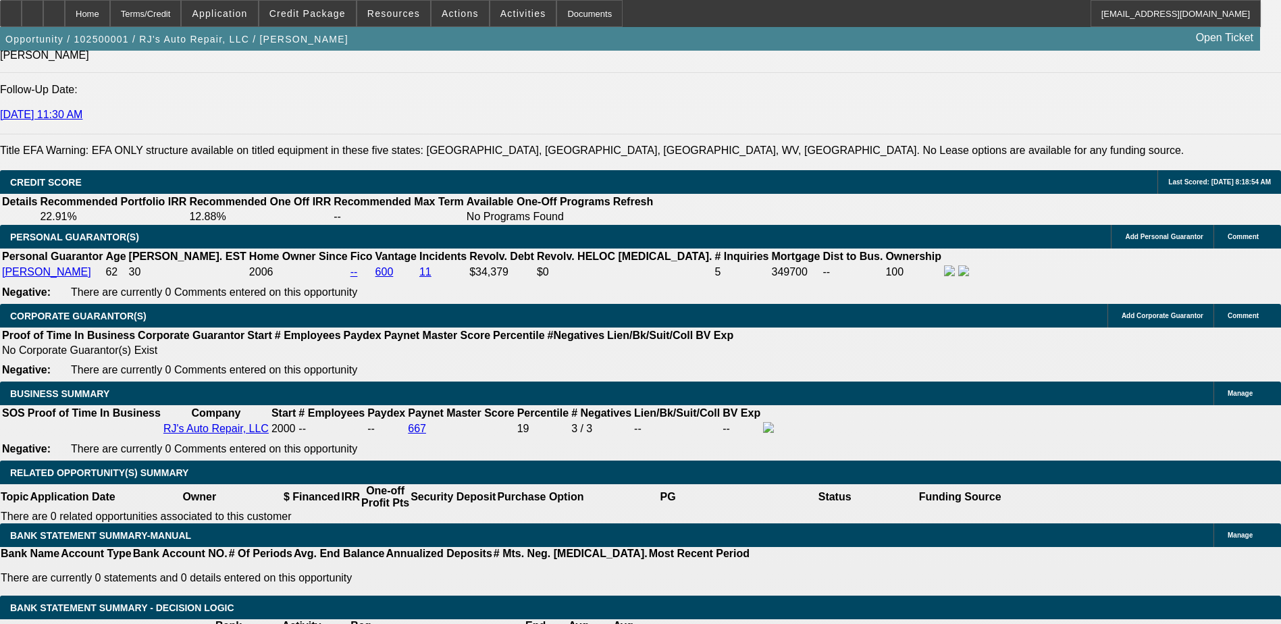
type input "$0.00"
select select "0"
select select "1"
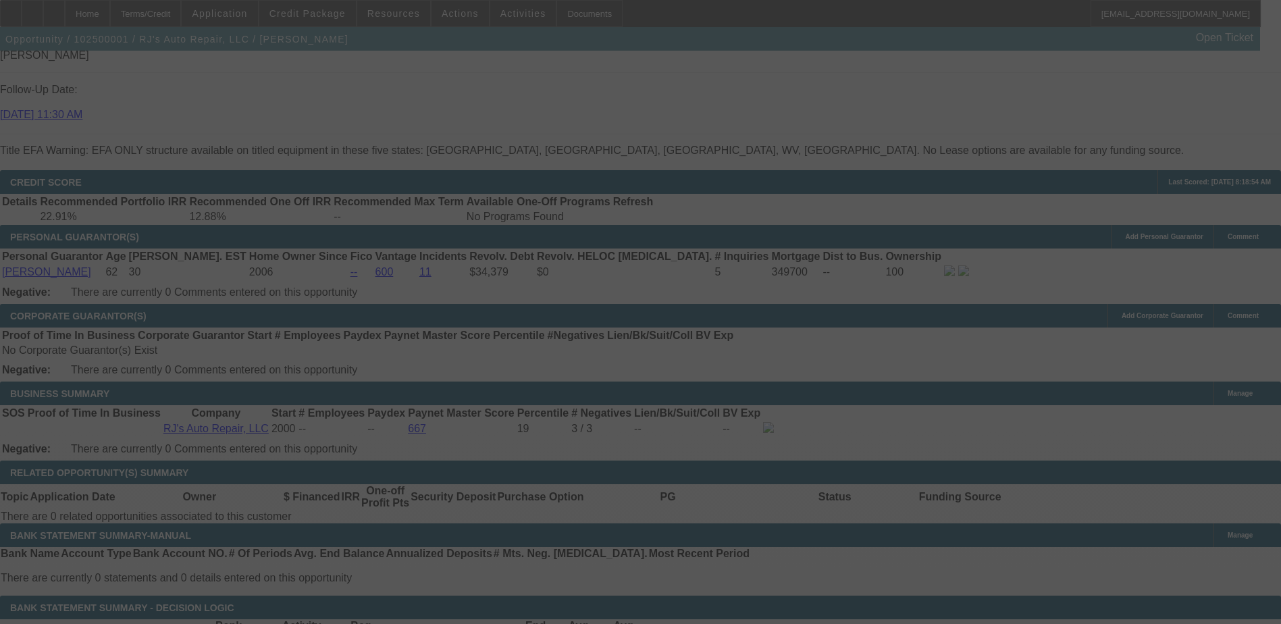
select select "0"
select select "6"
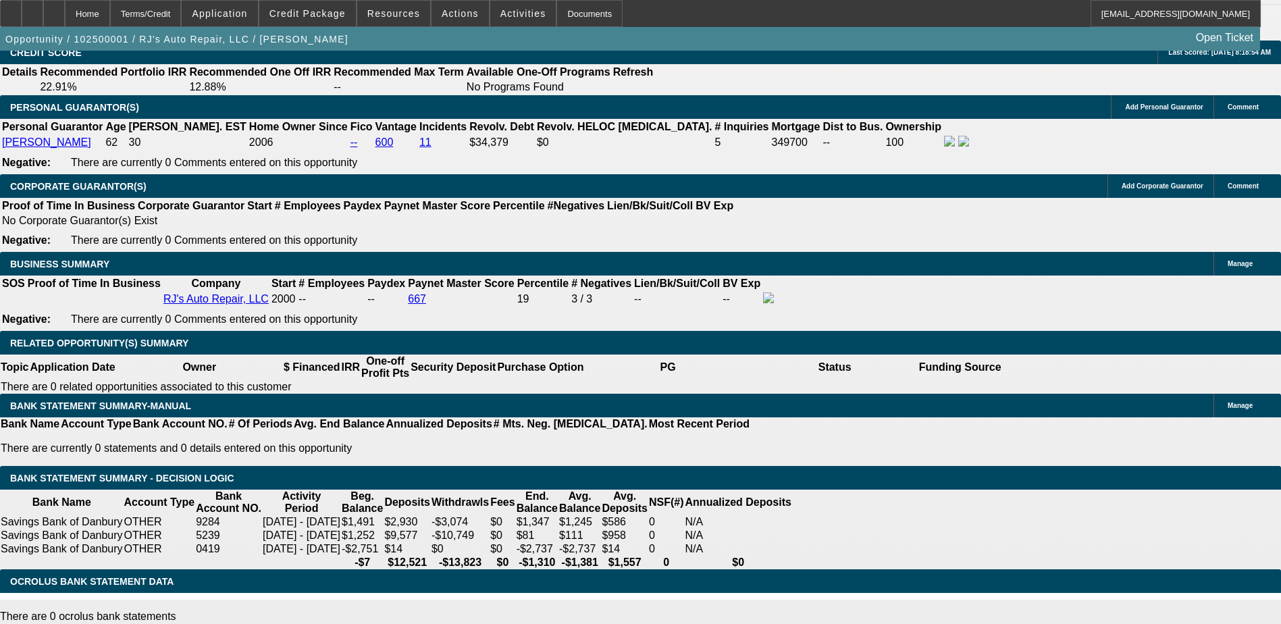
scroll to position [1998, 0]
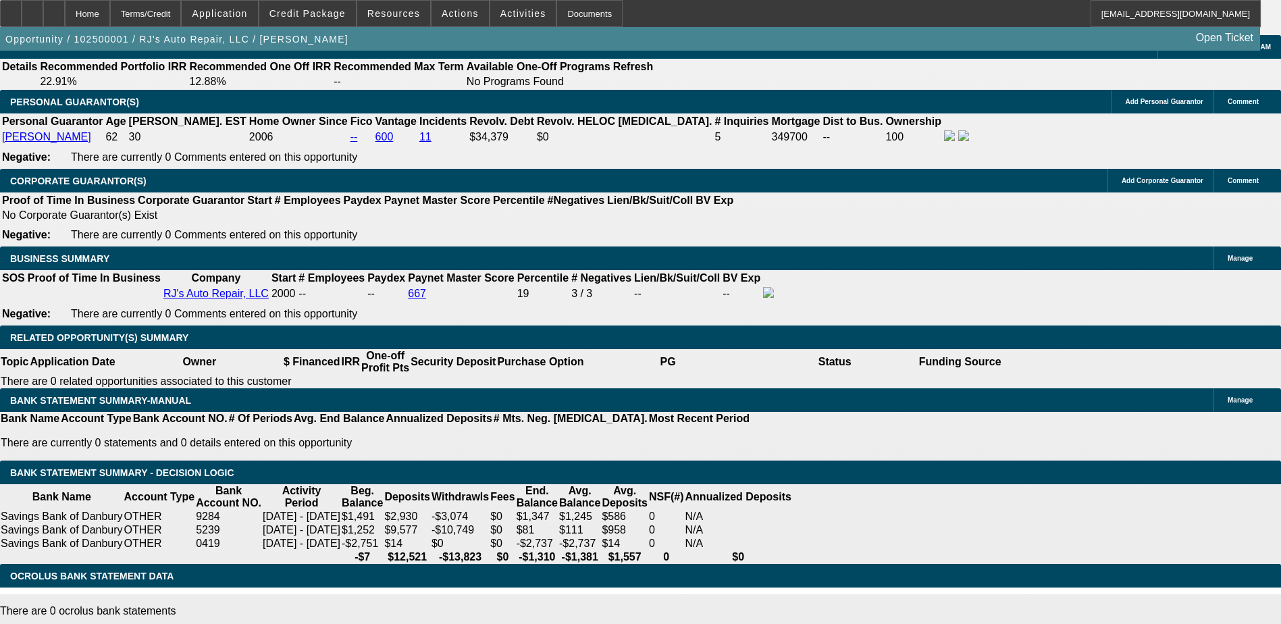
select select "3"
type input "UNKNOWN"
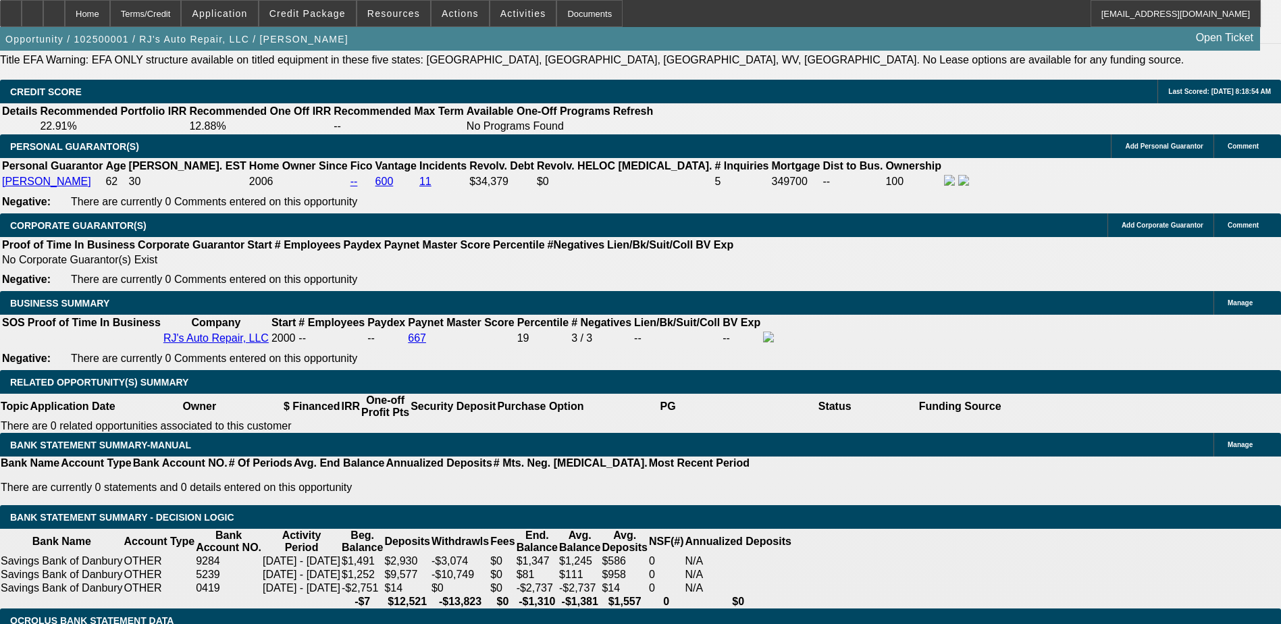
scroll to position [1863, 0]
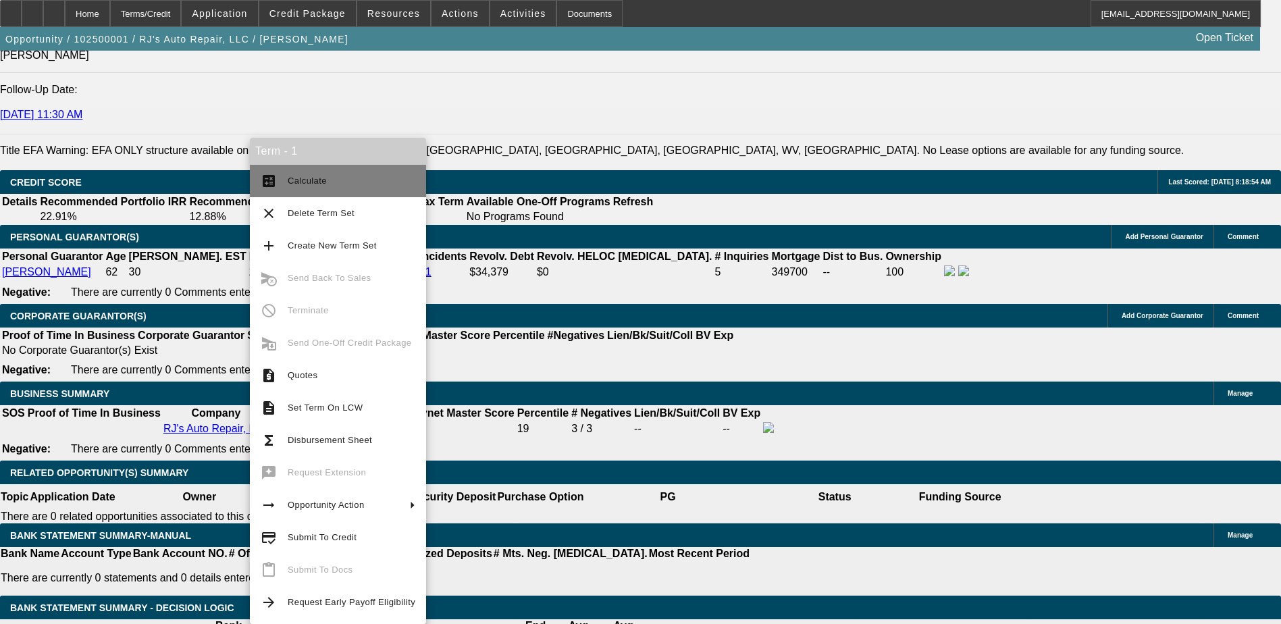
click at [321, 188] on span "Calculate" at bounding box center [352, 181] width 128 height 16
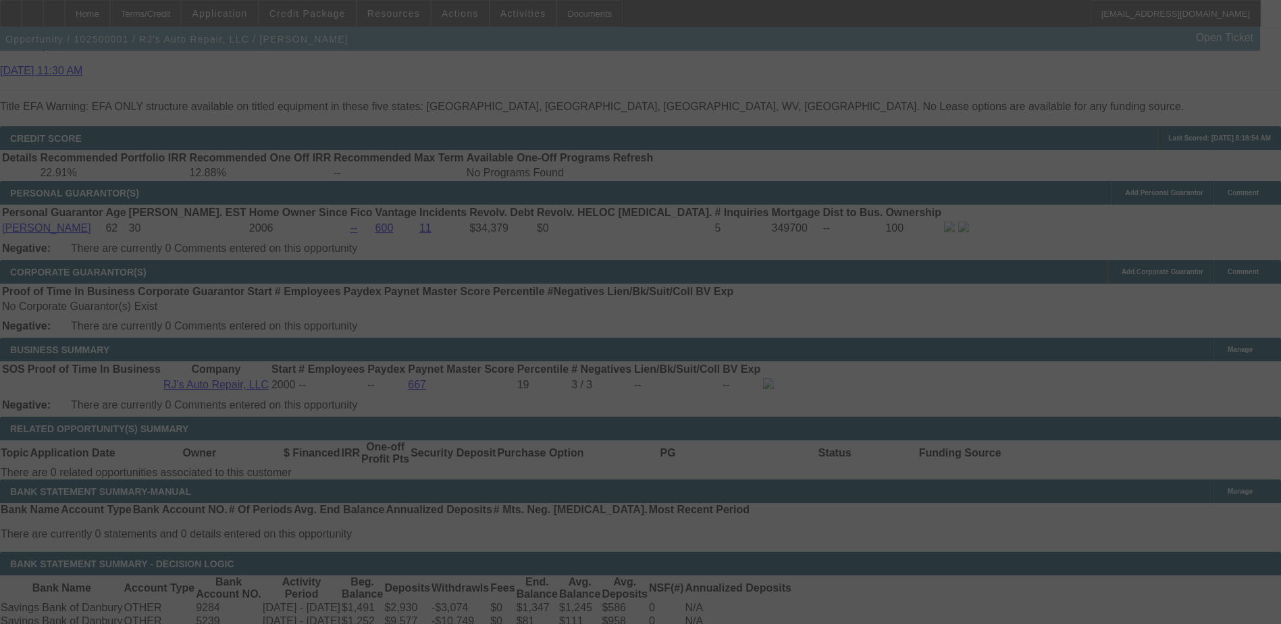
scroll to position [1930, 0]
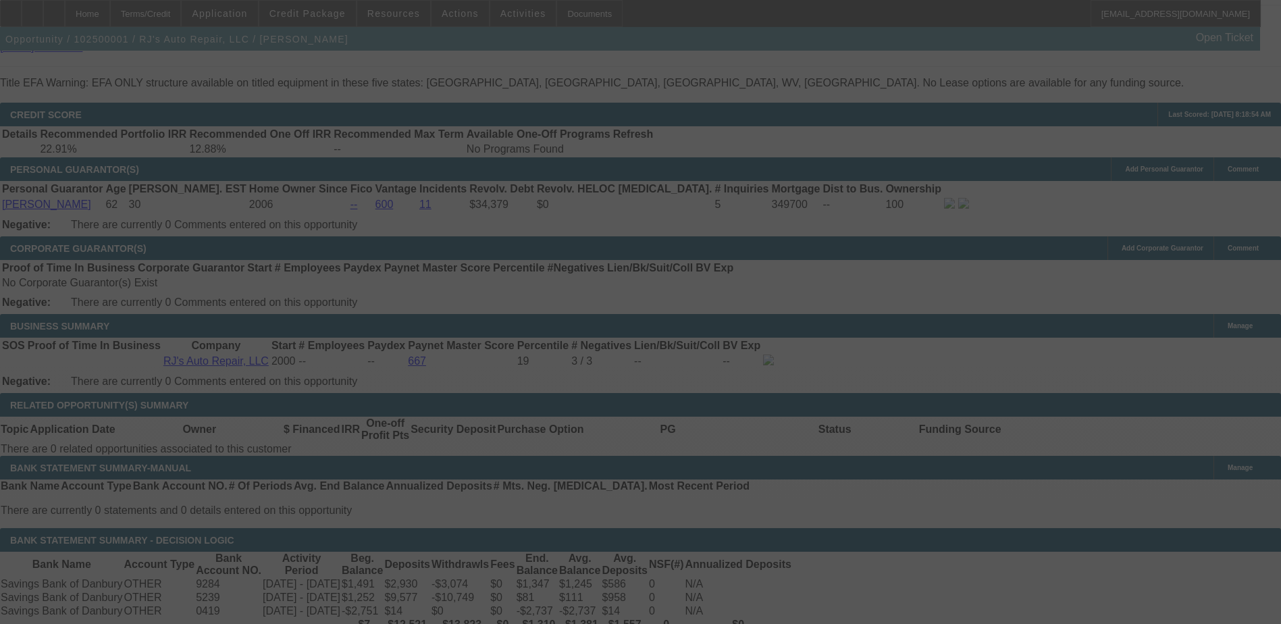
select select "0"
select select "3"
select select "0"
select select "6"
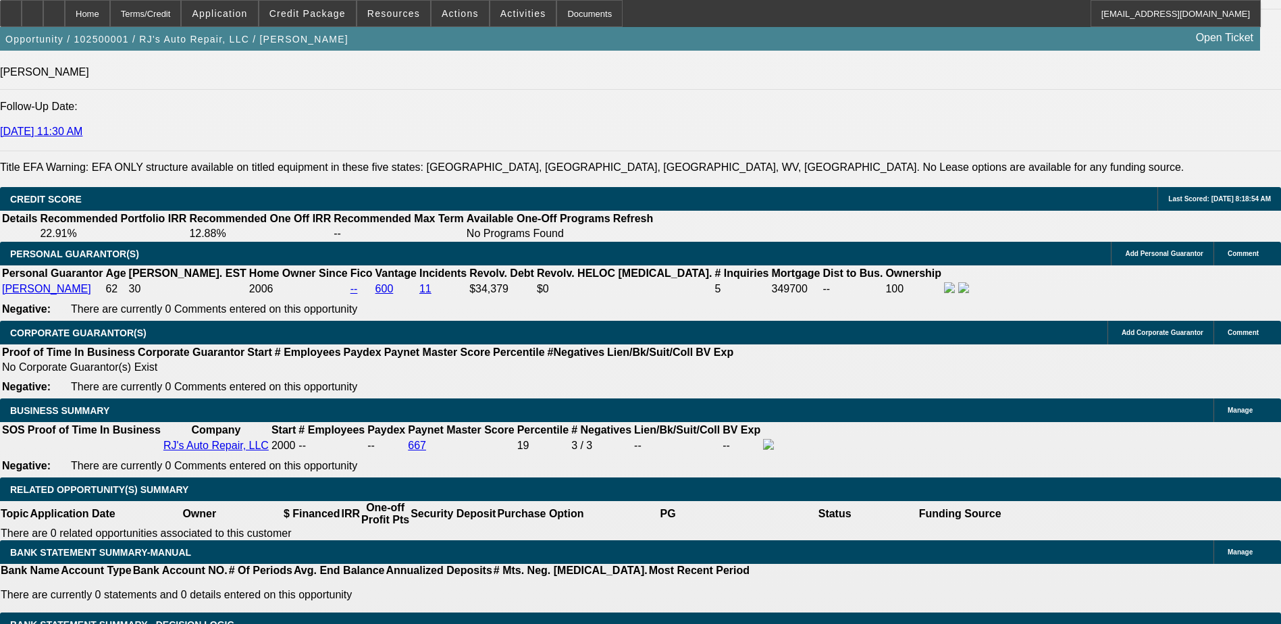
scroll to position [1998, 0]
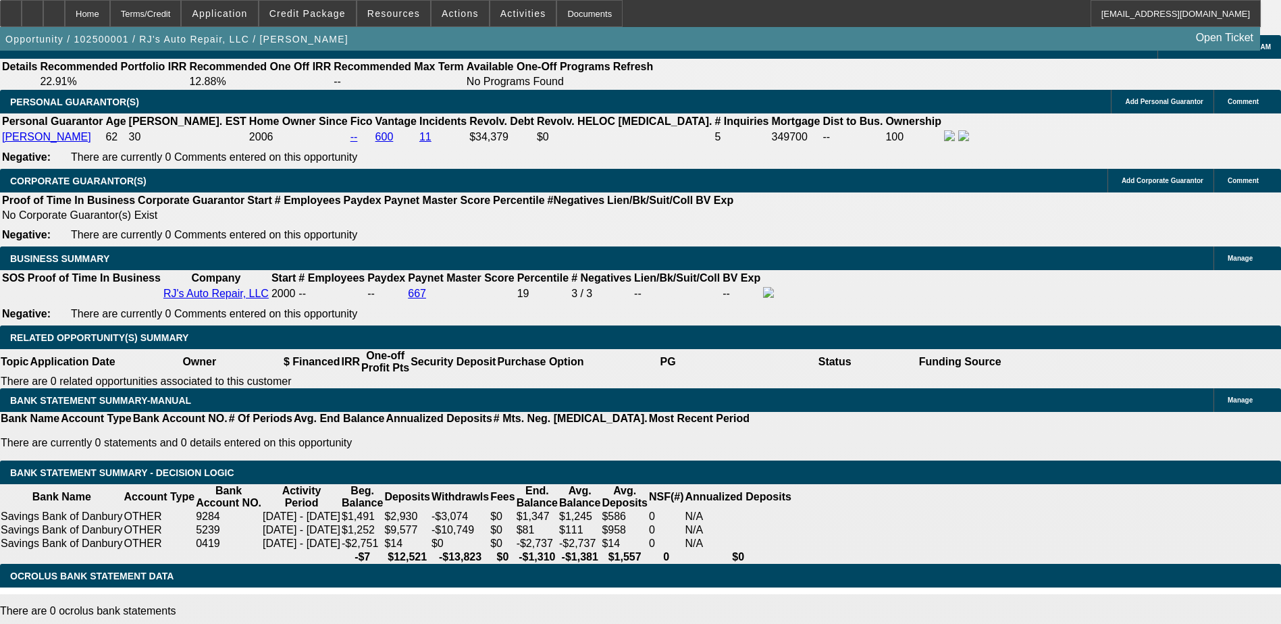
type input "UNKNOWN"
type input "1"
type input "$1,128.32"
type input "15"
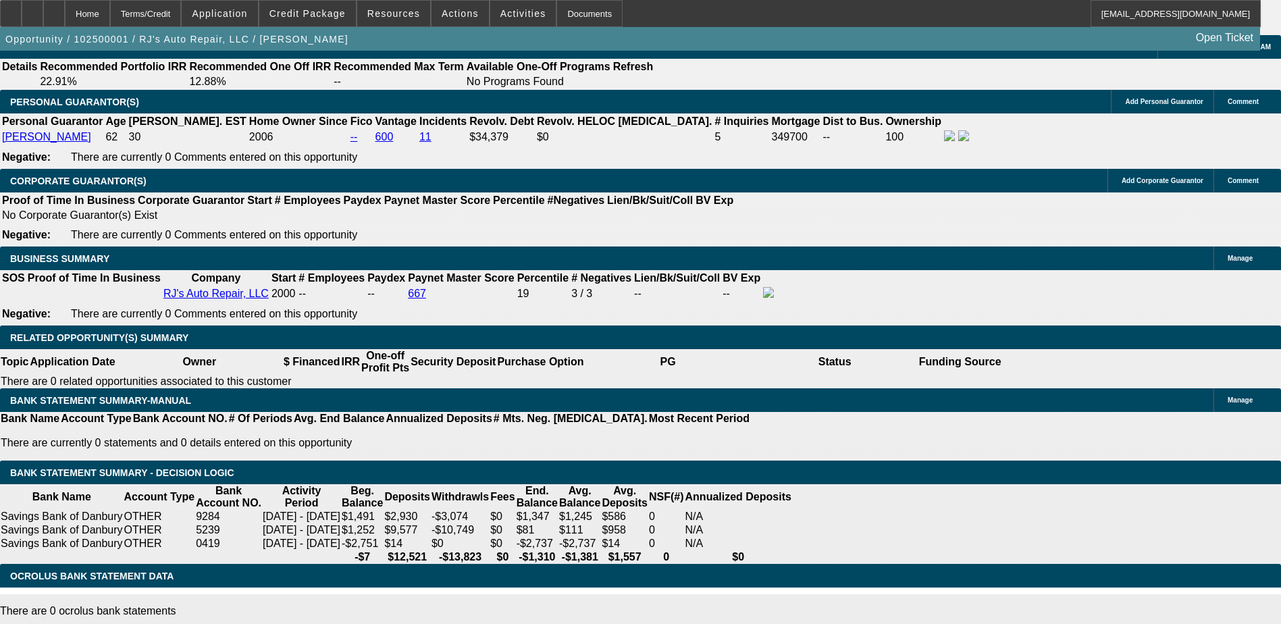
type input "$1,386.61"
type input "15"
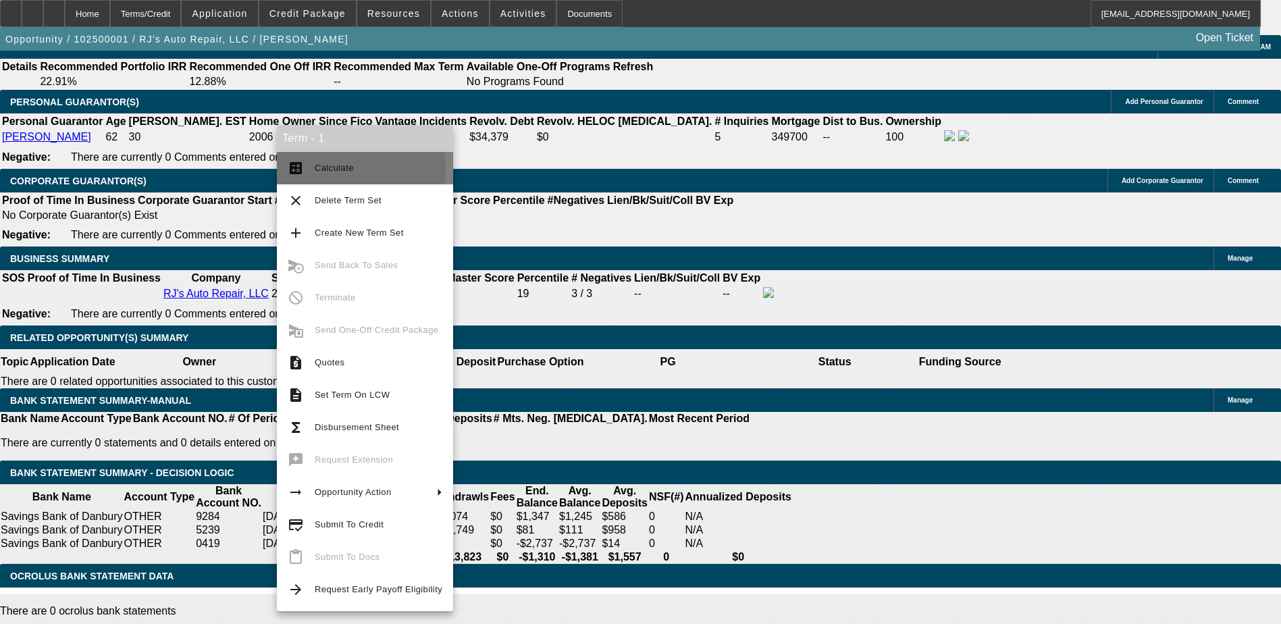
click at [312, 167] on button "calculate Calculate" at bounding box center [365, 168] width 176 height 32
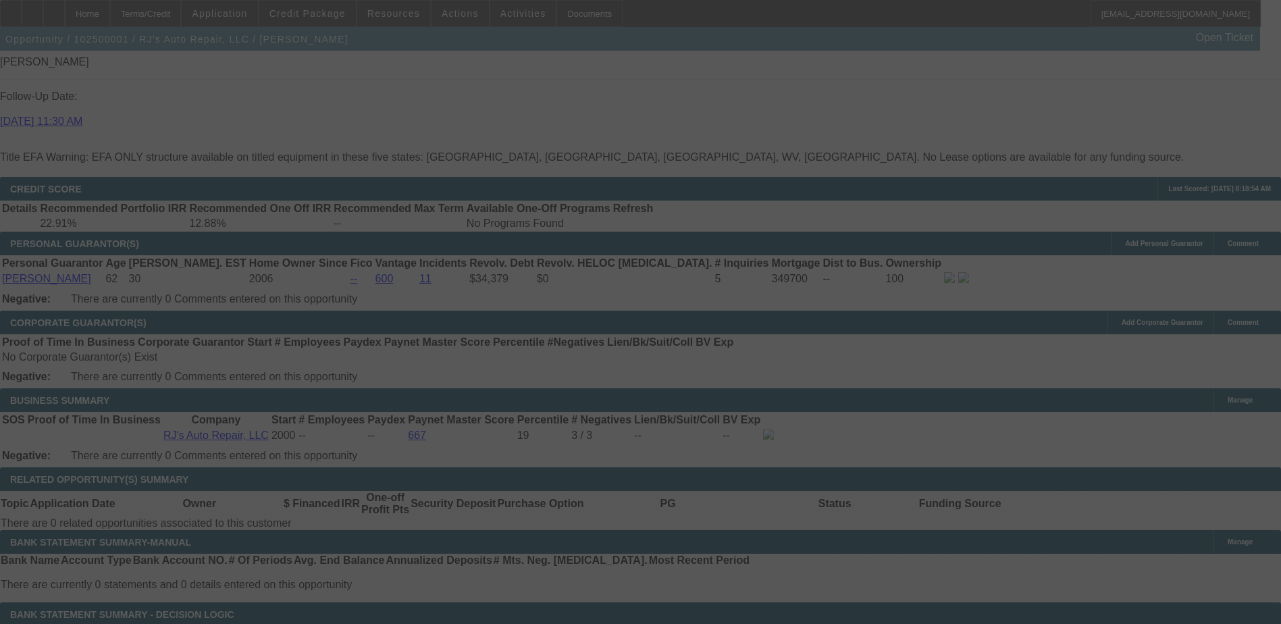
scroll to position [1930, 0]
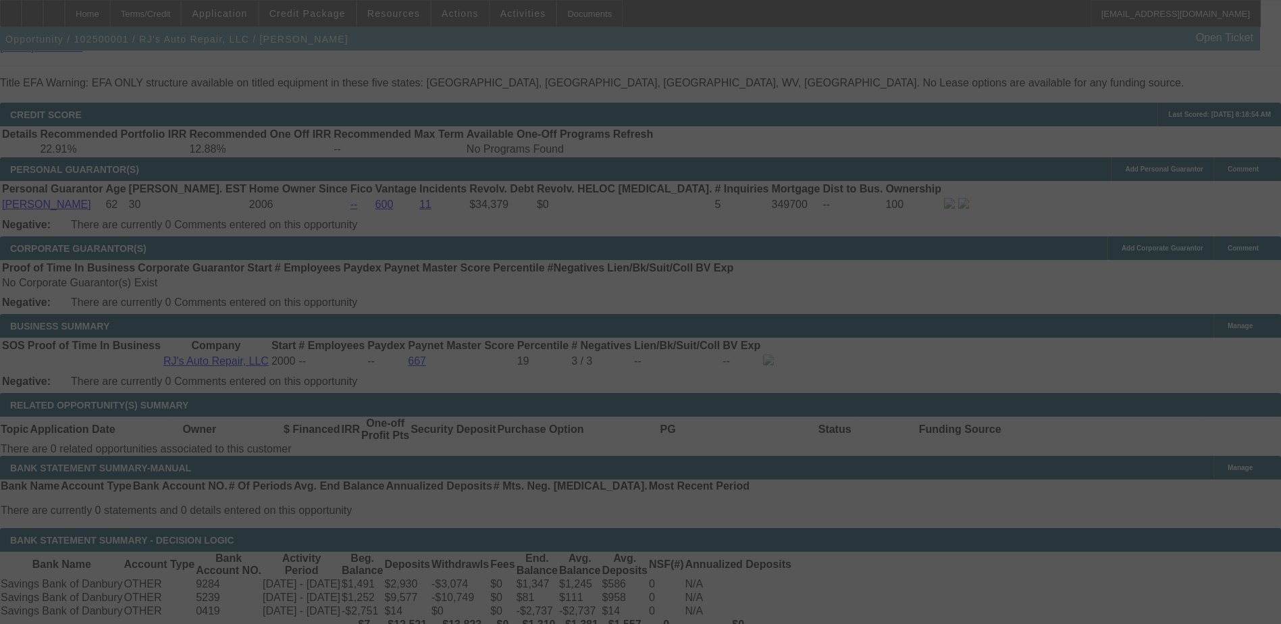
select select "0"
select select "3"
select select "0"
select select "6"
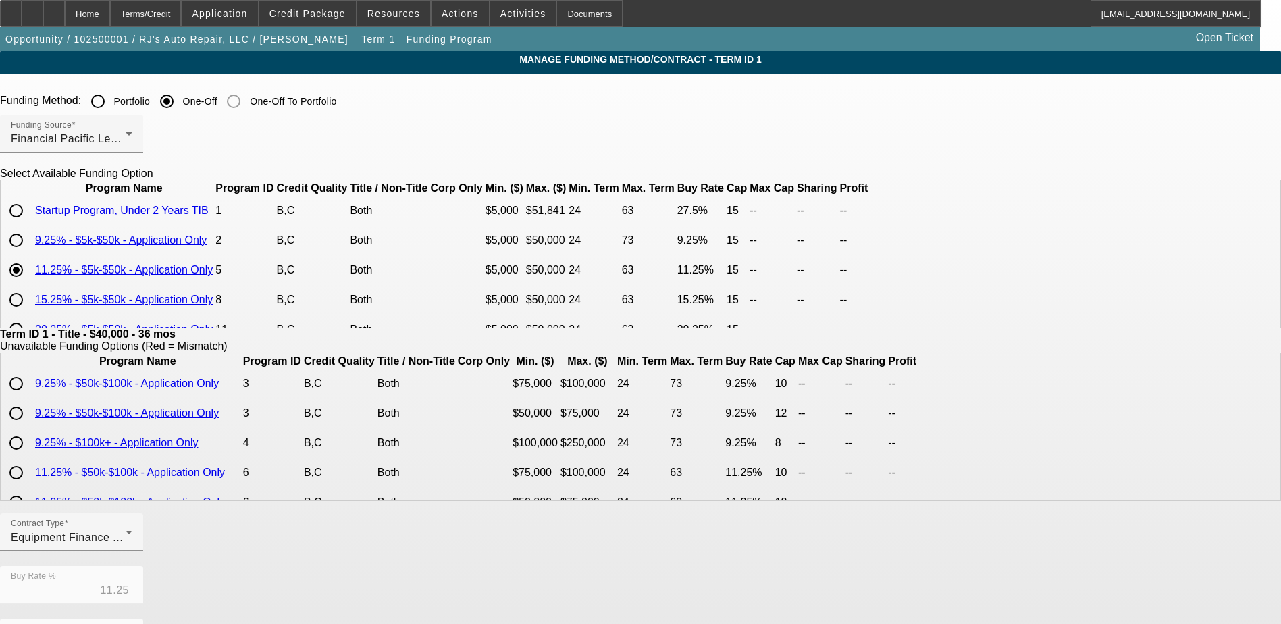
click at [30, 254] on input "radio" at bounding box center [16, 240] width 27 height 27
radio input "true"
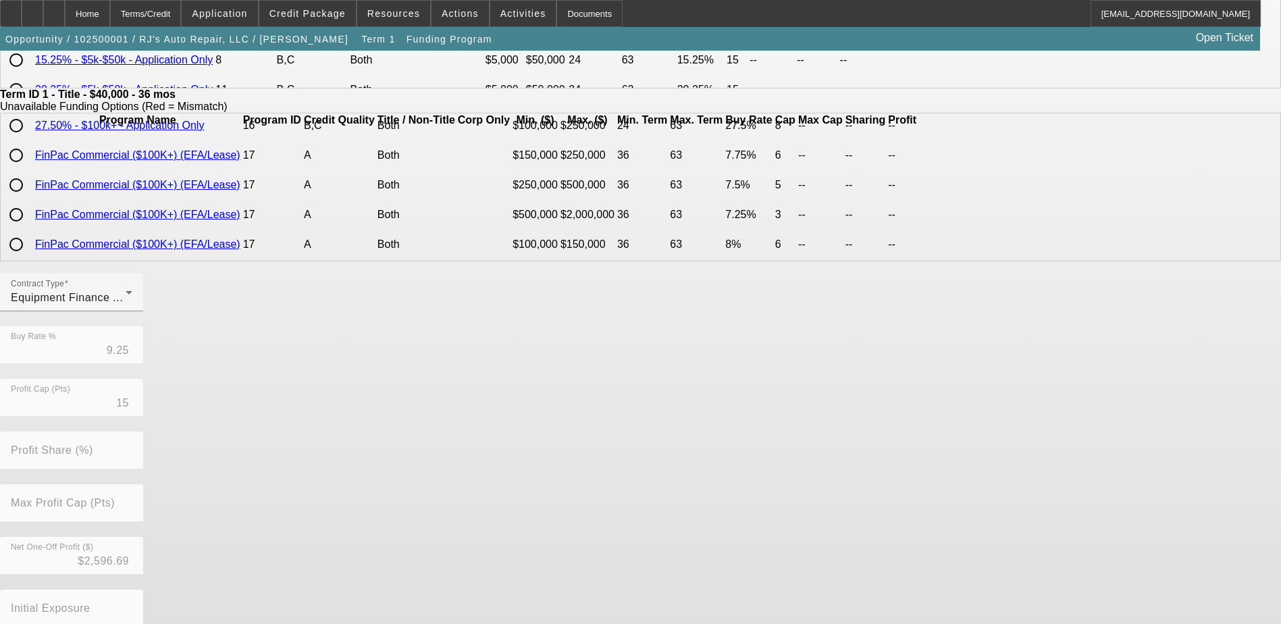
scroll to position [310, 0]
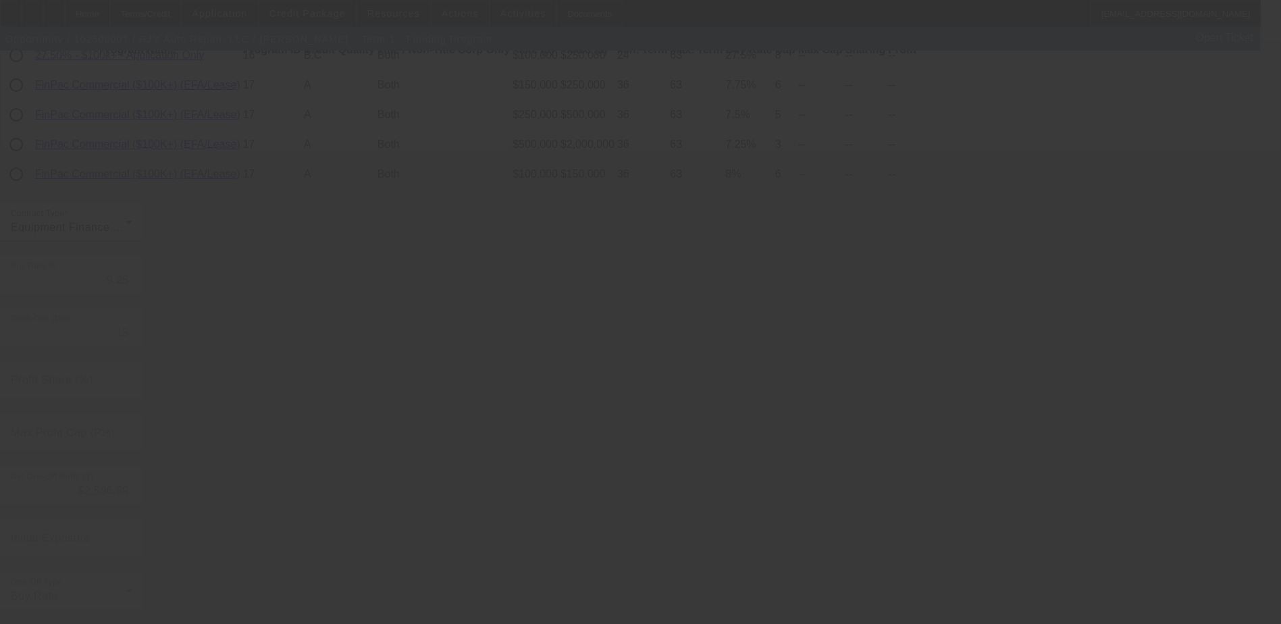
type input "11.25"
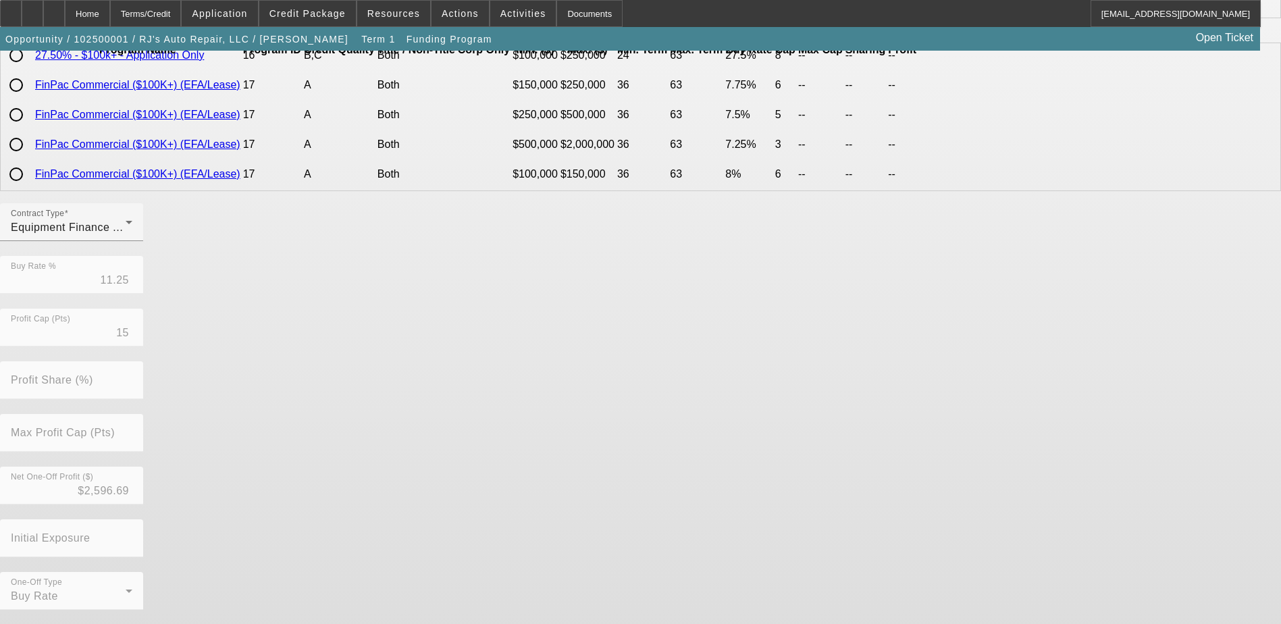
scroll to position [0, 0]
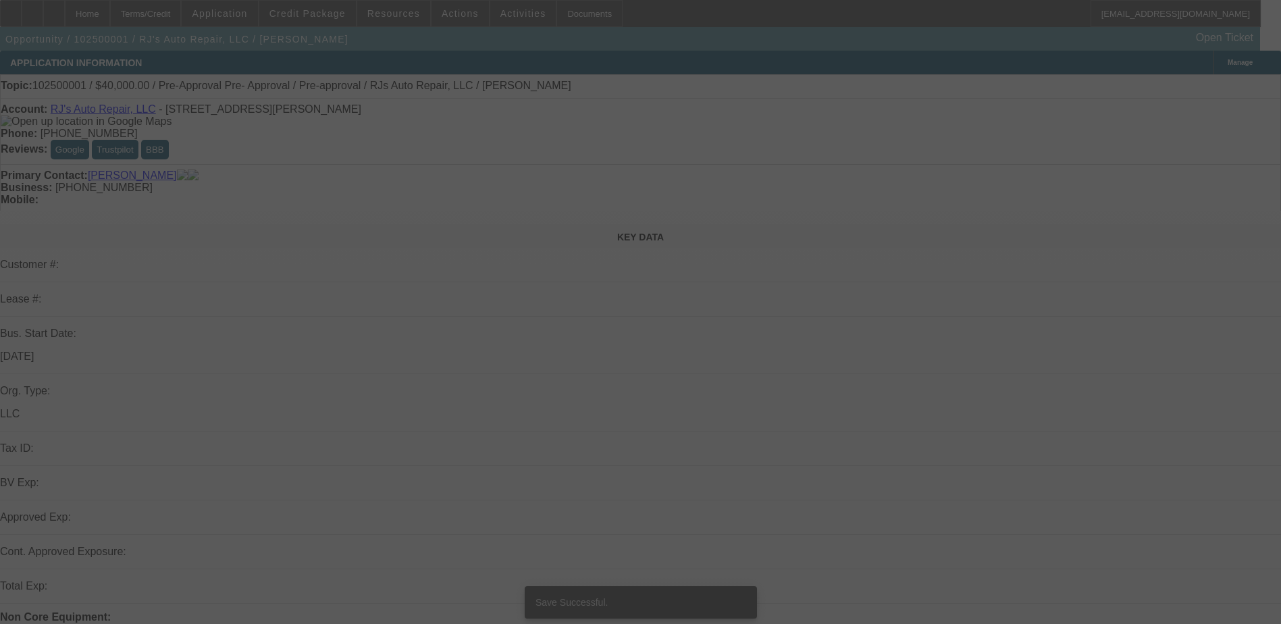
select select "0"
select select "3"
select select "0"
select select "6"
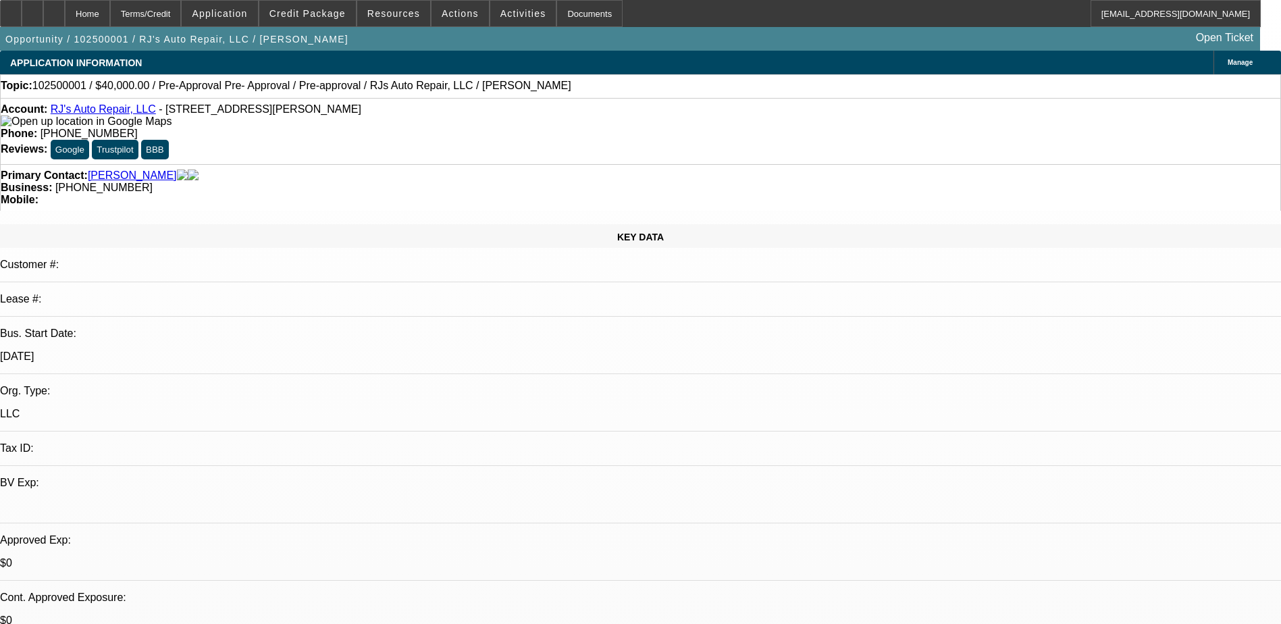
drag, startPoint x: 810, startPoint y: 50, endPoint x: 807, endPoint y: 61, distance: 11.3
click at [810, 50] on div "Opportunity / 102500001 / RJ's Auto Repair, LLC / Hunt, Robert Open Ticket" at bounding box center [630, 39] width 1260 height 24
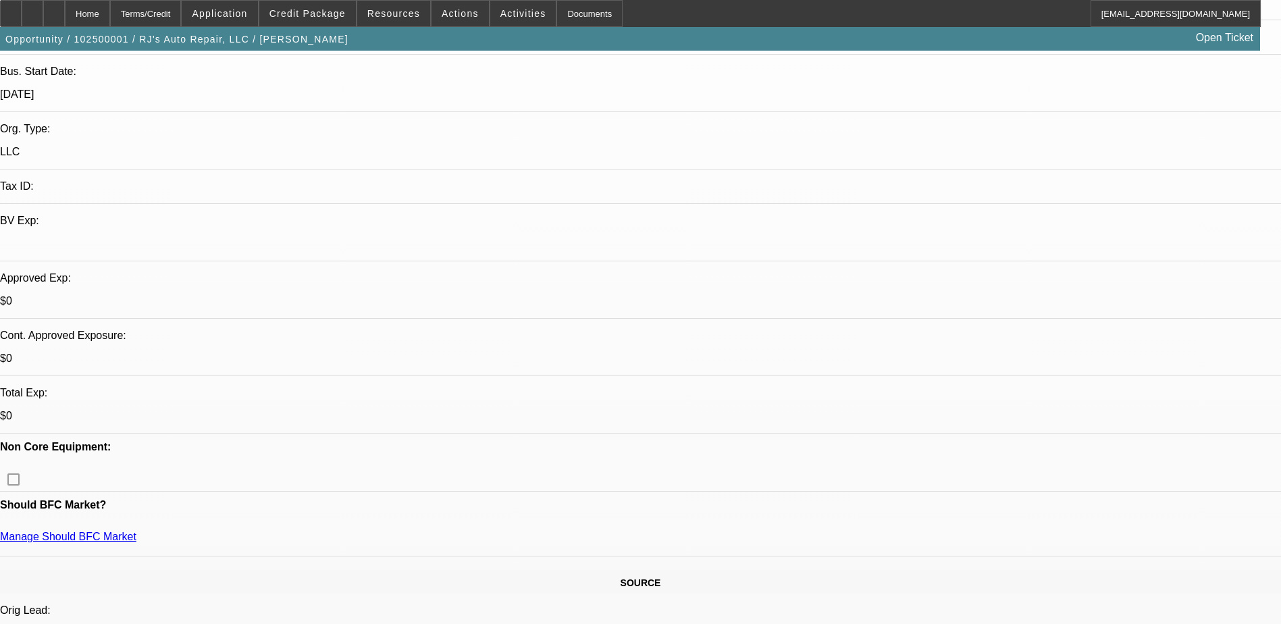
scroll to position [473, 0]
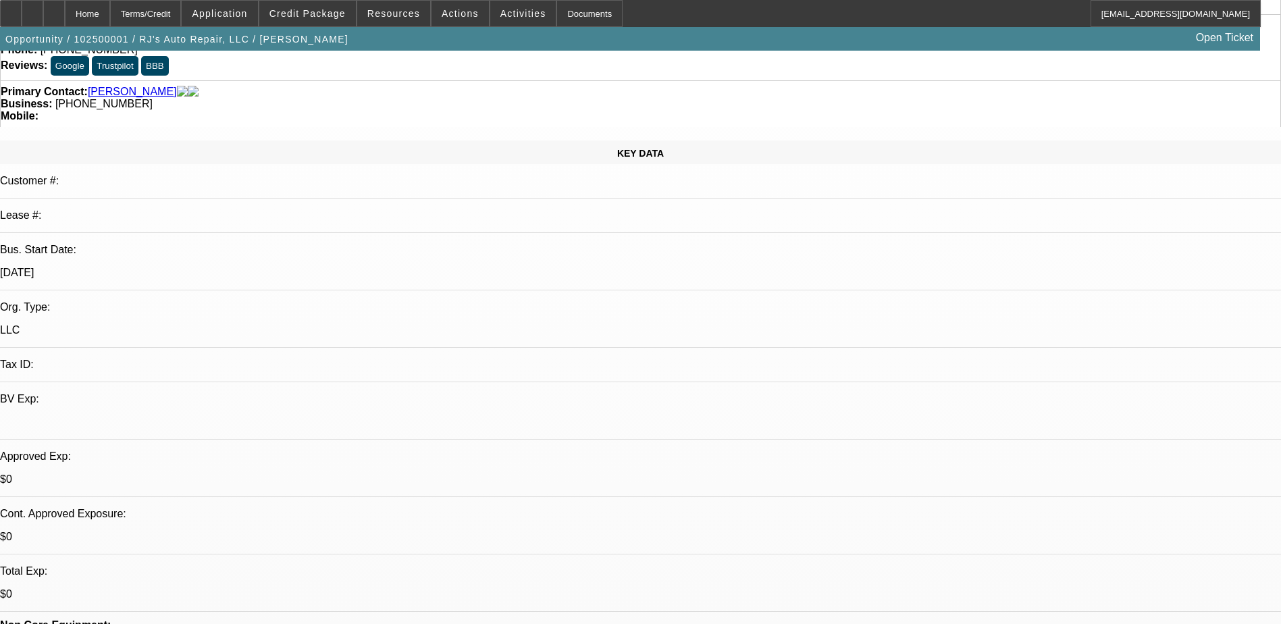
scroll to position [0, 0]
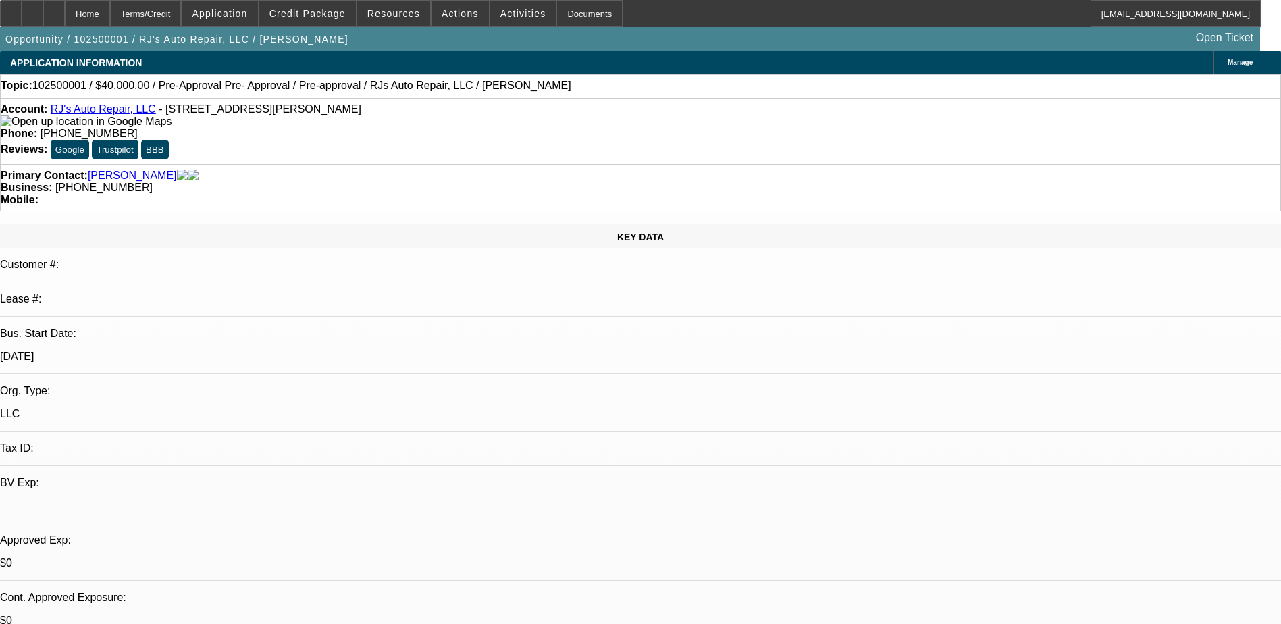
click at [1213, 68] on div "Manage" at bounding box center [1247, 63] width 68 height 24
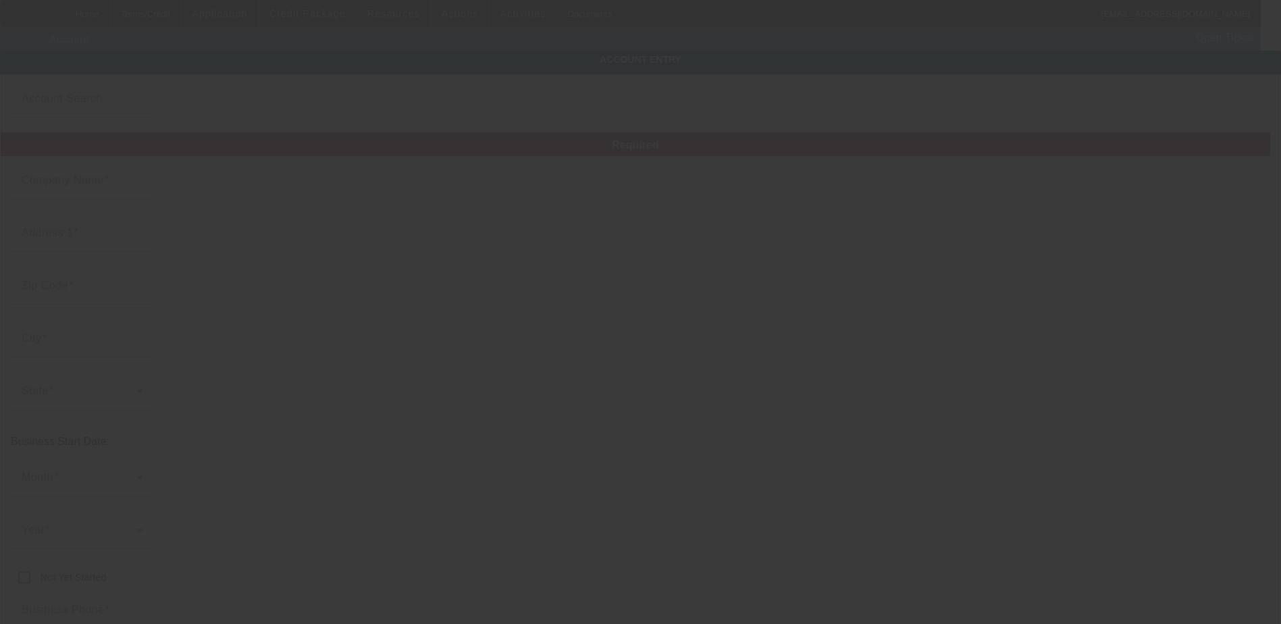
type input "RJ's Auto Repair, LLC"
type input "18 Taylor Avenue"
type input "06801"
type input "Bethel"
type input "[PHONE_NUMBER]"
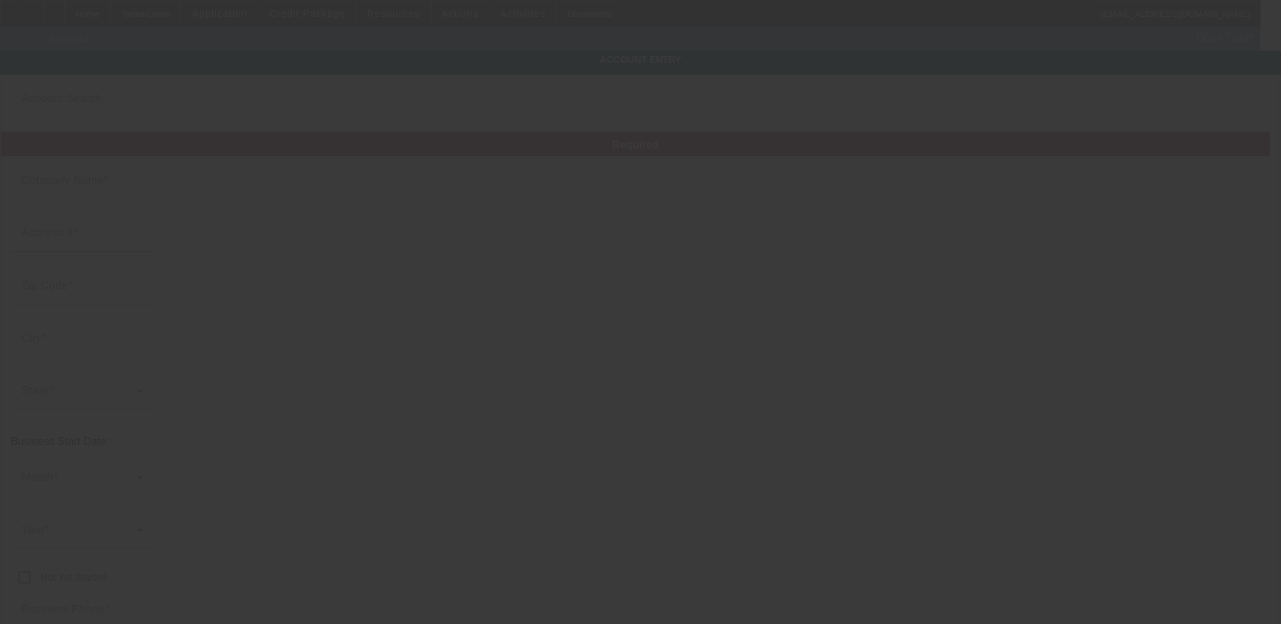
type input "rhunt614341338@aol.com"
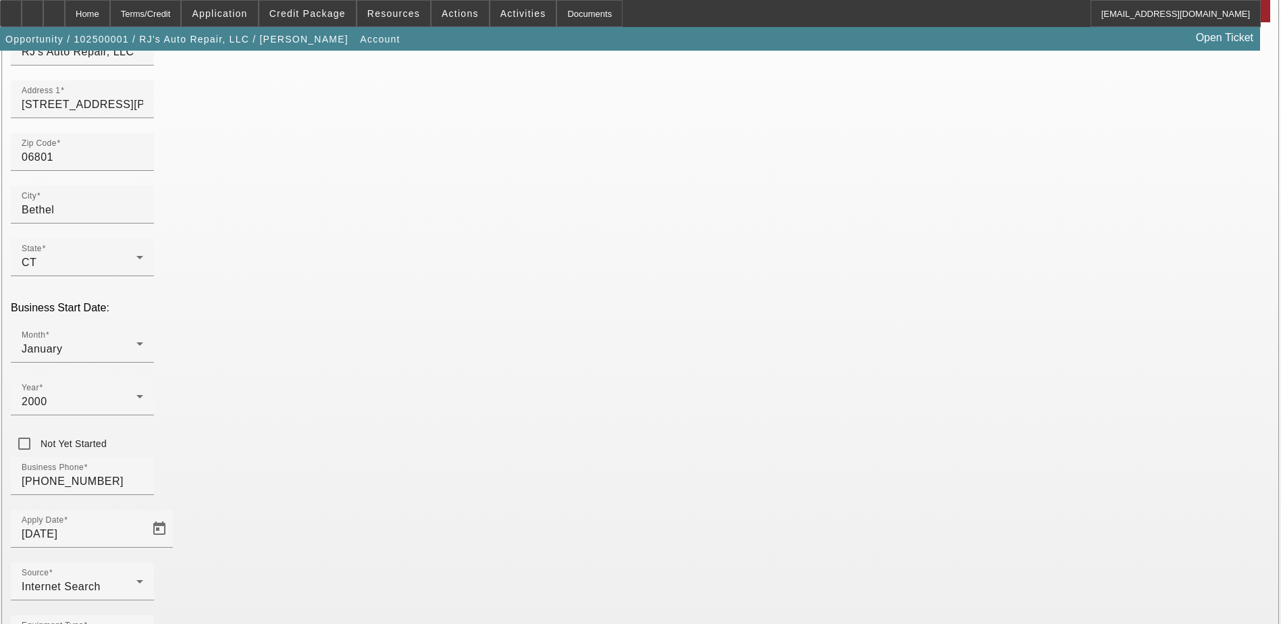
scroll to position [135, 0]
type input "061677946"
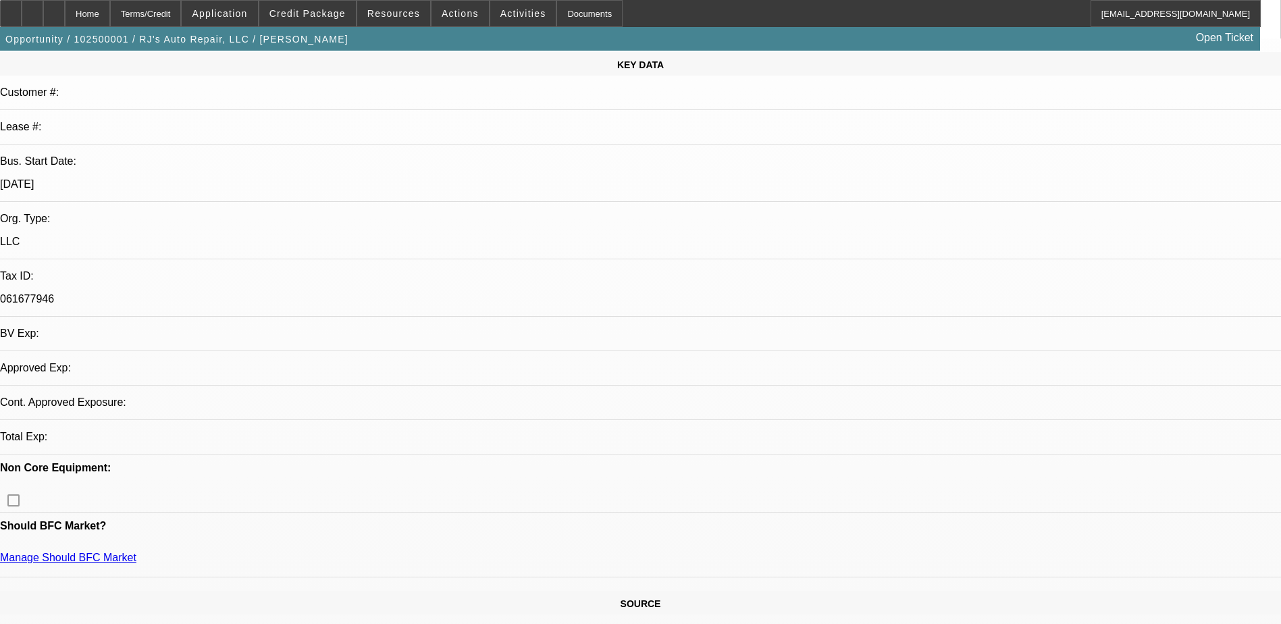
select select "0"
select select "3"
select select "0"
select select "6"
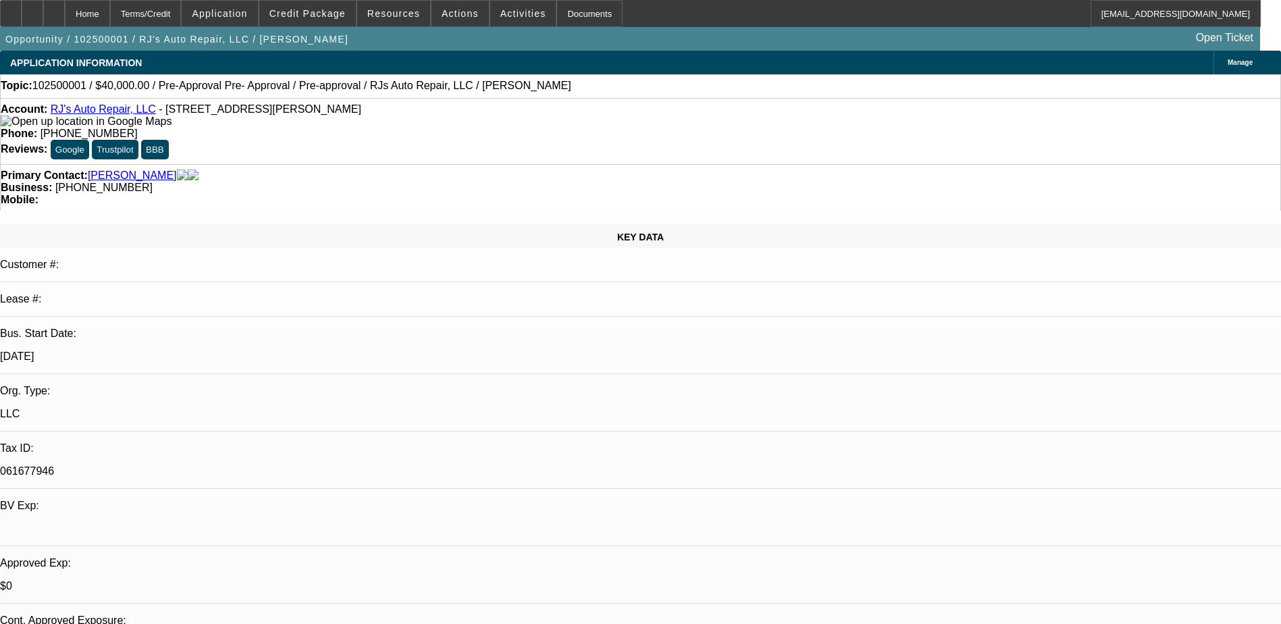
click at [1227, 66] on span "Manage" at bounding box center [1239, 62] width 25 height 7
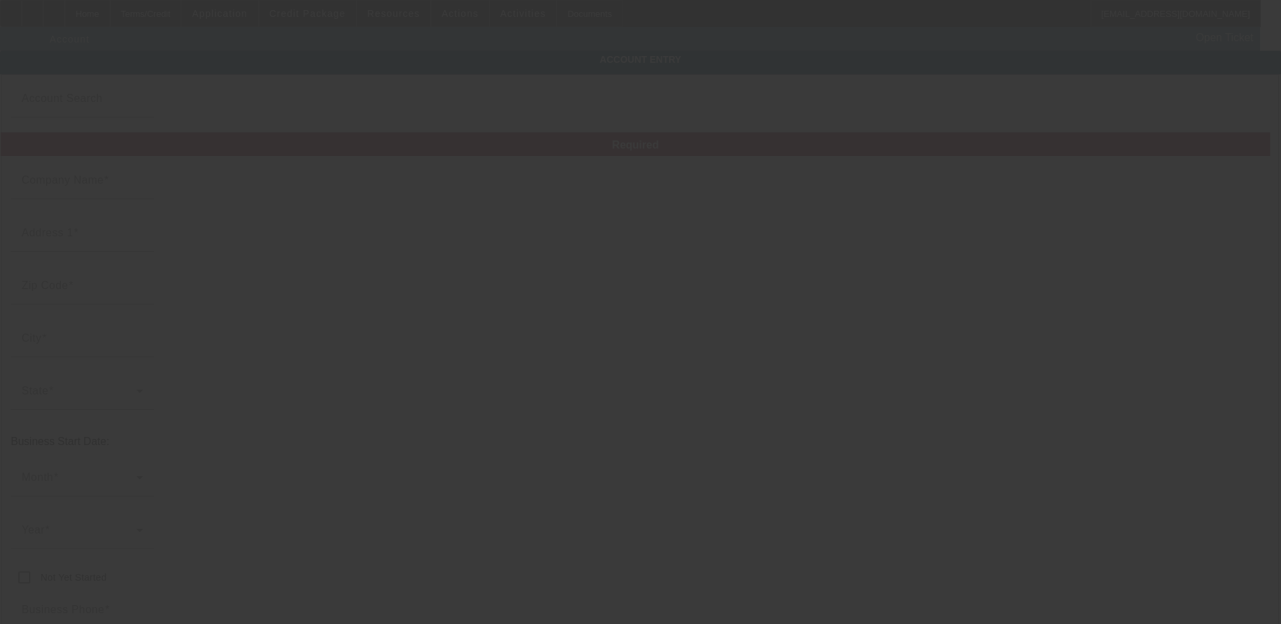
type input "RJ's Auto Repair, LLC"
type input "18 Taylor Avenue"
type input "06801"
type input "Bethel"
type input "[PHONE_NUMBER]"
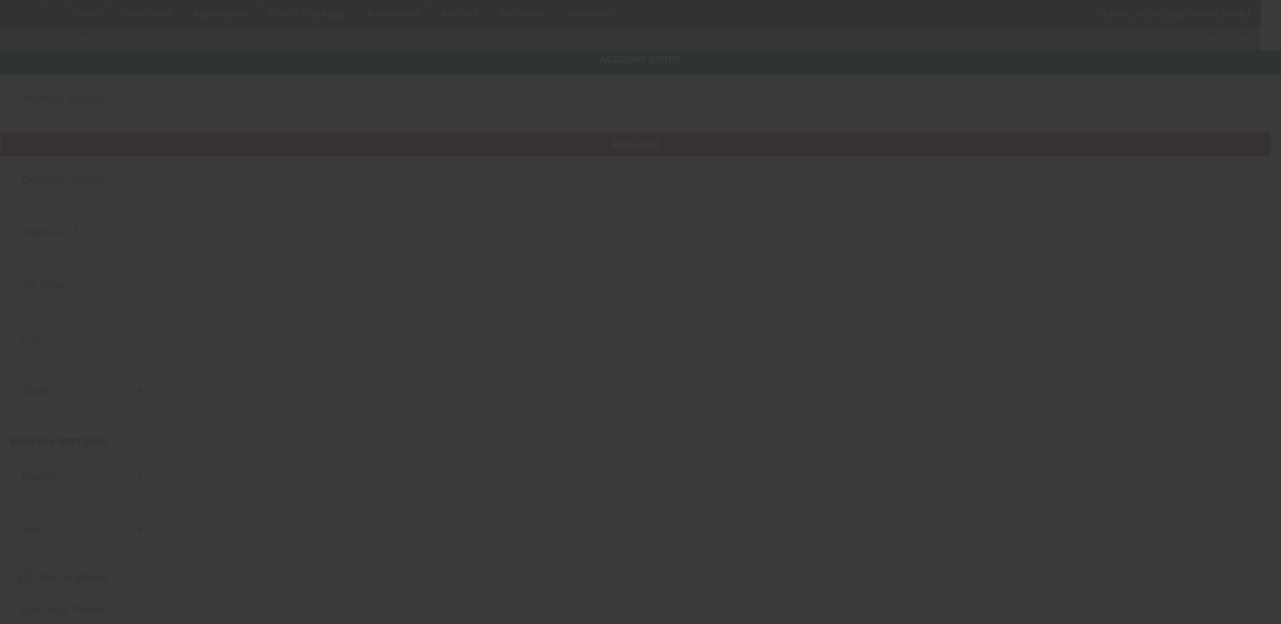
type input "rhunt614341338@aol.com"
type input "061677946"
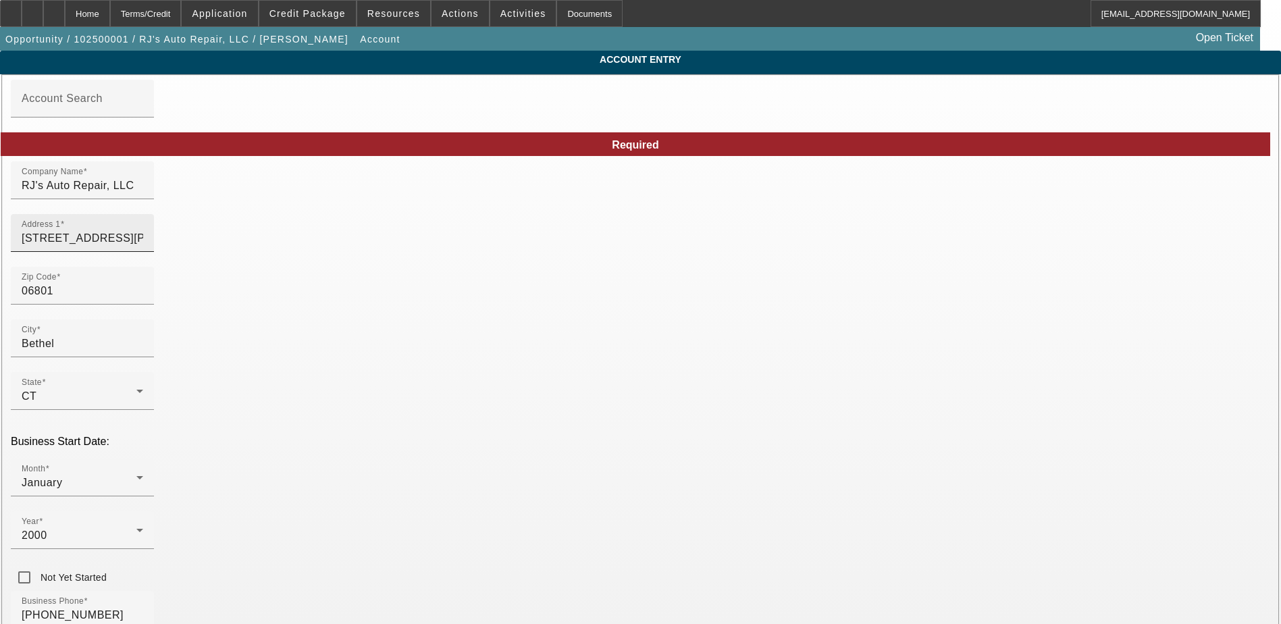
scroll to position [135, 0]
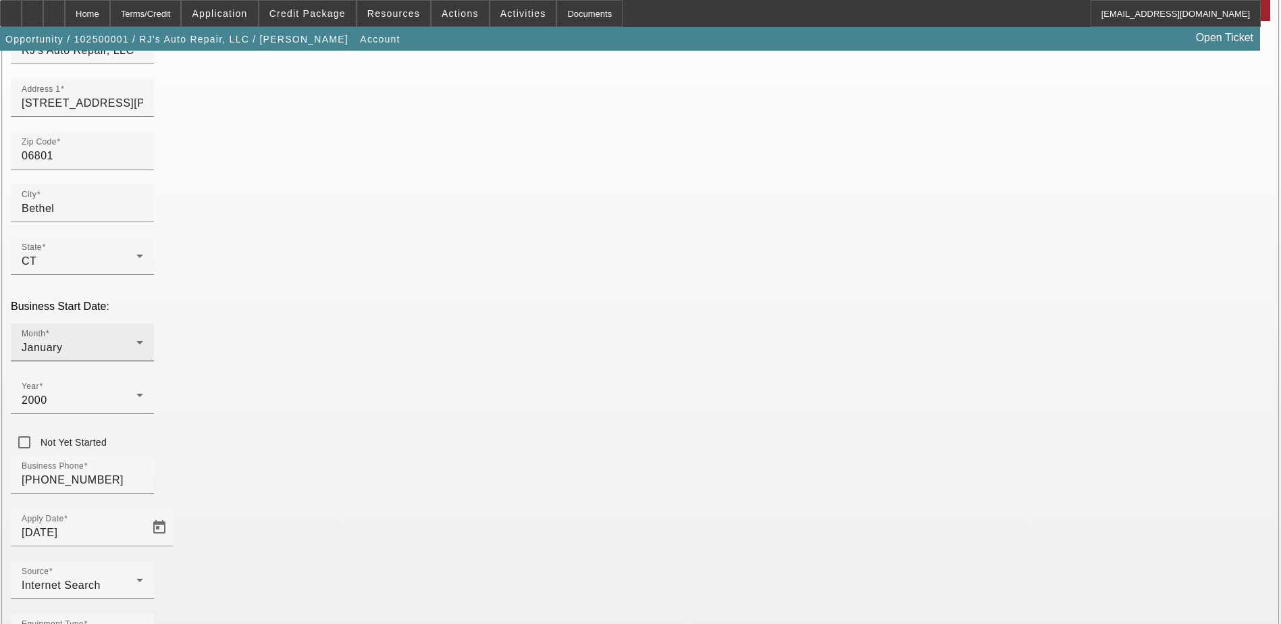
click at [136, 340] on div "January" at bounding box center [79, 348] width 115 height 16
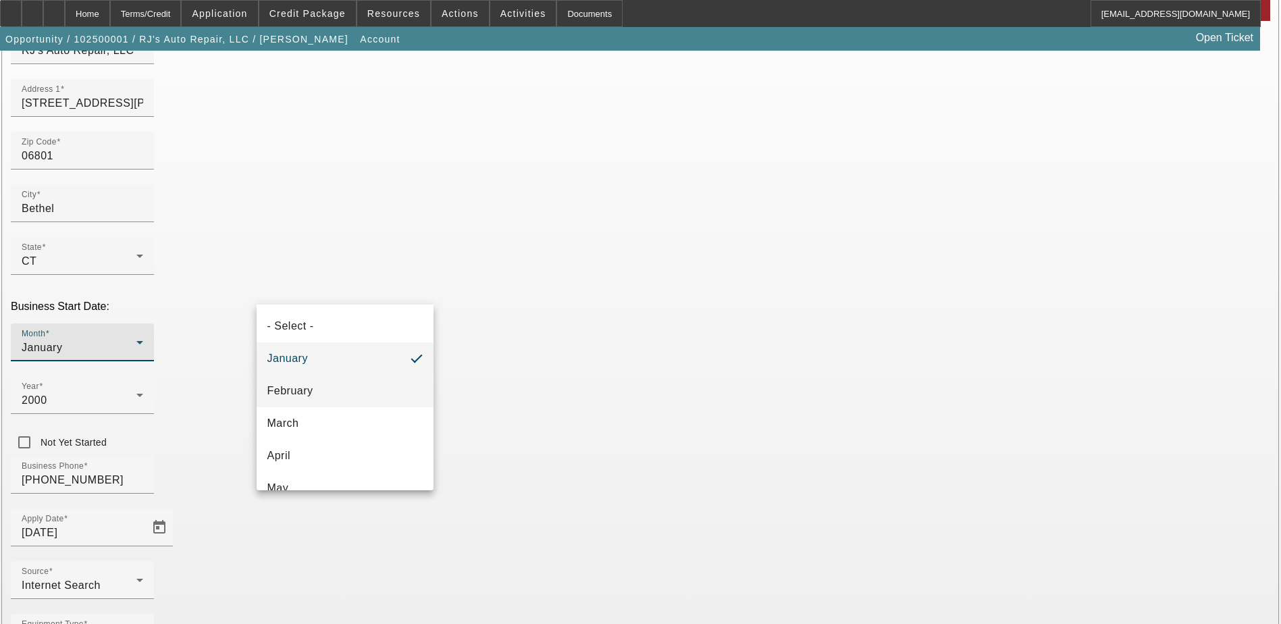
click at [396, 388] on mat-option "February" at bounding box center [345, 391] width 177 height 32
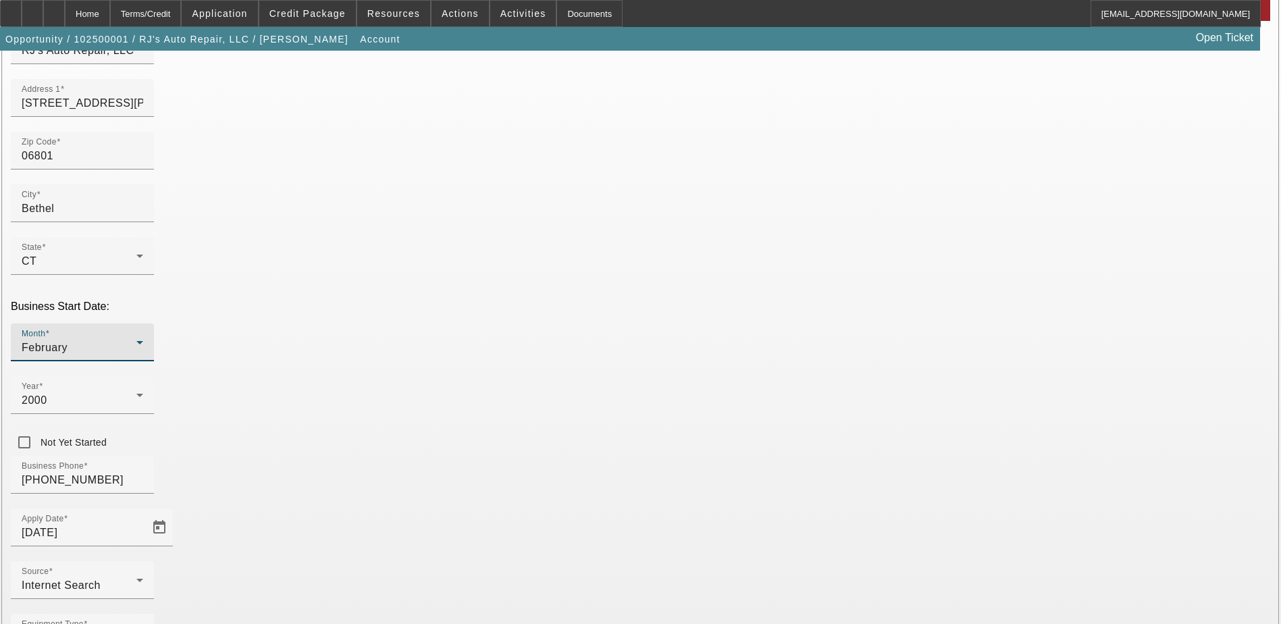
click at [535, 376] on div "Year 2000" at bounding box center [640, 402] width 1259 height 53
click at [143, 376] on div "Year 2000" at bounding box center [83, 395] width 122 height 38
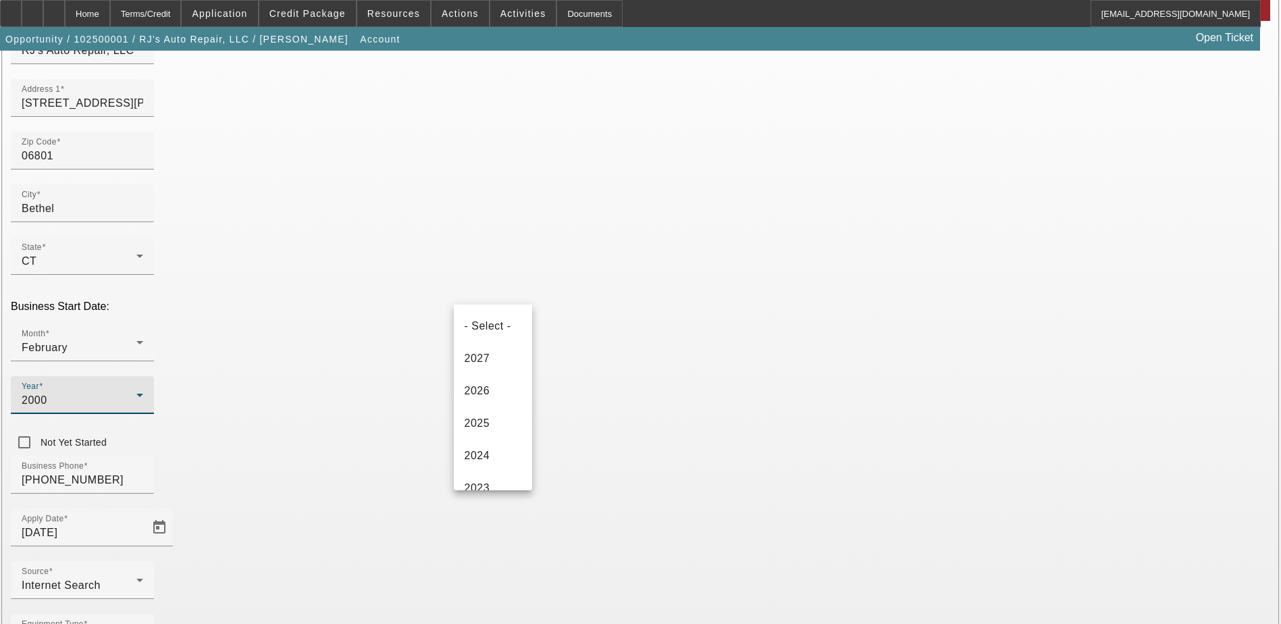
scroll to position [760, 0]
click at [505, 381] on mat-option "2003" at bounding box center [493, 377] width 78 height 32
click at [568, 456] on div "Business Phone (203) 948-1375" at bounding box center [640, 482] width 1259 height 53
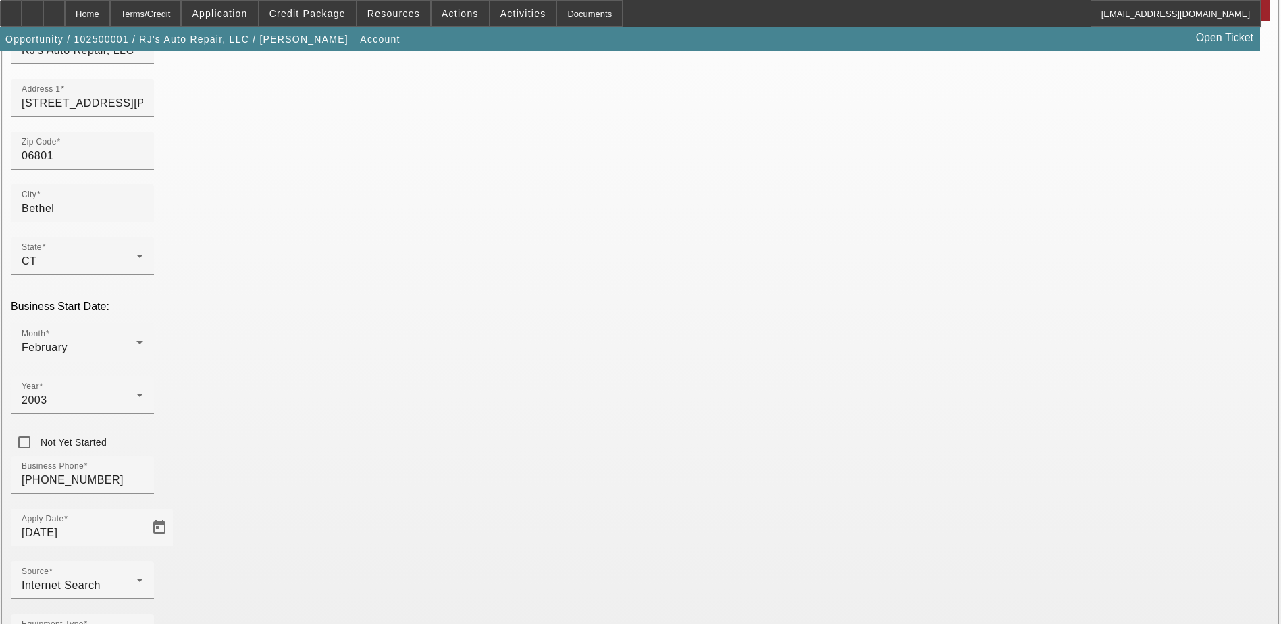
scroll to position [172, 0]
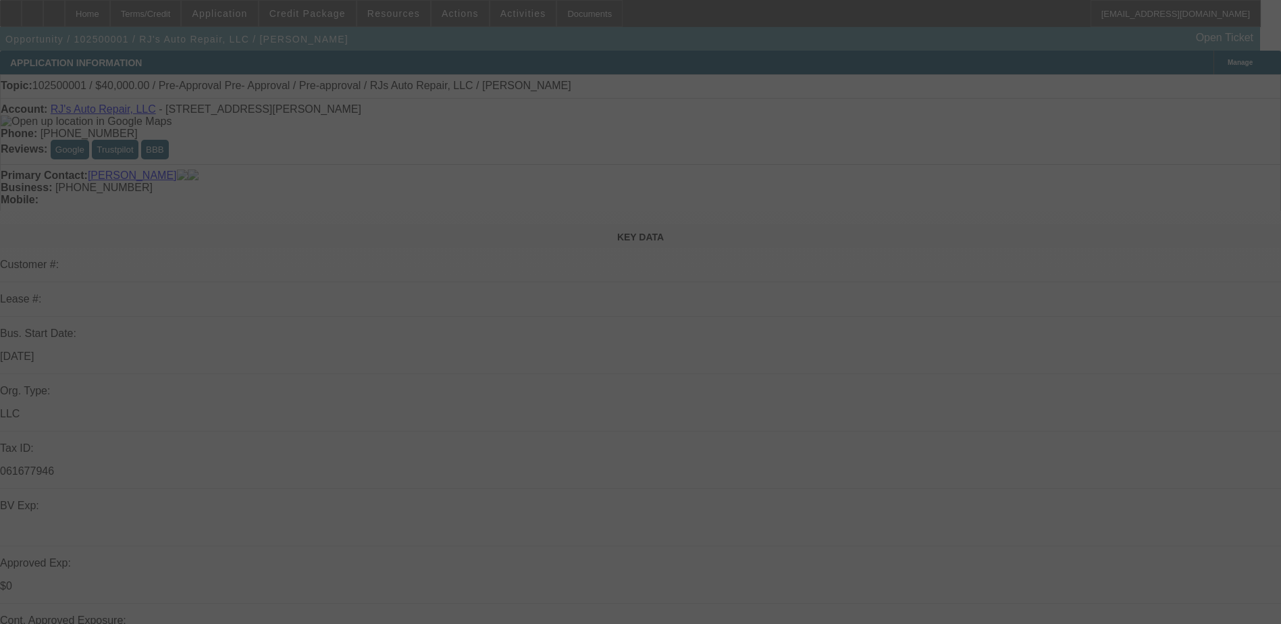
select select "0"
select select "3"
select select "0"
select select "6"
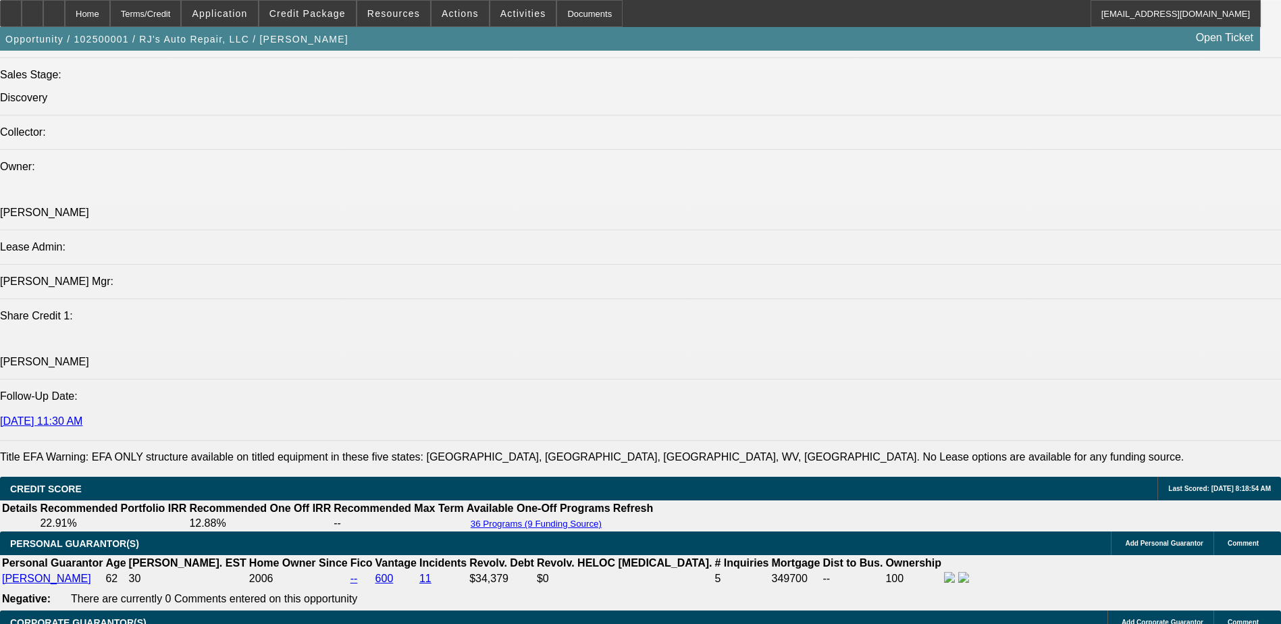
scroll to position [1688, 0]
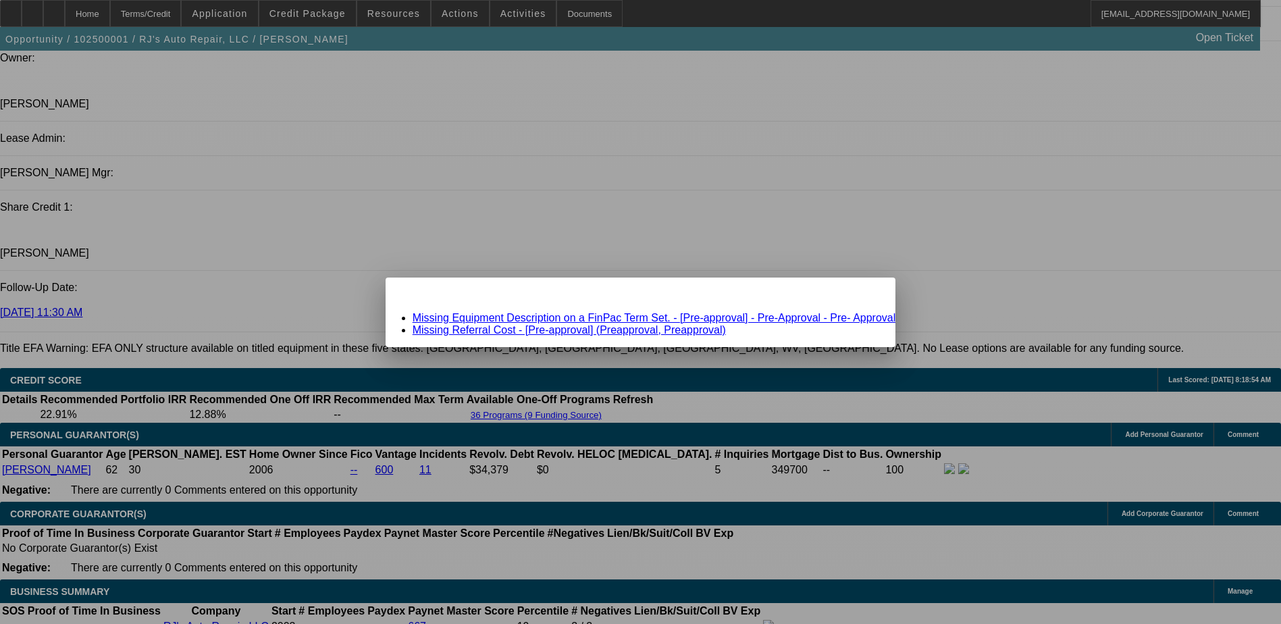
scroll to position [0, 0]
click at [577, 329] on link "Missing Referral Cost - [Pre-approval] (Preapproval, Preapproval)" at bounding box center [569, 329] width 313 height 11
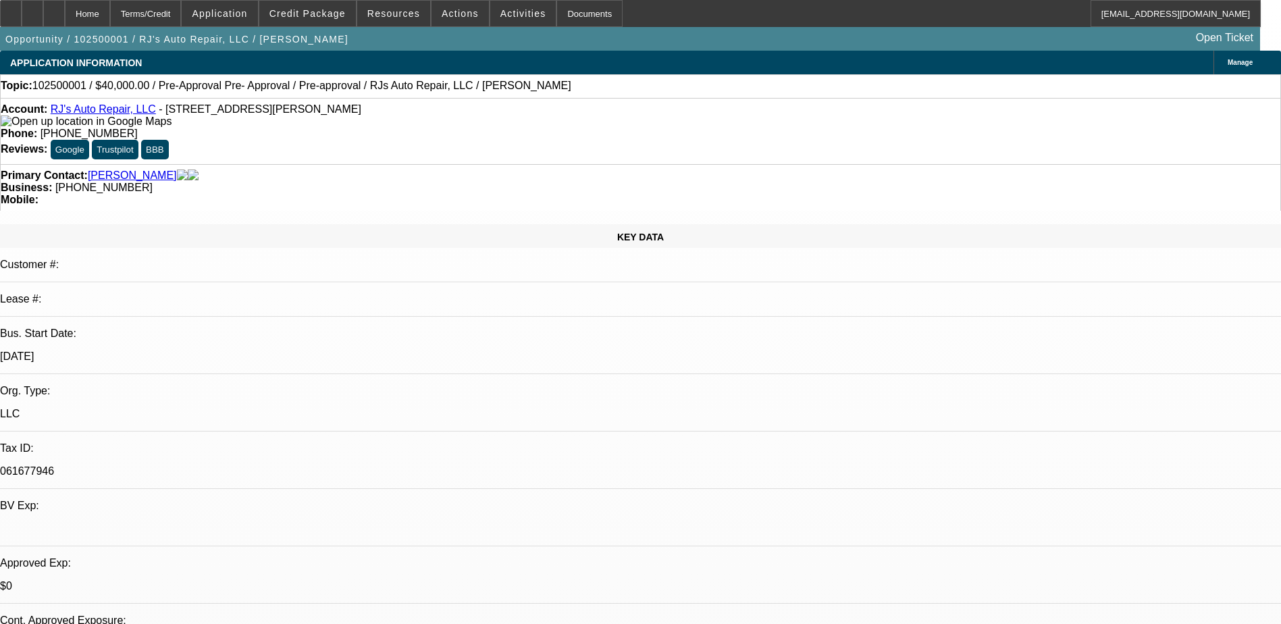
scroll to position [1688, 0]
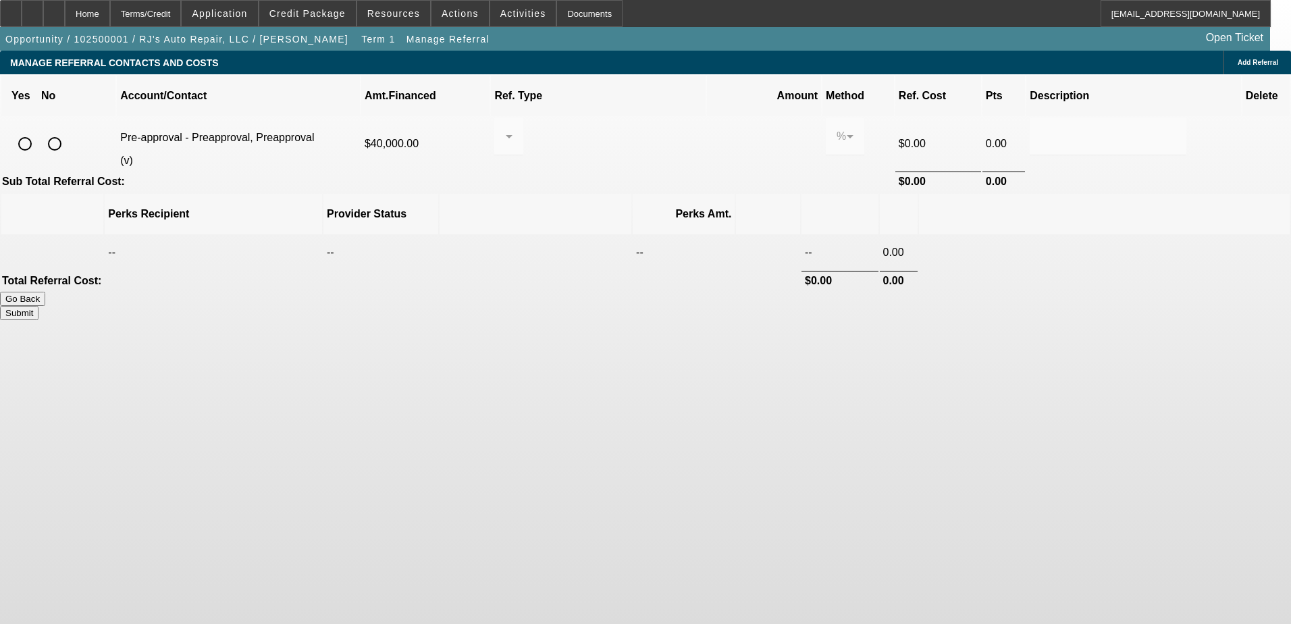
click at [68, 130] on input "radio" at bounding box center [54, 143] width 27 height 27
radio input "true"
click at [38, 306] on button "Submit" at bounding box center [19, 313] width 38 height 14
type input "0.000"
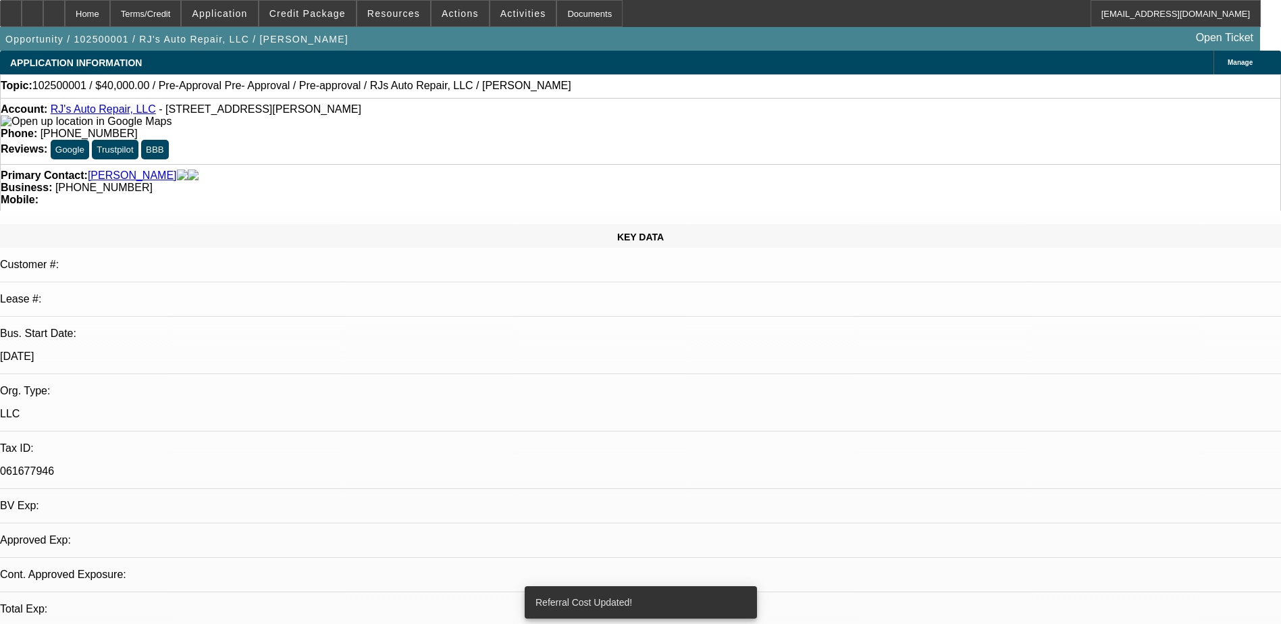
select select "0"
select select "3"
select select "0"
select select "6"
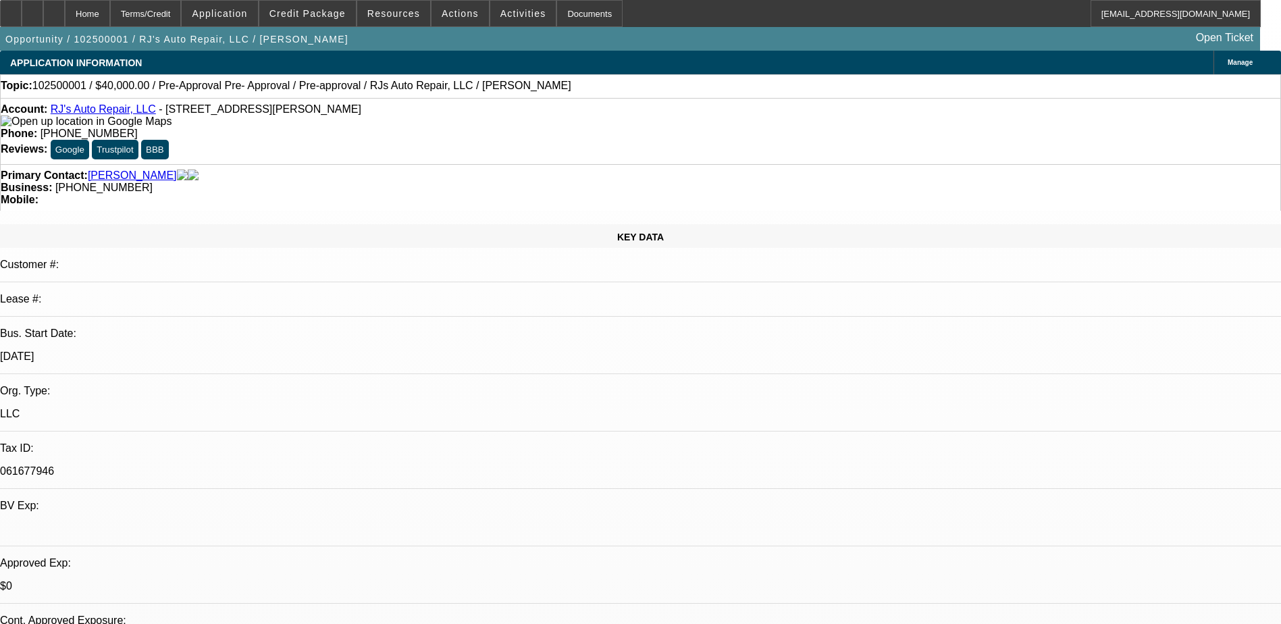
scroll to position [0, 0]
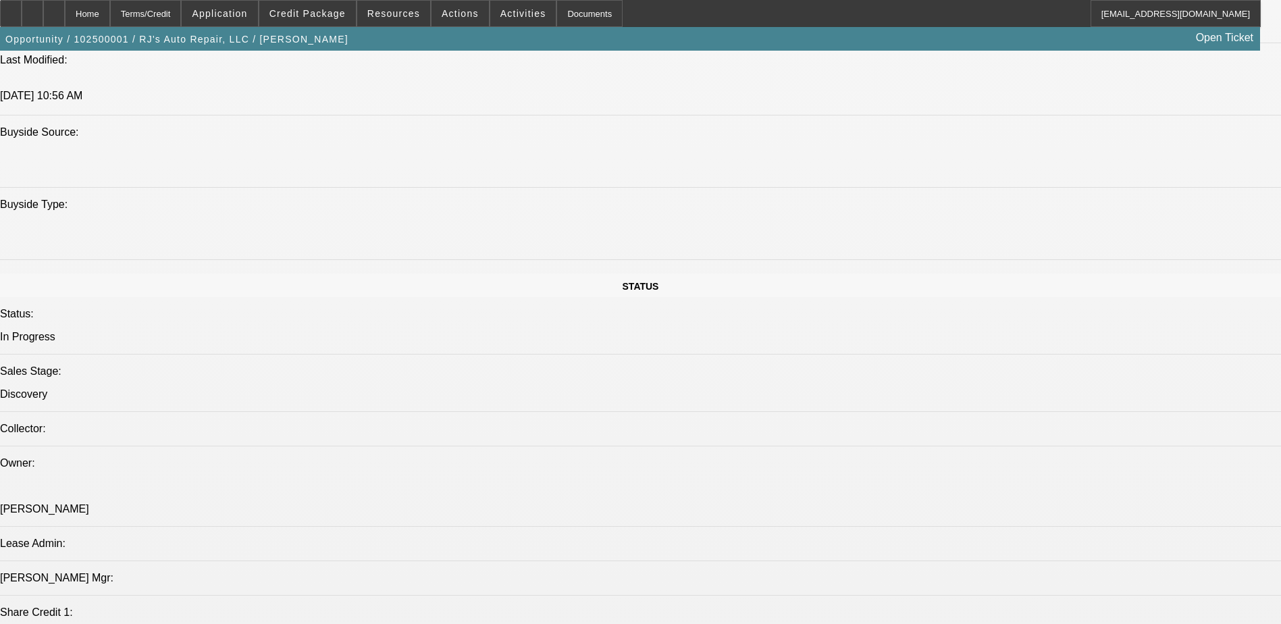
scroll to position [1688, 0]
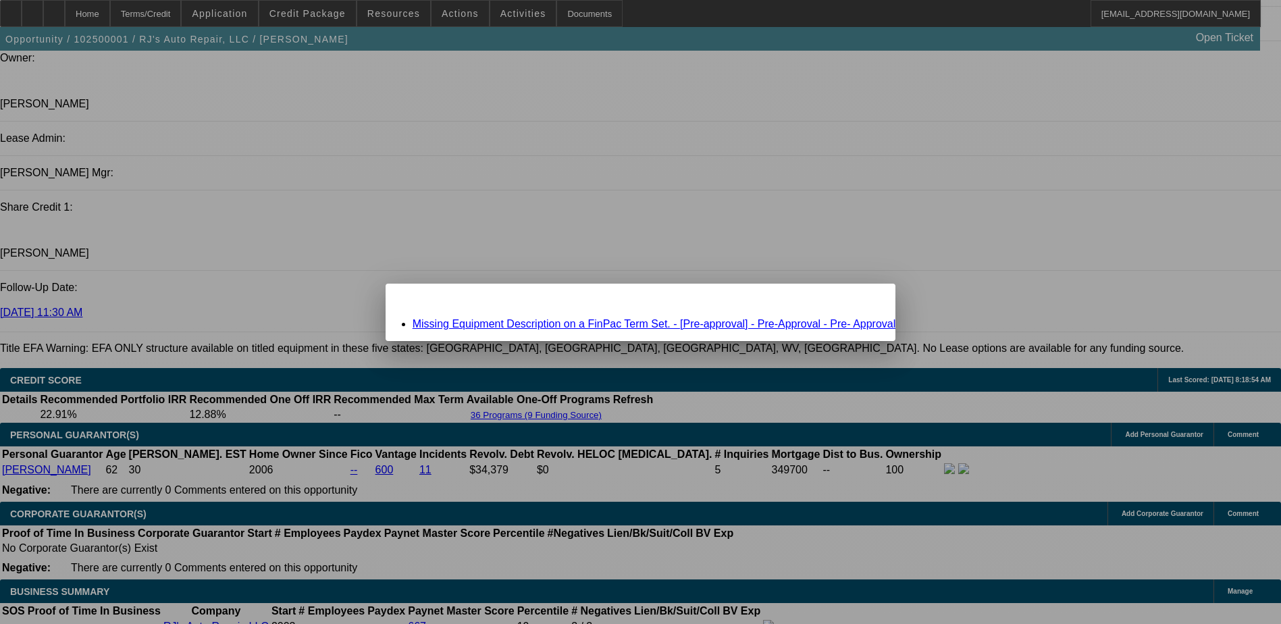
click at [531, 325] on link "Missing Equipment Description on a FinPac Term Set. - [Pre-approval] - Pre-Appr…" at bounding box center [654, 323] width 483 height 11
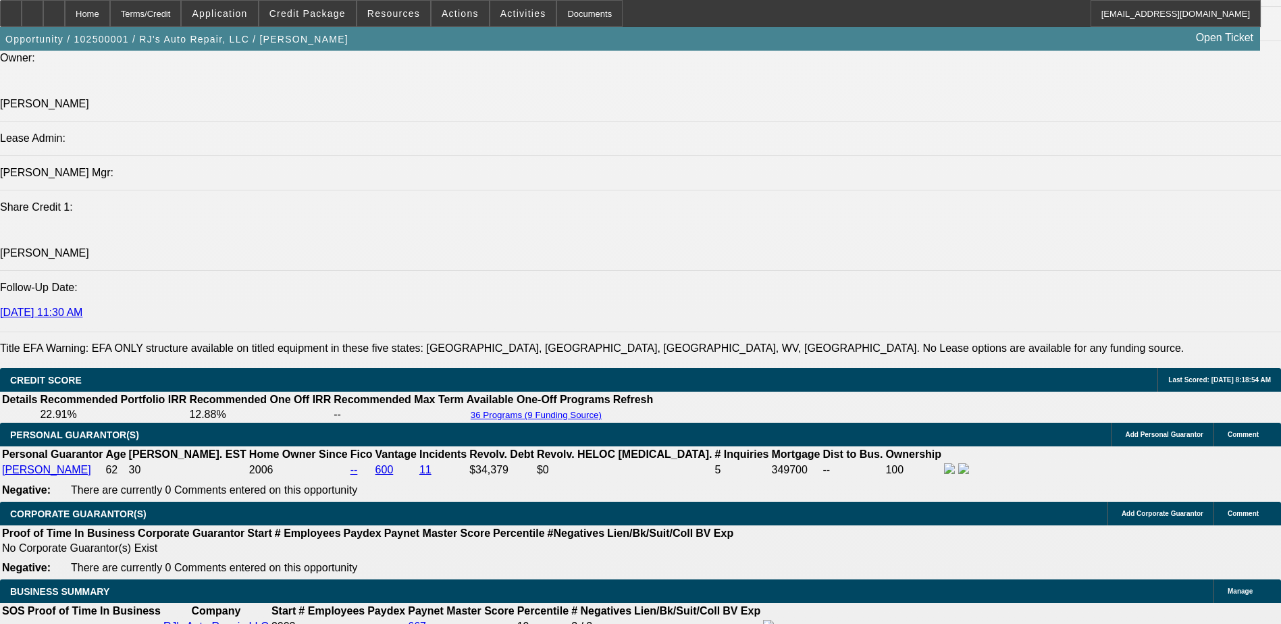
scroll to position [1688, 0]
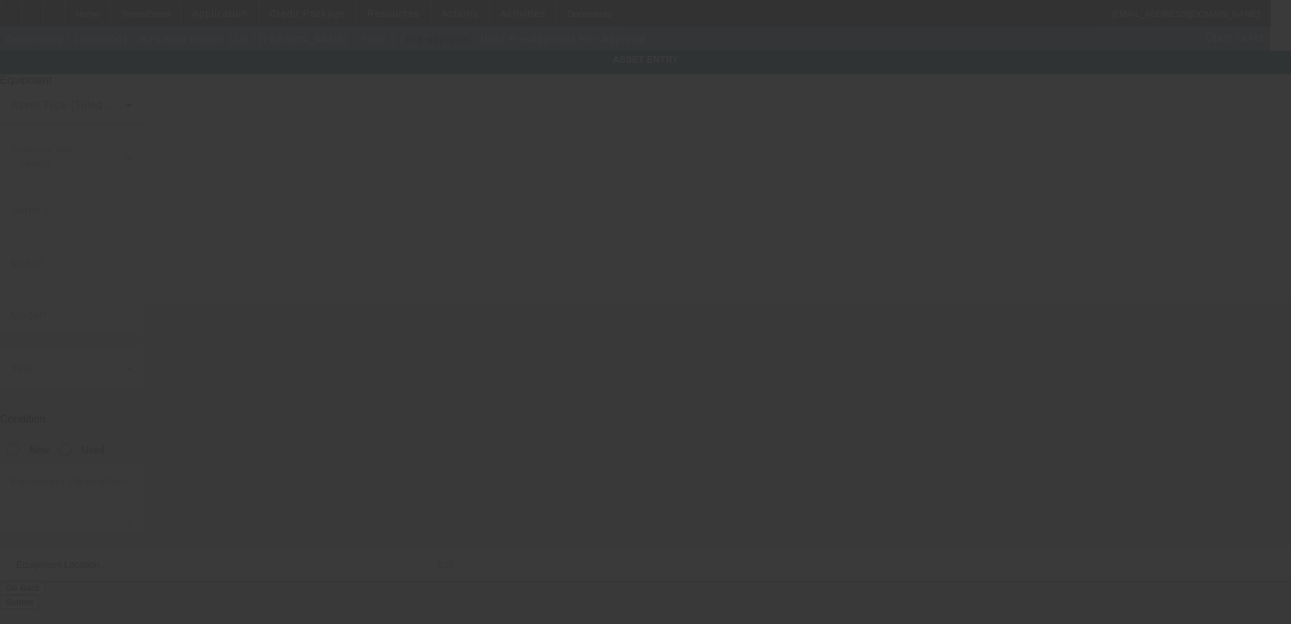
type input "Pre-Approval"
type input "Pre- Approval"
radio input "true"
type input "18 Taylor Avenue"
type input "Bethel"
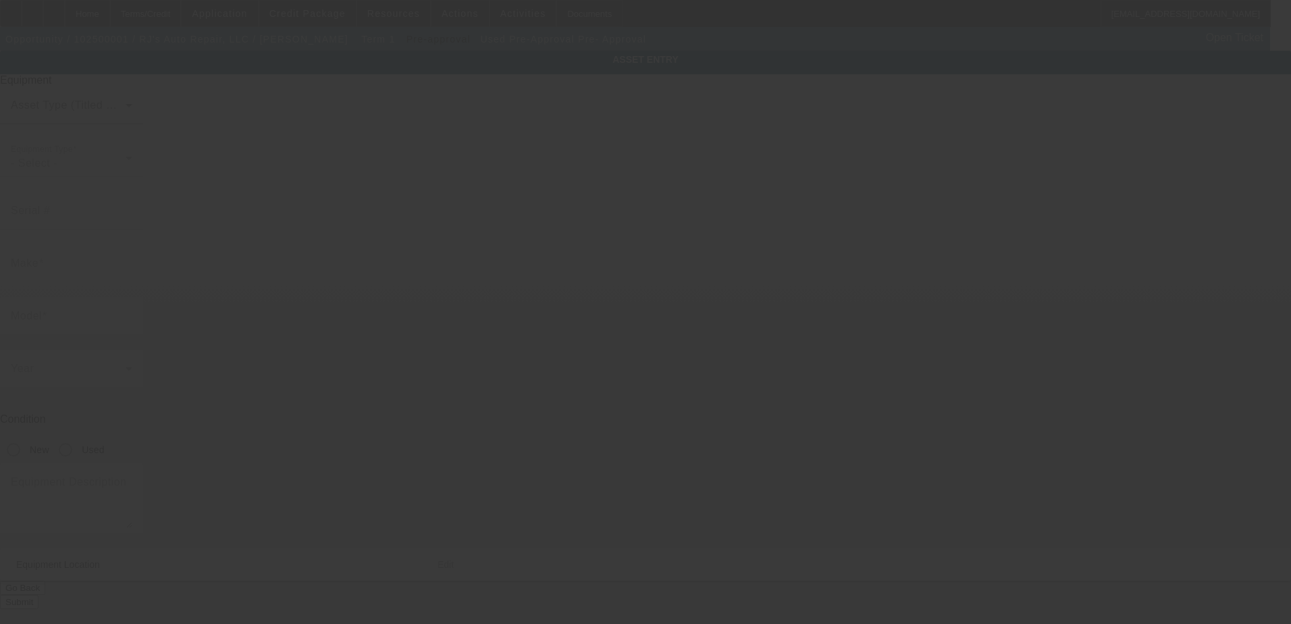
type input "06801"
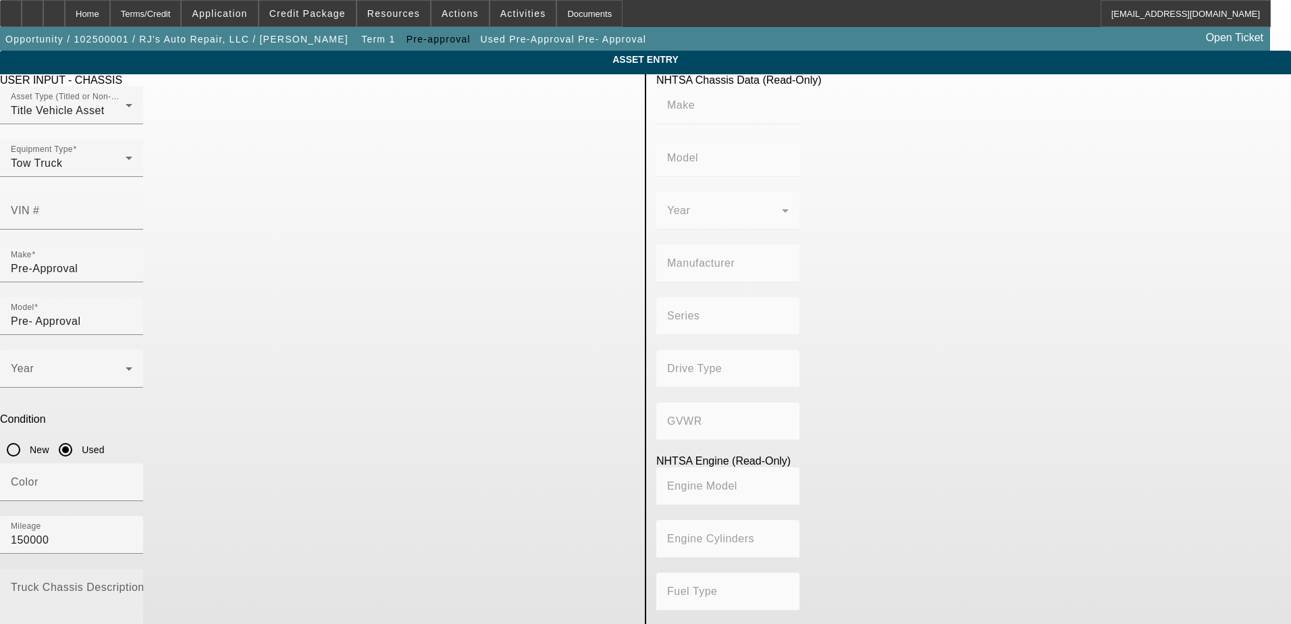
click at [315, 581] on mat-label "Truck Chassis Description (Describe the truck chassis only)" at bounding box center [163, 586] width 304 height 11
click at [132, 585] on textarea "Truck Chassis Description (Describe the truck chassis only)" at bounding box center [72, 609] width 122 height 49
type textarea "Wrecker pre-approval"
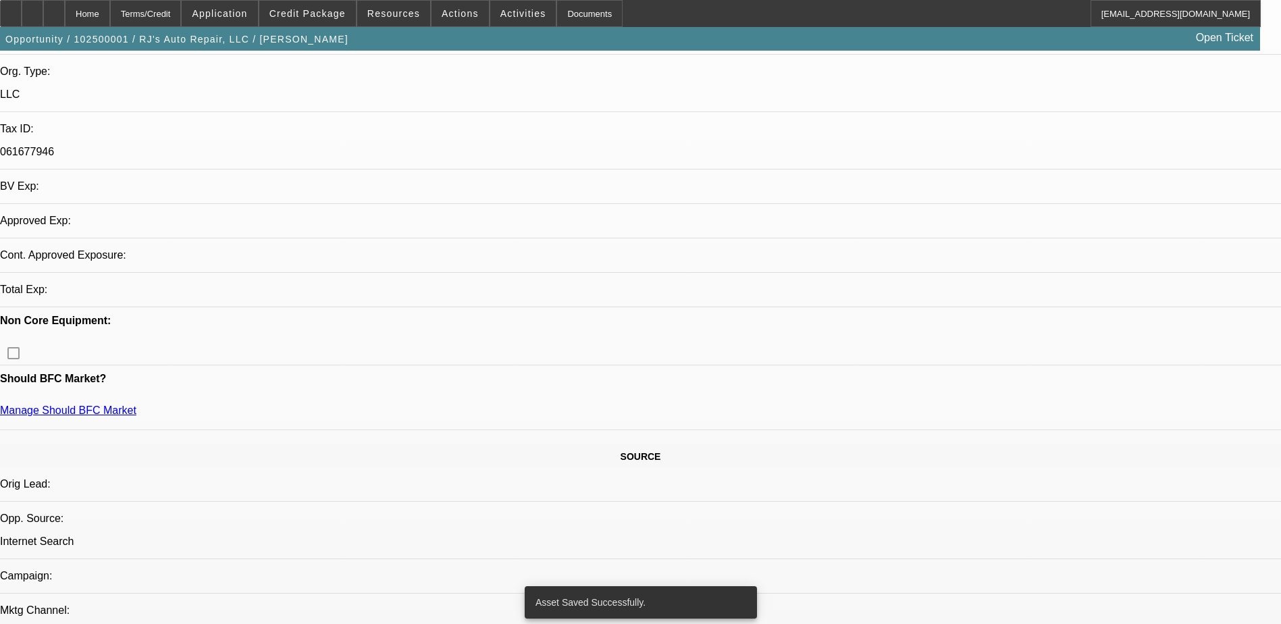
select select "0"
select select "3"
select select "0"
select select "6"
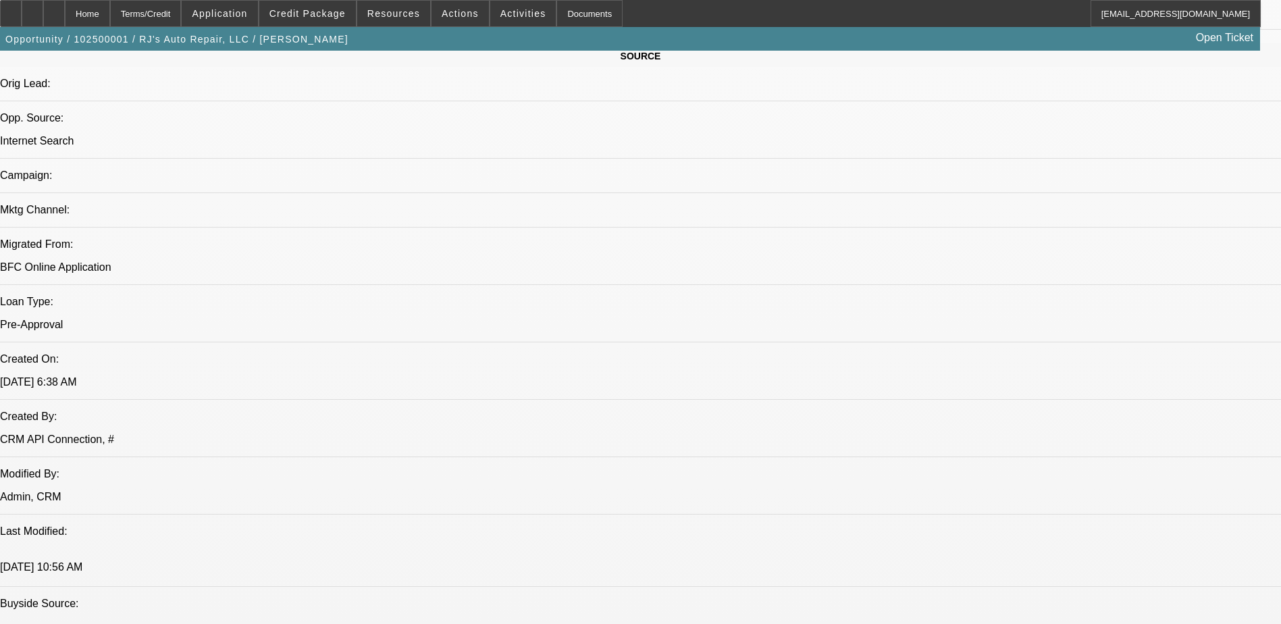
scroll to position [810, 0]
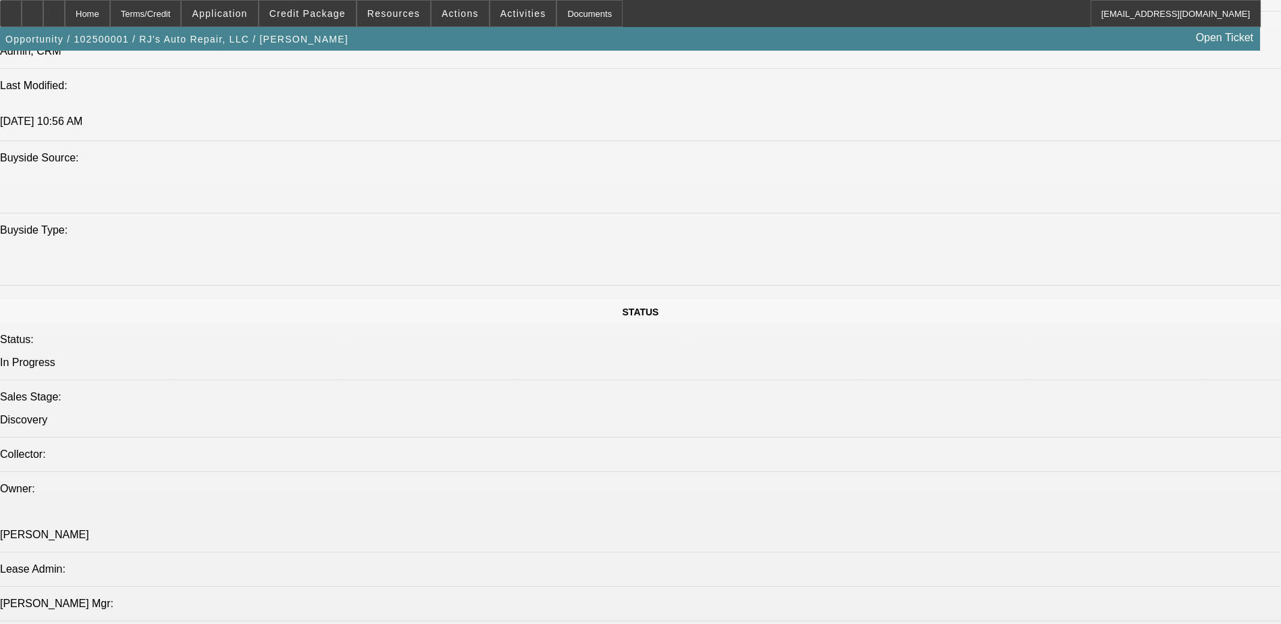
scroll to position [1215, 0]
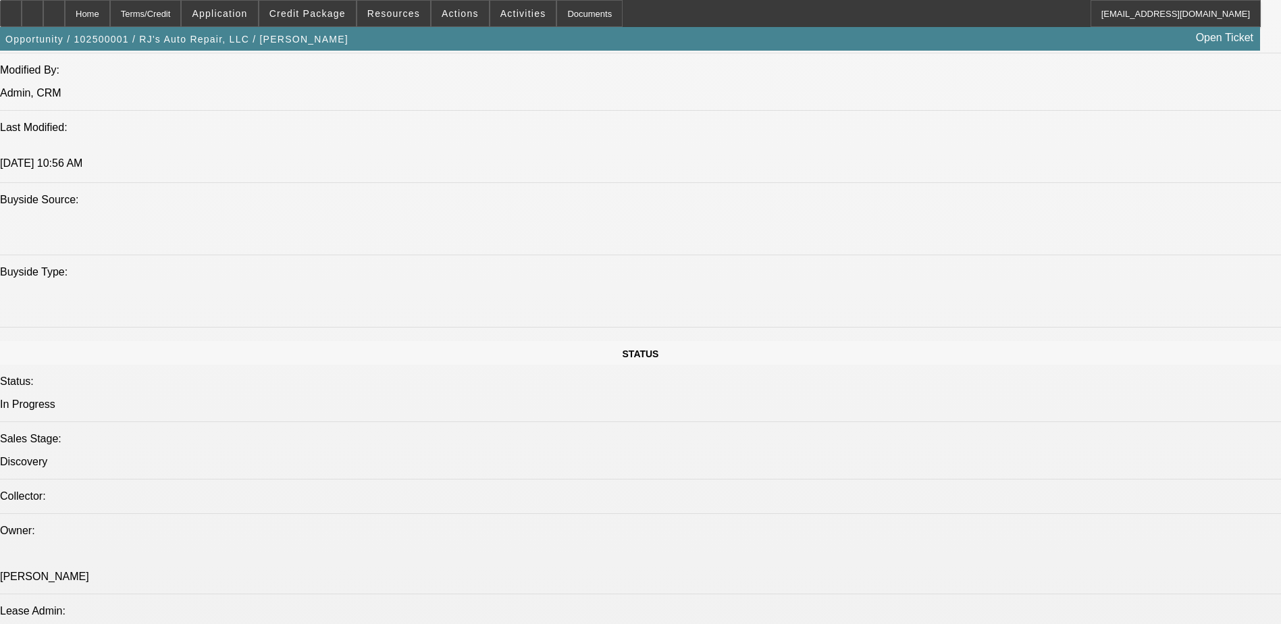
radio input "true"
paste textarea "Robert Hunt has owned and operated RJ's Auto Repair, LLC since 2003. They offer…"
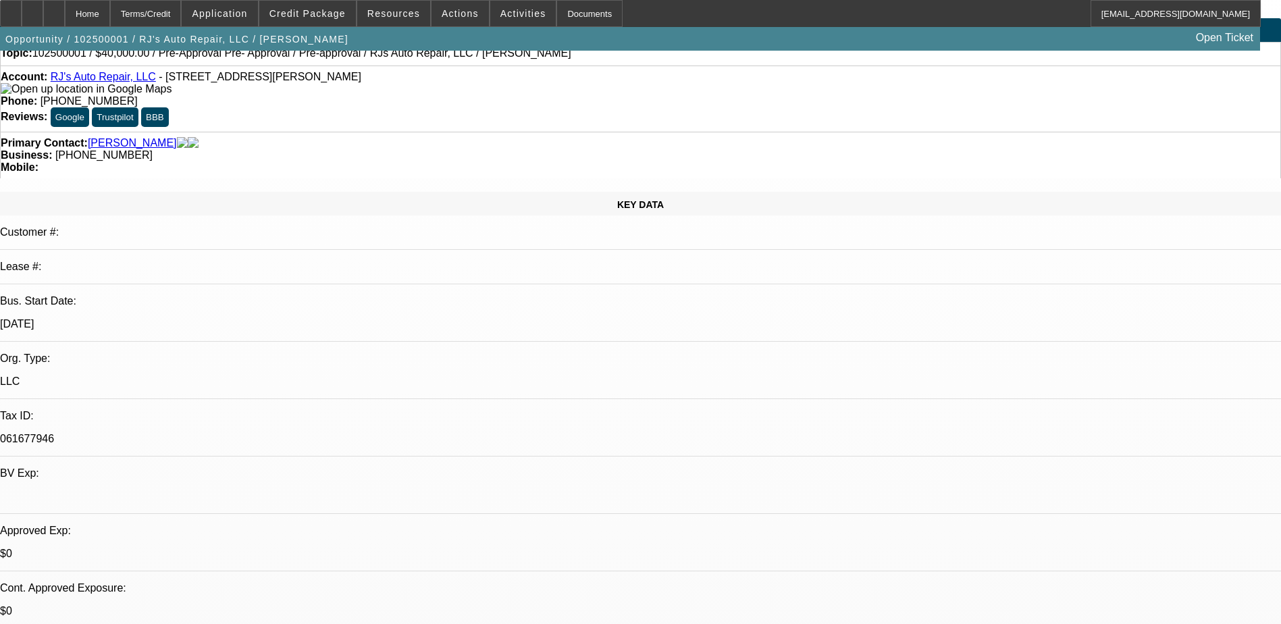
scroll to position [0, 0]
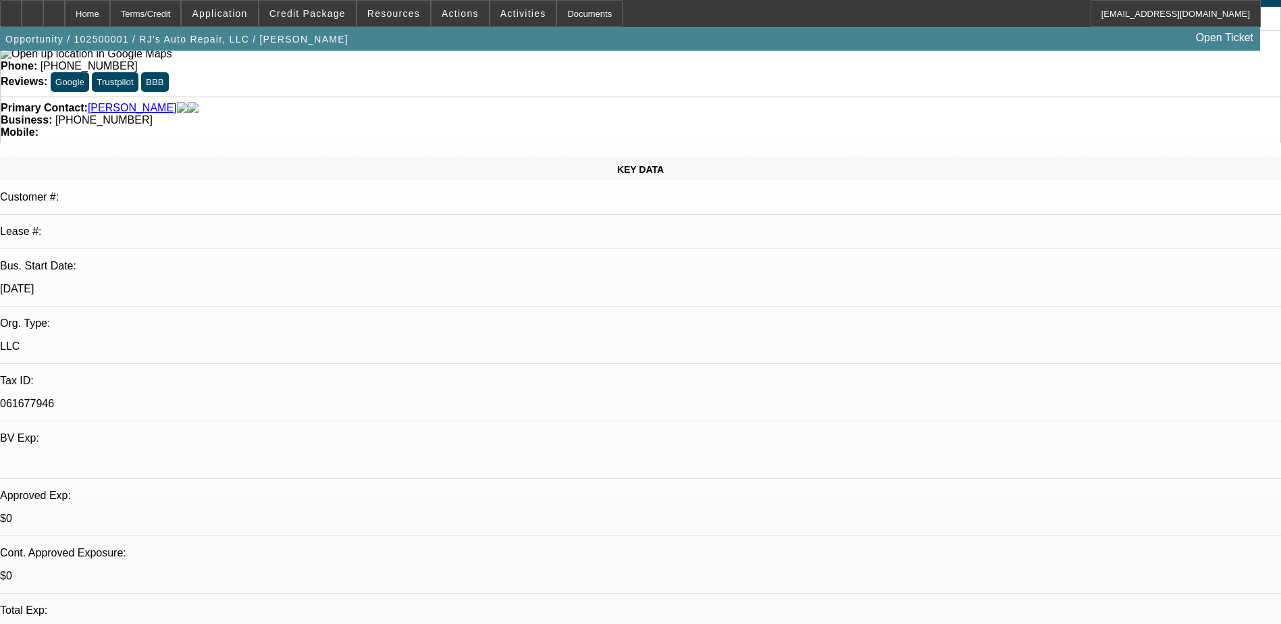
scroll to position [49, 0]
type textarea "[PERSON_NAME] has owned and operated RJ's Auto Repair, LLC since [DATE]. Beside…"
radio input "true"
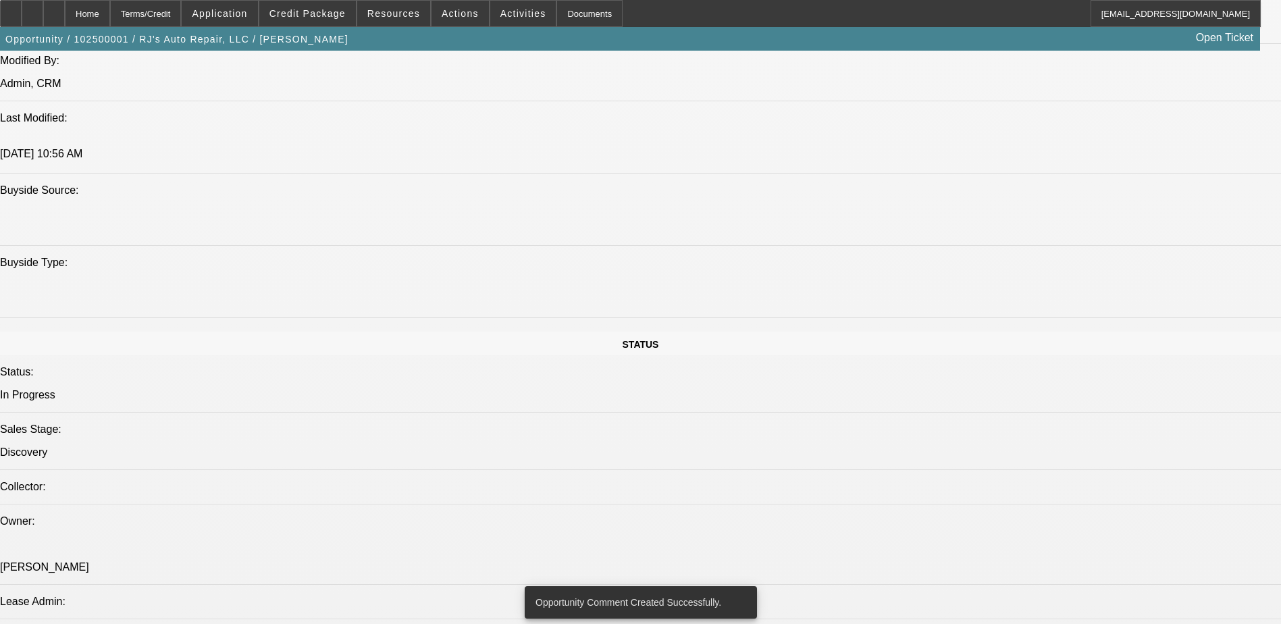
scroll to position [1148, 0]
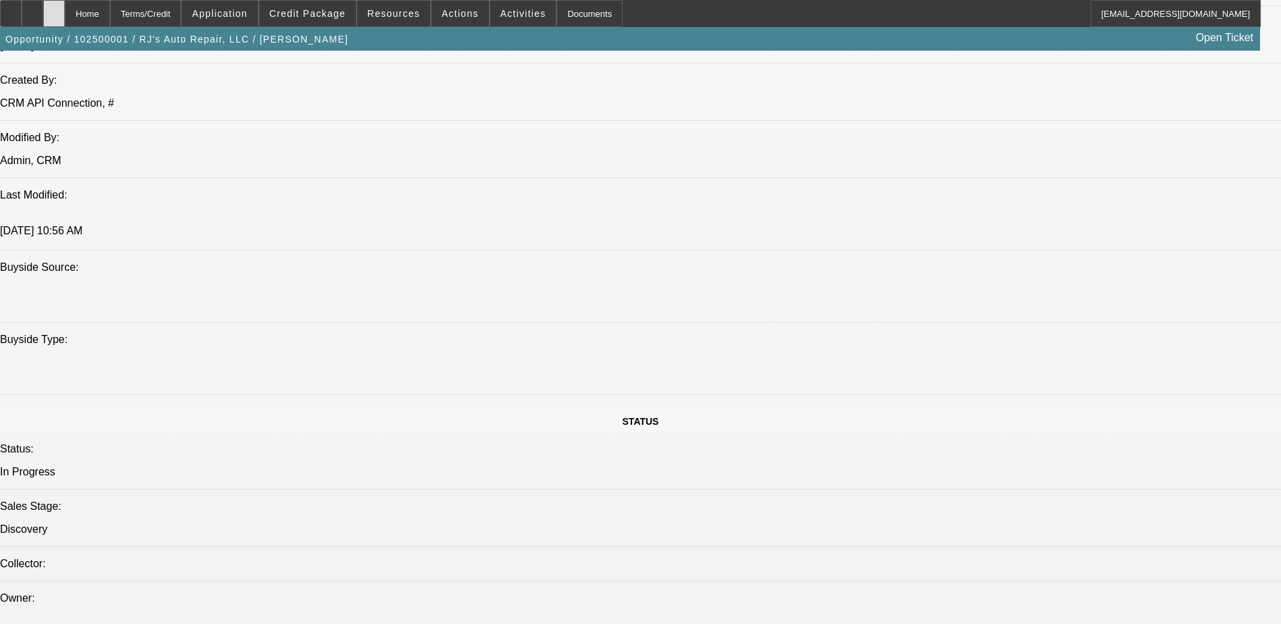
click at [65, 20] on div at bounding box center [54, 13] width 22 height 27
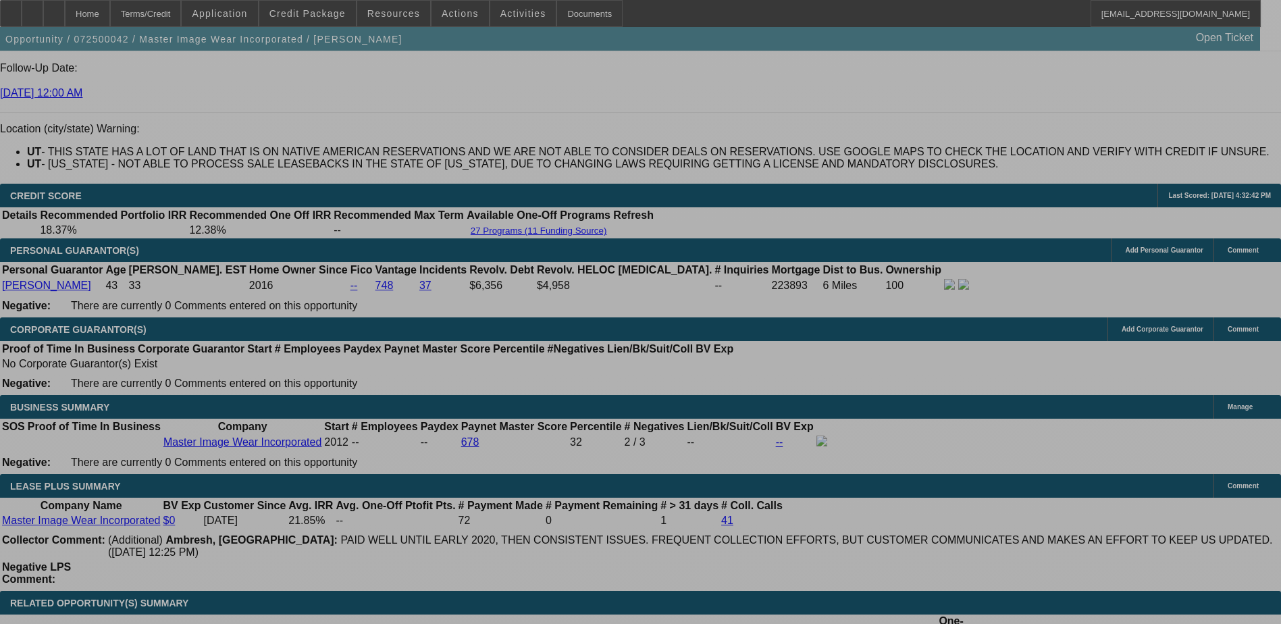
select select "0"
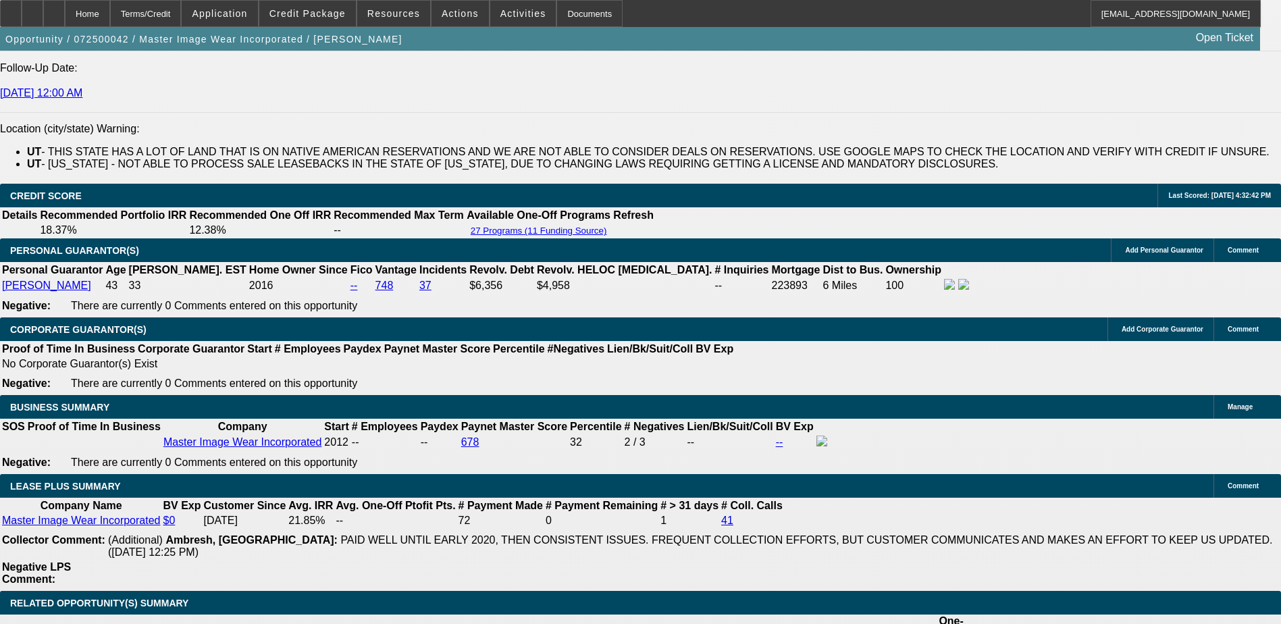
select select "0.1"
select select "0"
select select "0.1"
select select "0"
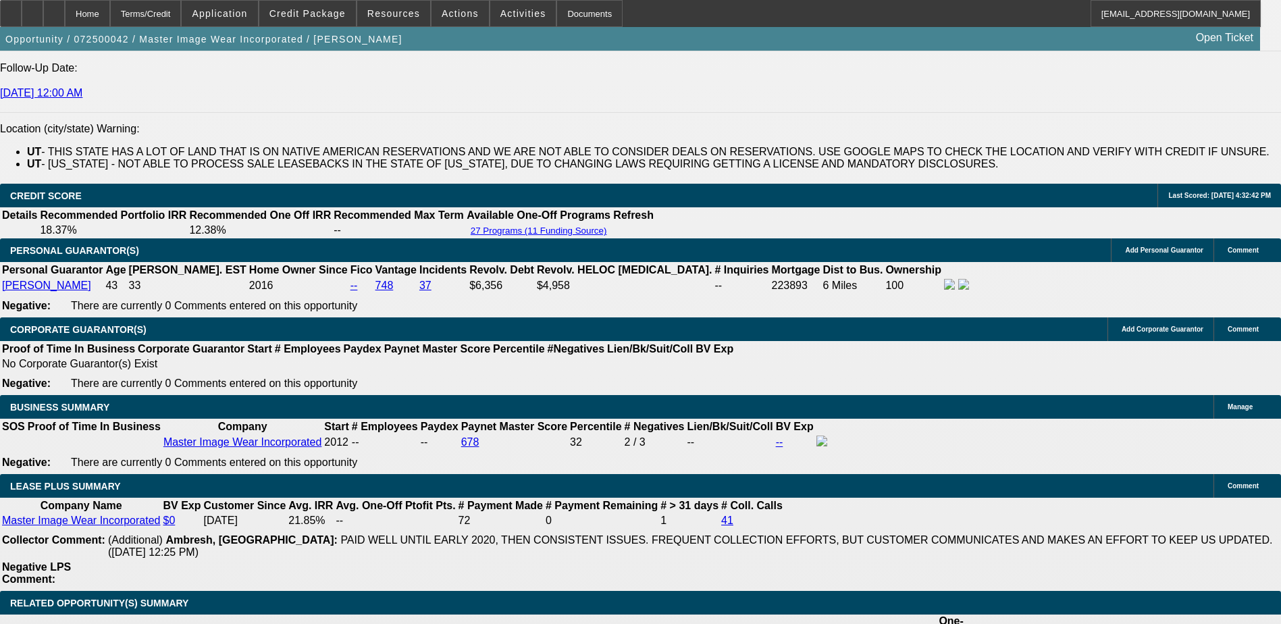
select select "0"
select select "0.1"
select select "0"
select select "0.1"
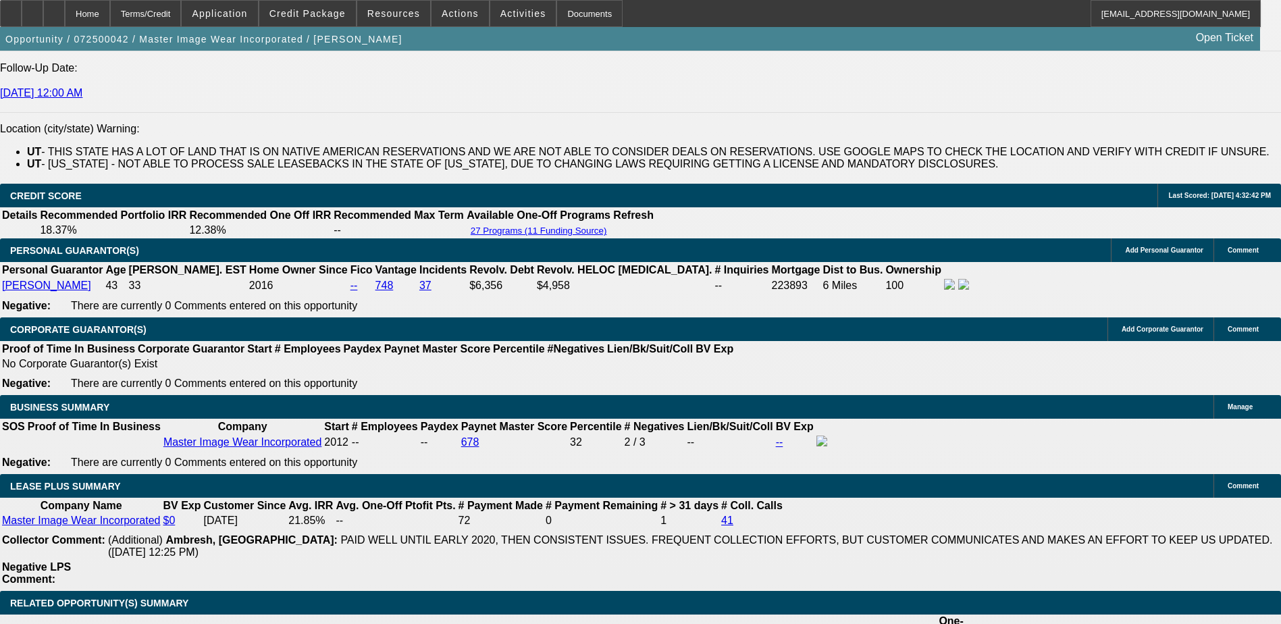
select select "1"
select select "4"
select select "1"
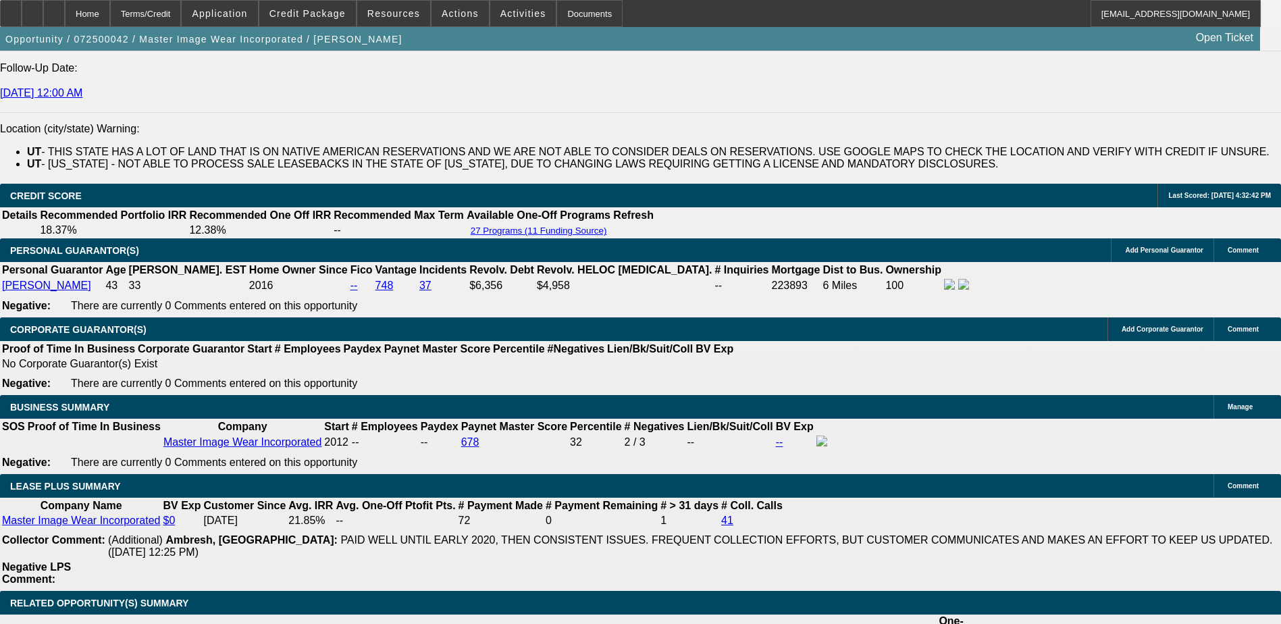
select select "4"
select select "1"
select select "3"
select select "4"
select select "1"
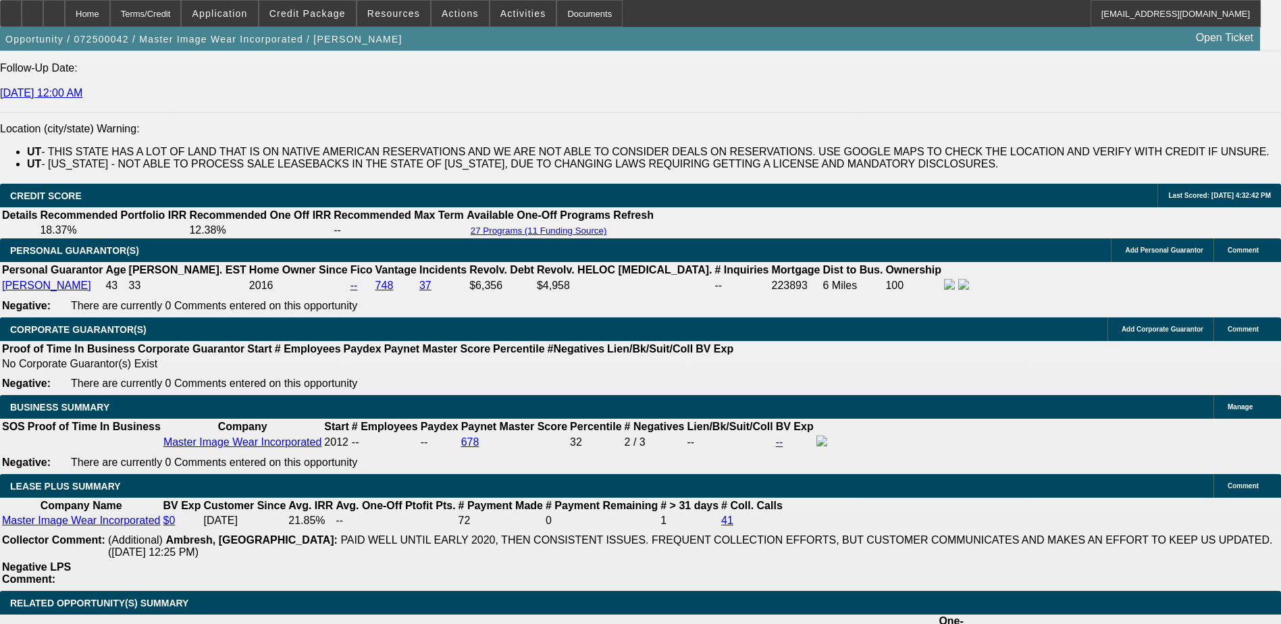
select select "3"
select select "4"
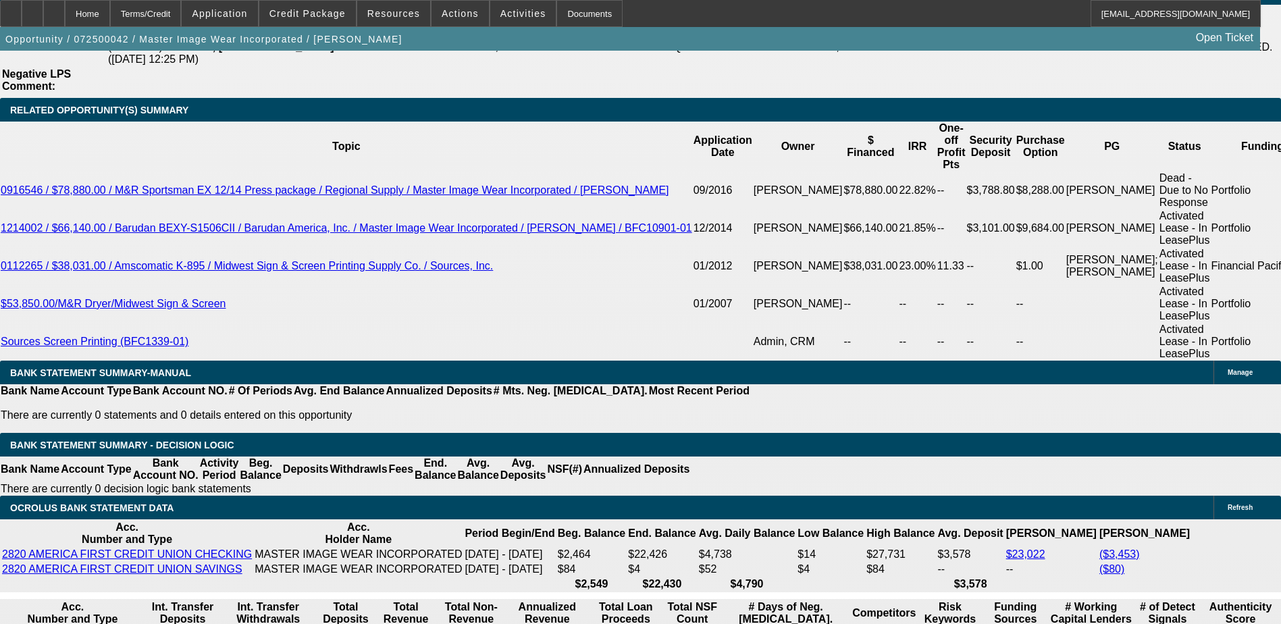
scroll to position [2356, 0]
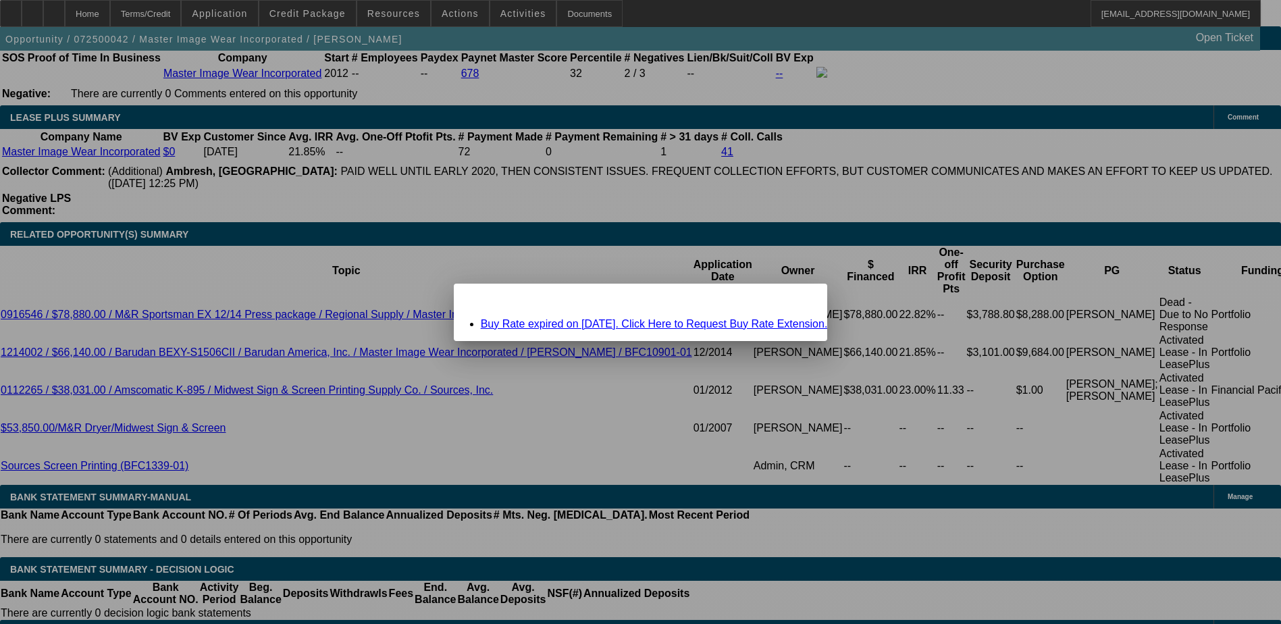
scroll to position [0, 0]
click at [797, 295] on div "Close" at bounding box center [812, 292] width 30 height 16
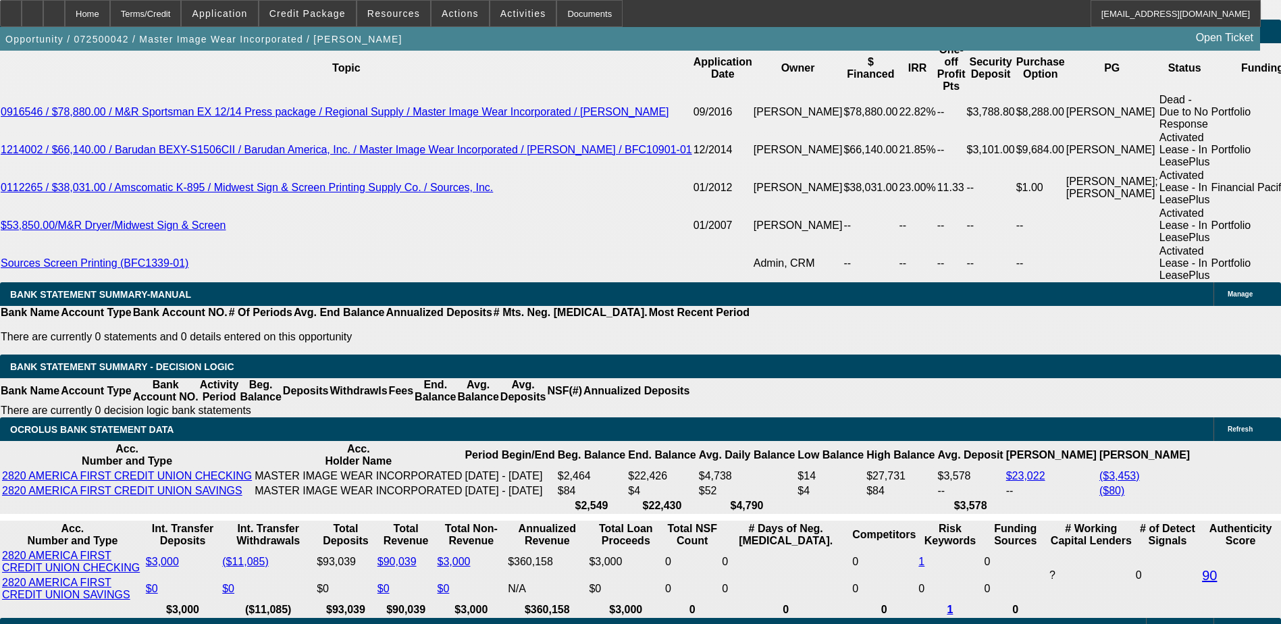
scroll to position [2828, 0]
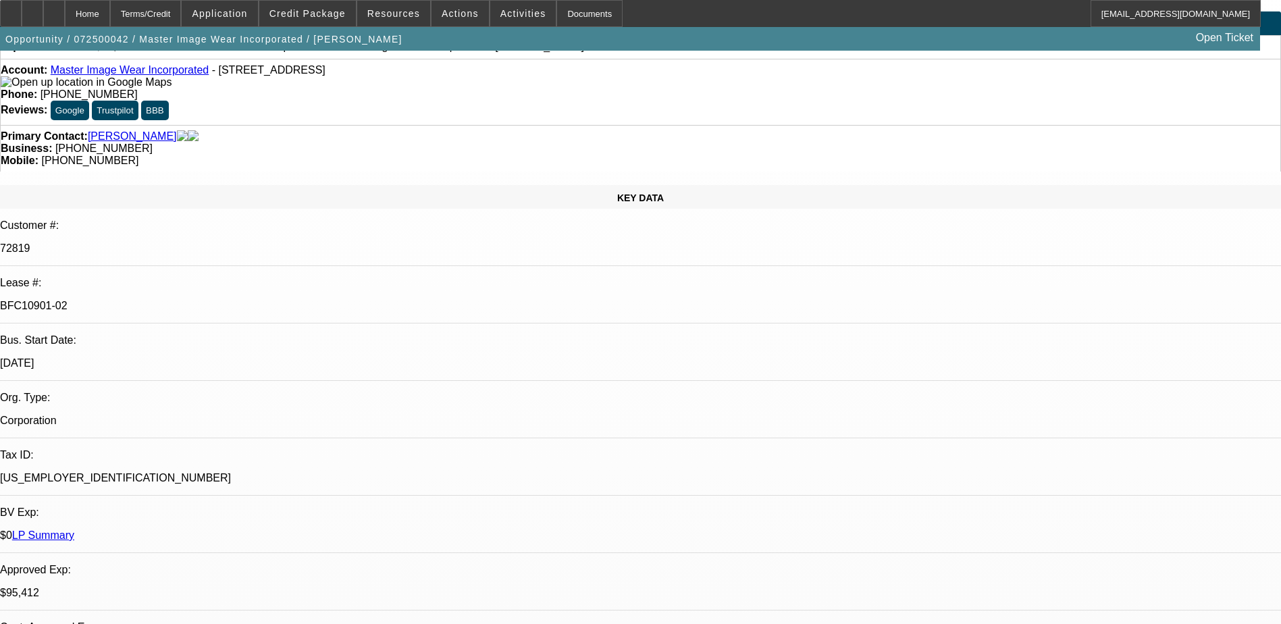
drag, startPoint x: 628, startPoint y: 102, endPoint x: 649, endPoint y: 99, distance: 21.1
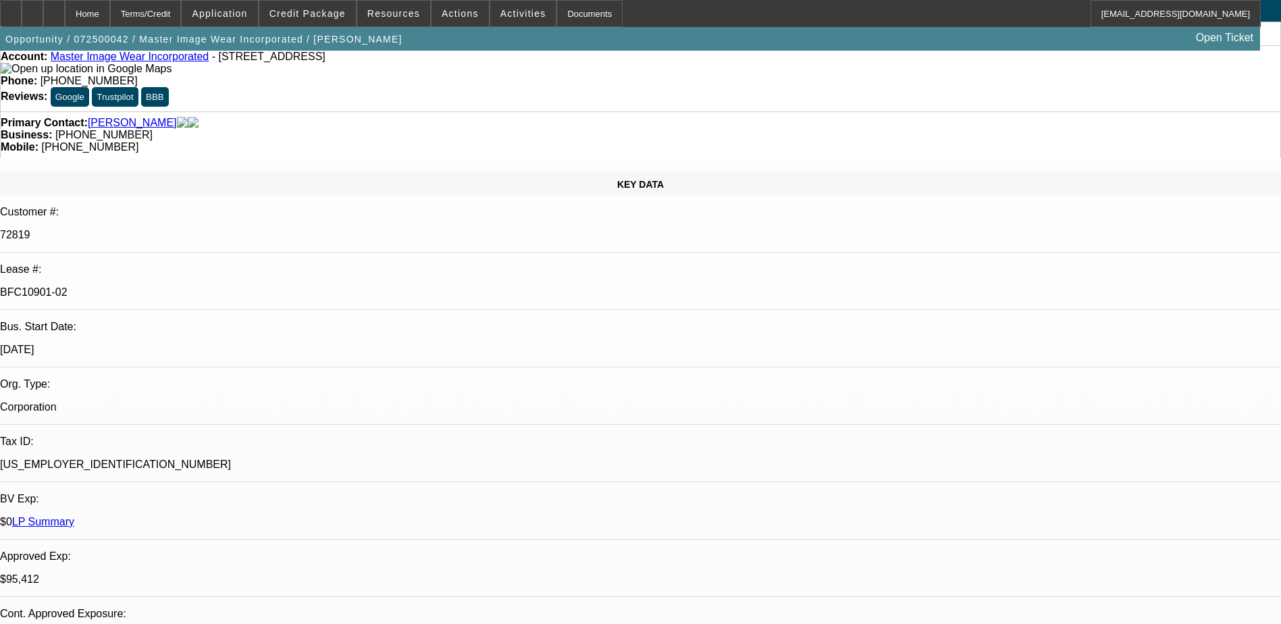
scroll to position [0, 0]
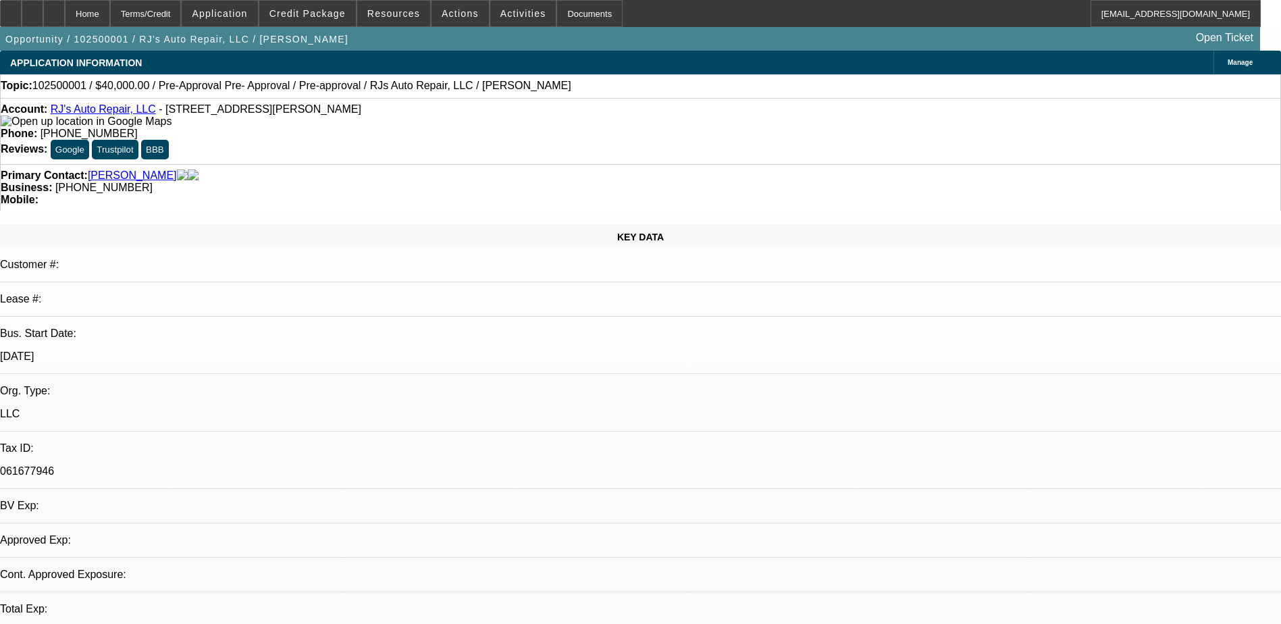
select select "0"
select select "1"
select select "3"
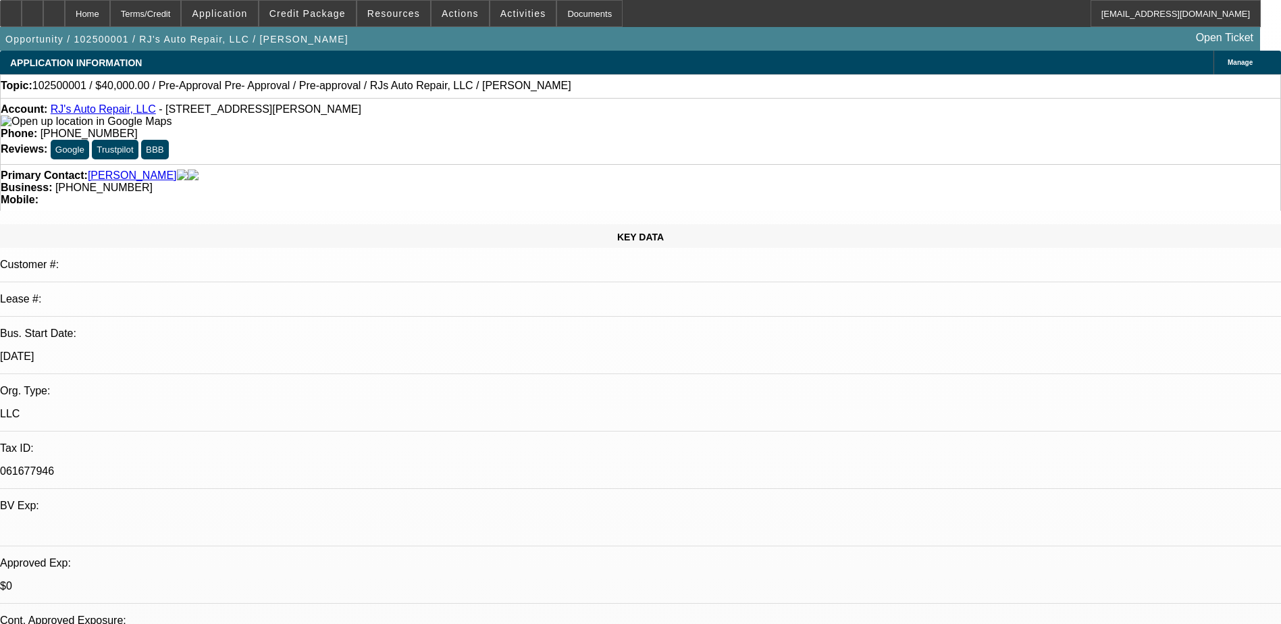
select select "6"
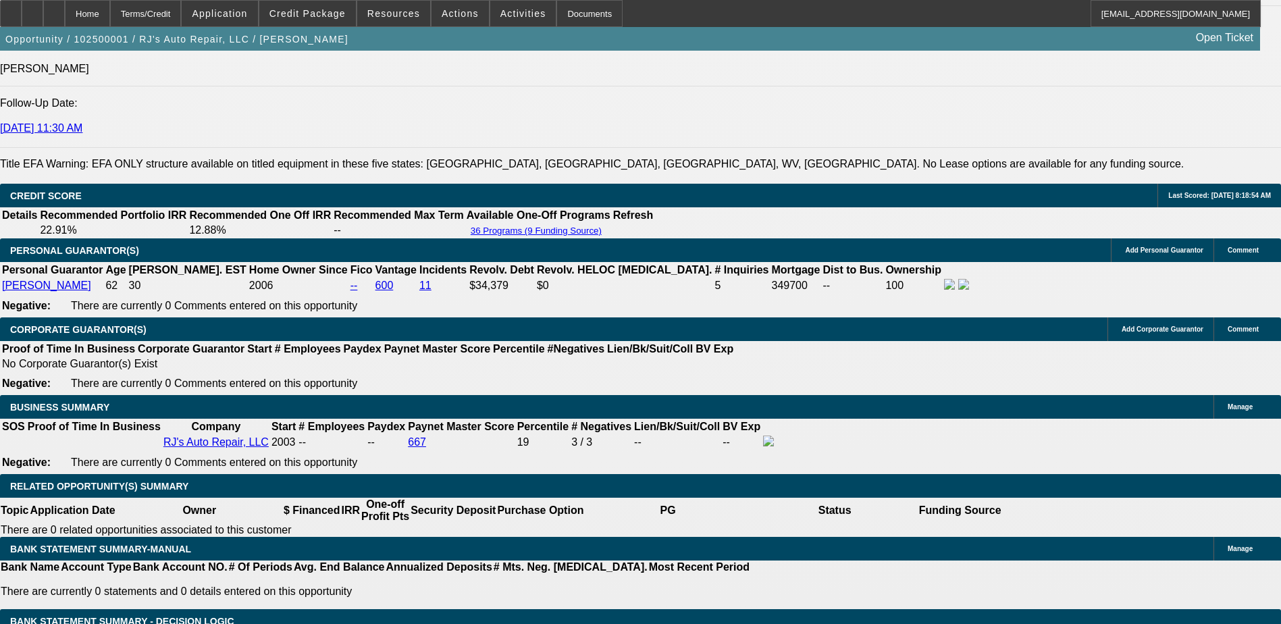
scroll to position [1718, 0]
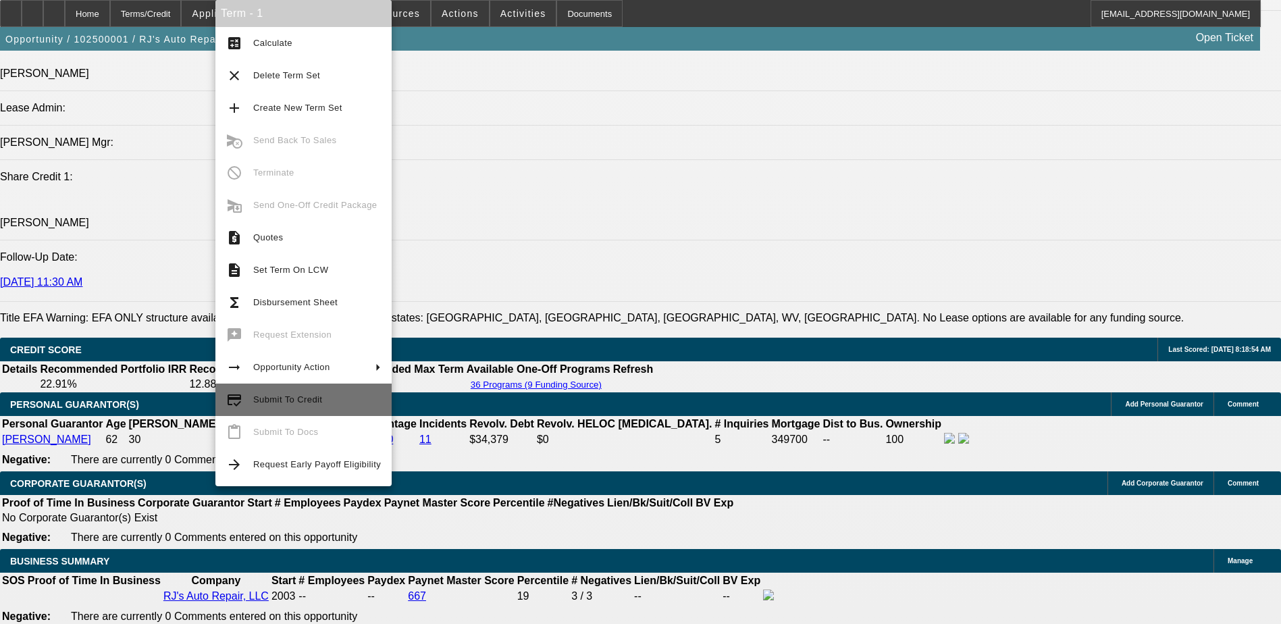
click at [329, 403] on span "Submit To Credit" at bounding box center [317, 400] width 128 height 16
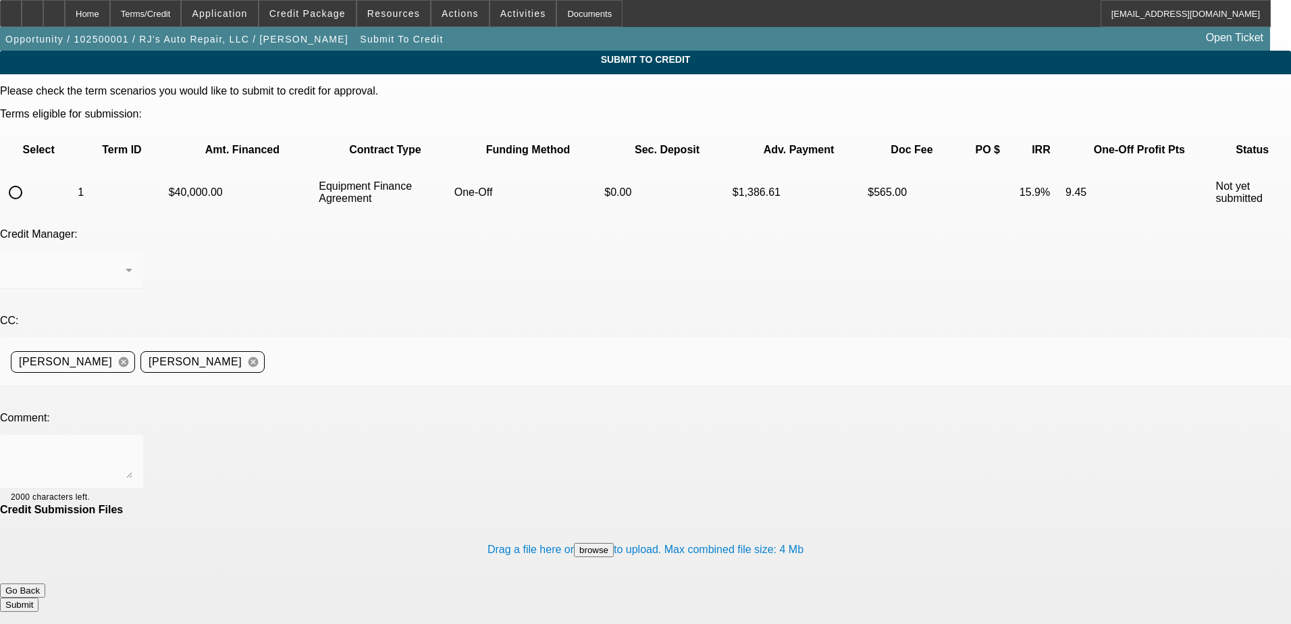
click at [29, 179] on input "radio" at bounding box center [15, 192] width 27 height 27
radio input "true"
click at [132, 446] on textarea at bounding box center [72, 462] width 122 height 32
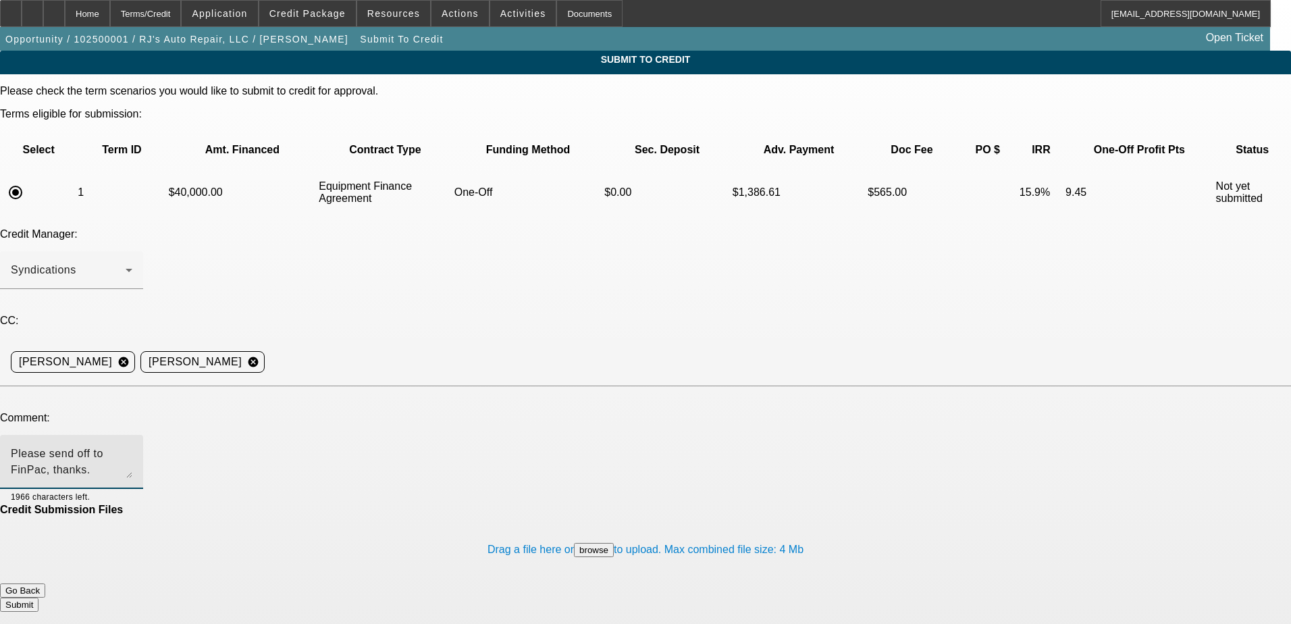
type textarea "Please send off to FinPac, thanks."
click at [373, 504] on div "Credit Submission Files" at bounding box center [645, 510] width 1291 height 12
click at [38, 597] on button "Submit" at bounding box center [19, 604] width 38 height 14
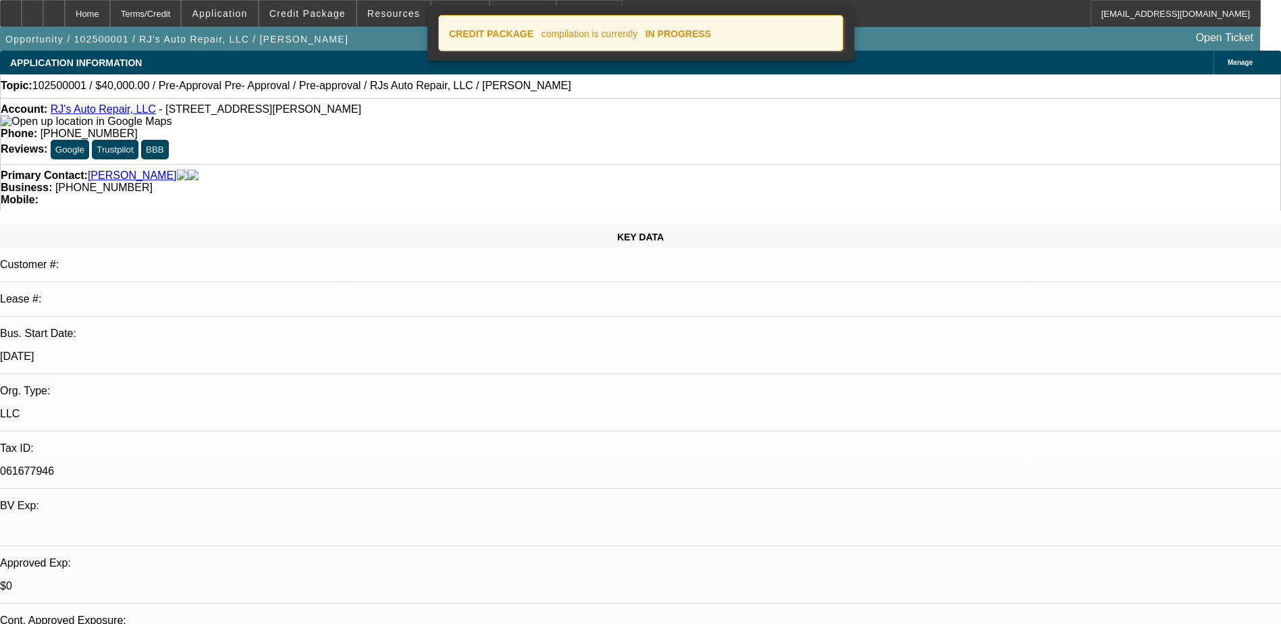
select select "0"
select select "3"
select select "0"
select select "6"
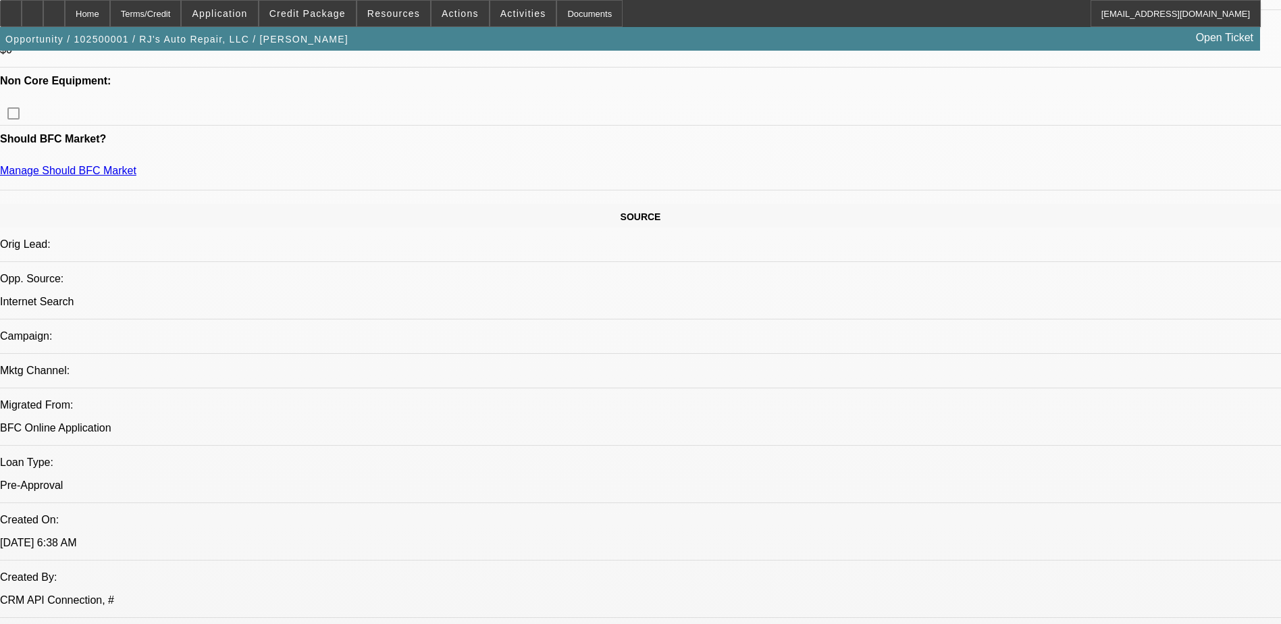
scroll to position [540, 0]
